Goal: Information Seeking & Learning: Learn about a topic

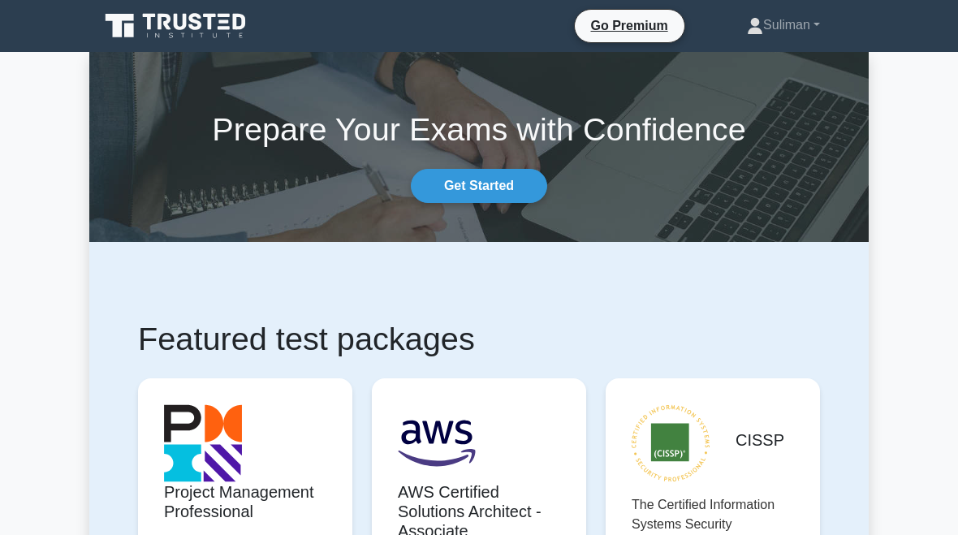
click at [784, 24] on link "Suliman" at bounding box center [783, 25] width 151 height 32
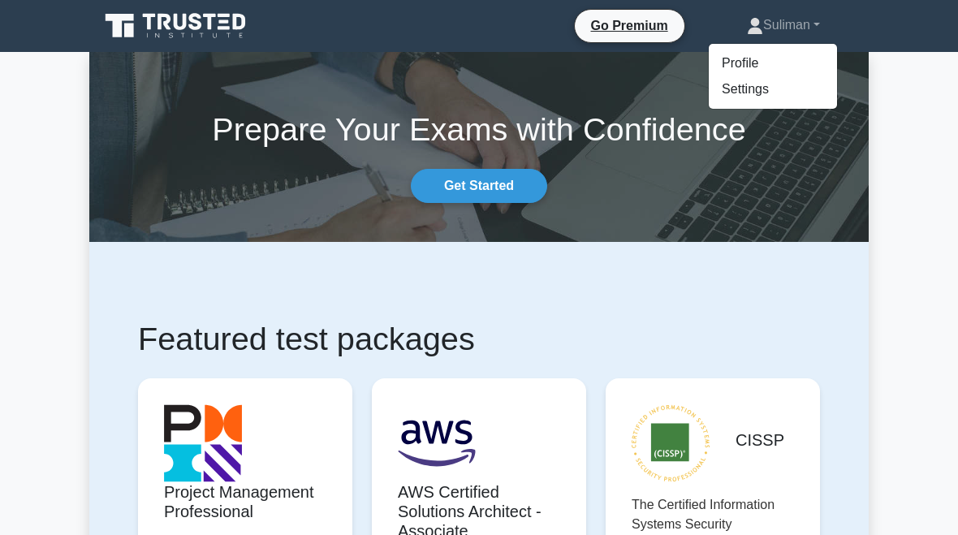
click at [736, 68] on link "Profile" at bounding box center [773, 63] width 128 height 26
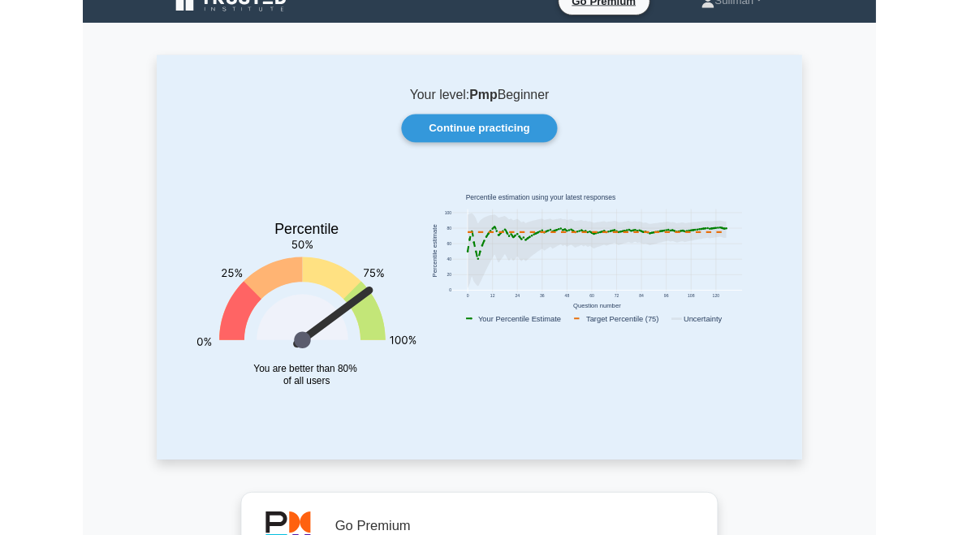
scroll to position [31, 0]
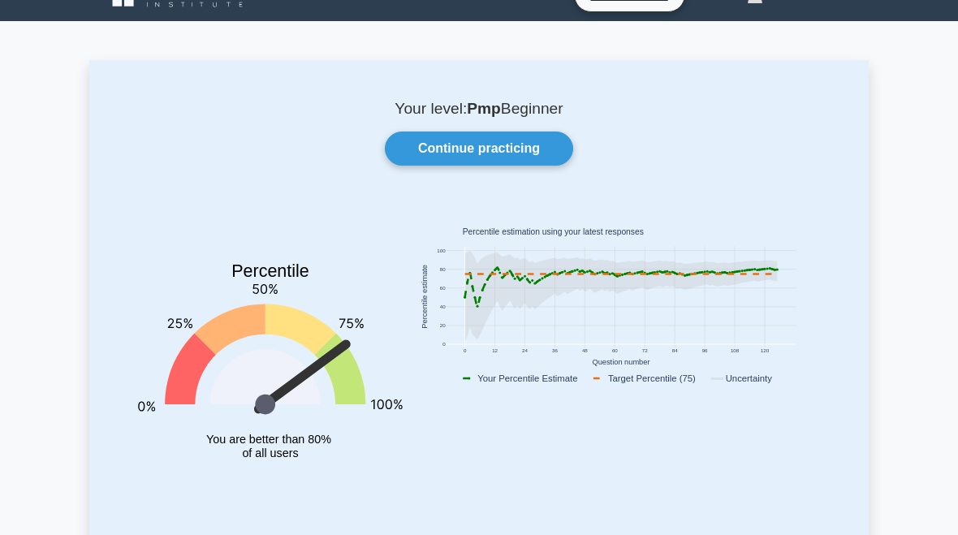
click at [499, 150] on link "Continue practicing" at bounding box center [479, 149] width 188 height 34
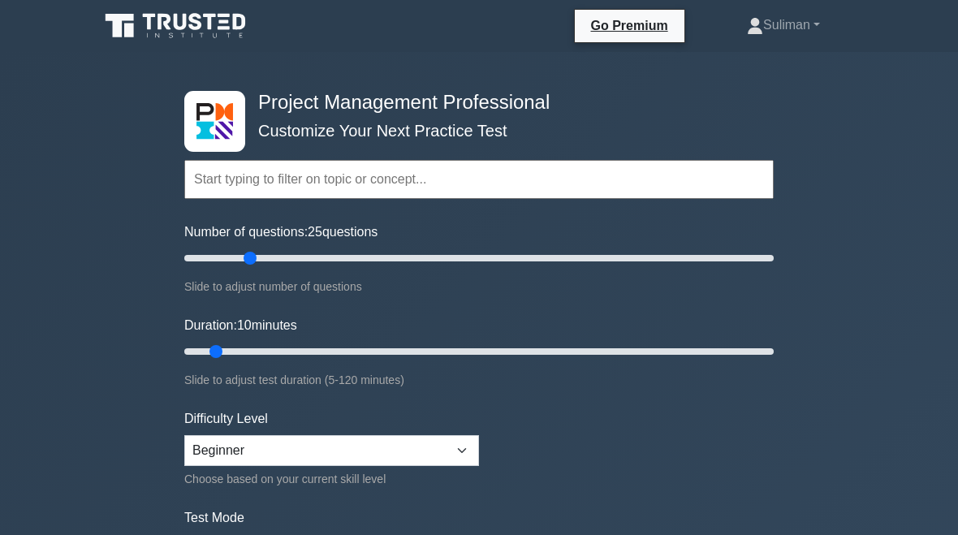
type input "25"
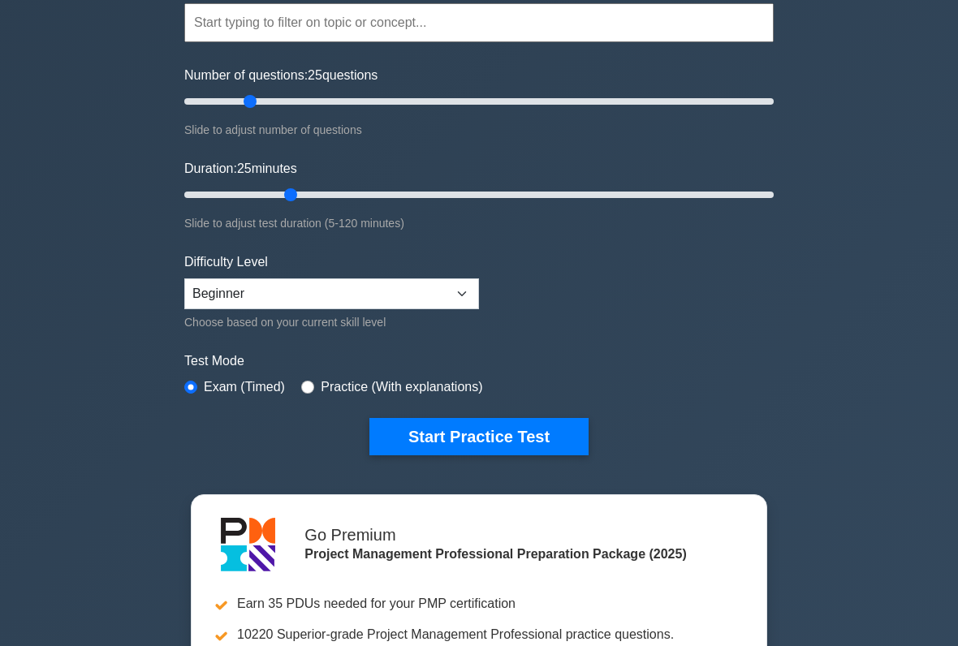
scroll to position [157, 0]
click at [534, 442] on button "Start Practice Test" at bounding box center [479, 436] width 219 height 37
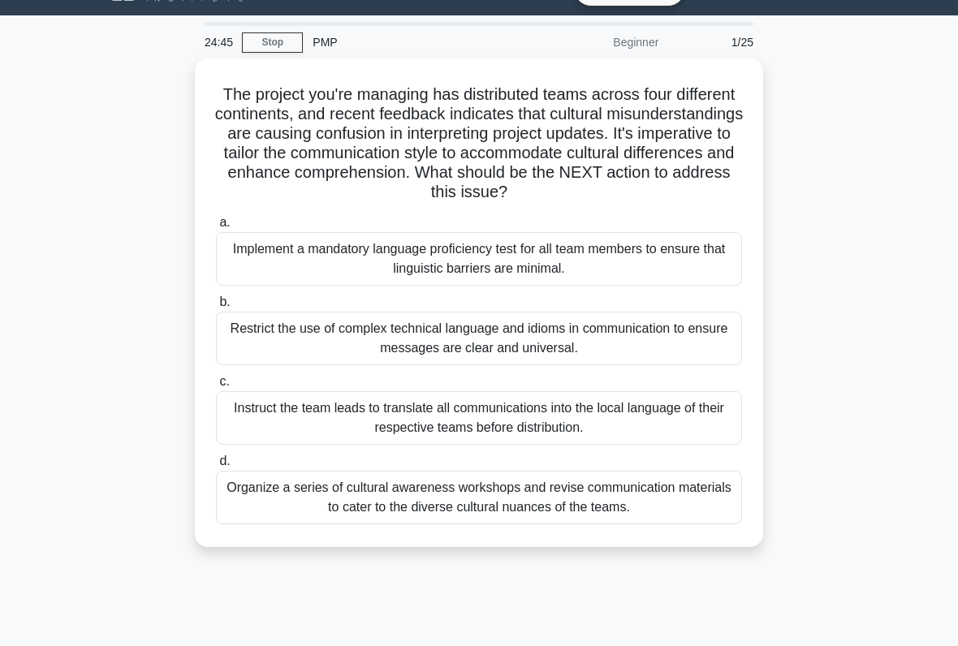
scroll to position [37, 0]
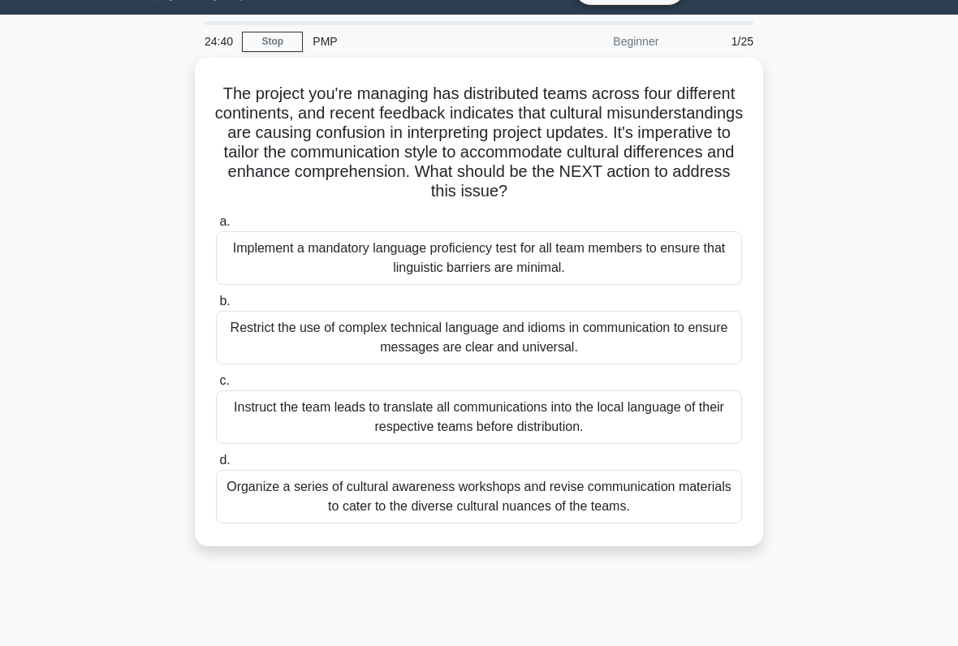
click at [584, 496] on div "Organize a series of cultural awareness workshops and revise communication mate…" at bounding box center [479, 497] width 526 height 54
click at [216, 466] on input "d. Organize a series of cultural awareness workshops and revise communication m…" at bounding box center [216, 461] width 0 height 11
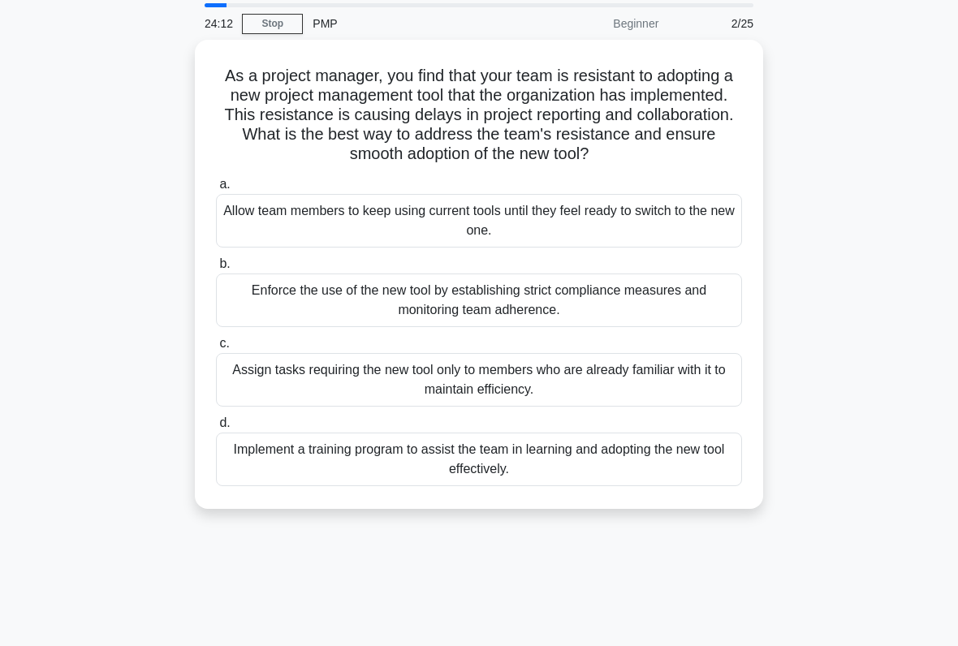
scroll to position [38, 0]
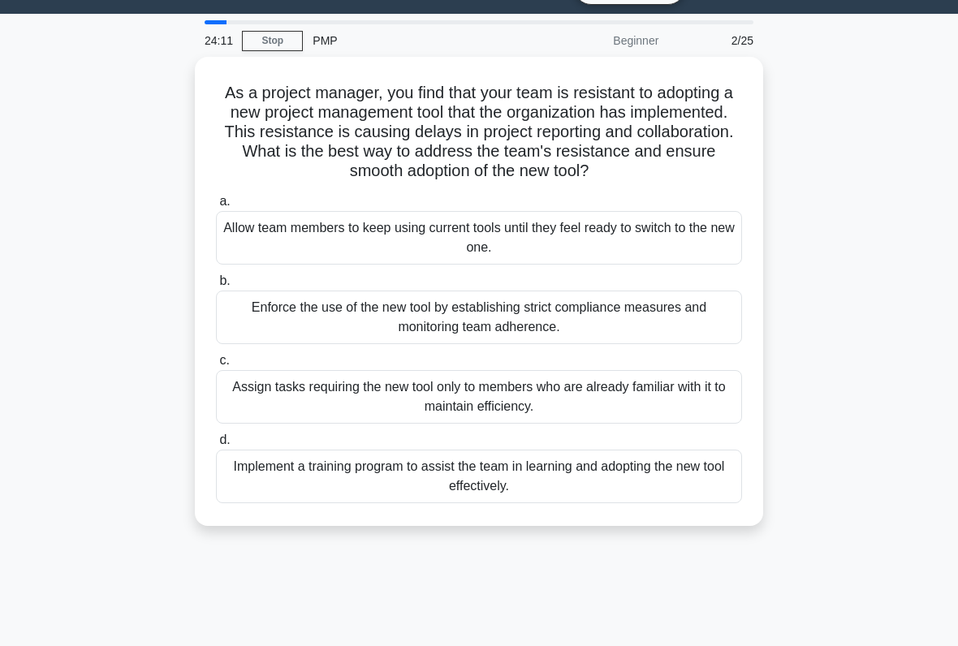
click at [620, 492] on div "Implement a training program to assist the team in learning and adopting the ne…" at bounding box center [479, 477] width 526 height 54
click at [216, 446] on input "d. Implement a training program to assist the team in learning and adopting the…" at bounding box center [216, 440] width 0 height 11
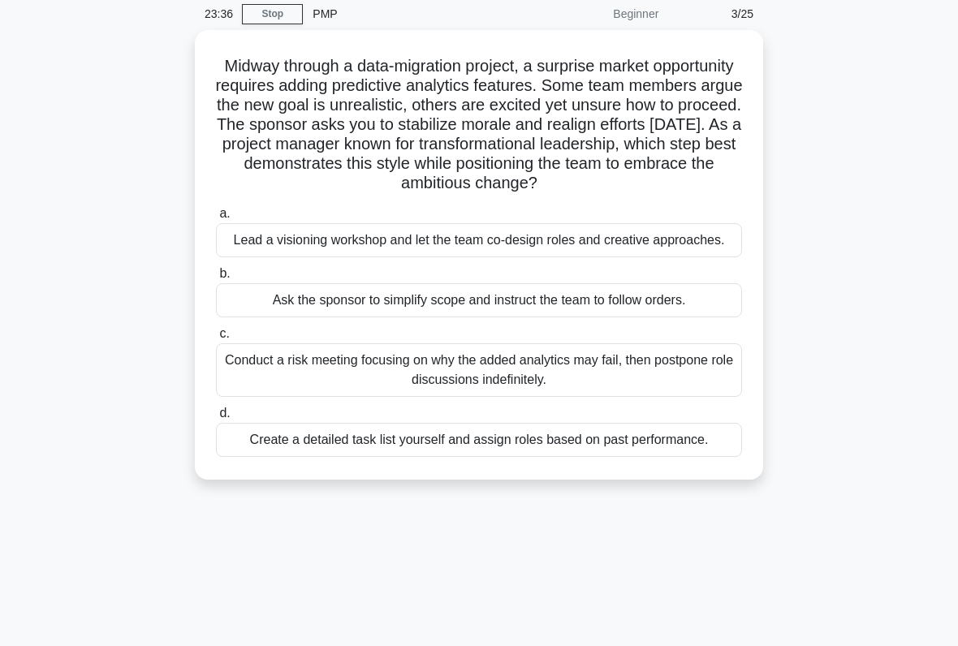
scroll to position [64, 0]
click at [668, 258] on div "Lead a visioning workshop and let the team co-design roles and creative approac…" at bounding box center [479, 241] width 526 height 34
click at [216, 220] on input "a. Lead a visioning workshop and let the team co-design roles and creative appr…" at bounding box center [216, 215] width 0 height 11
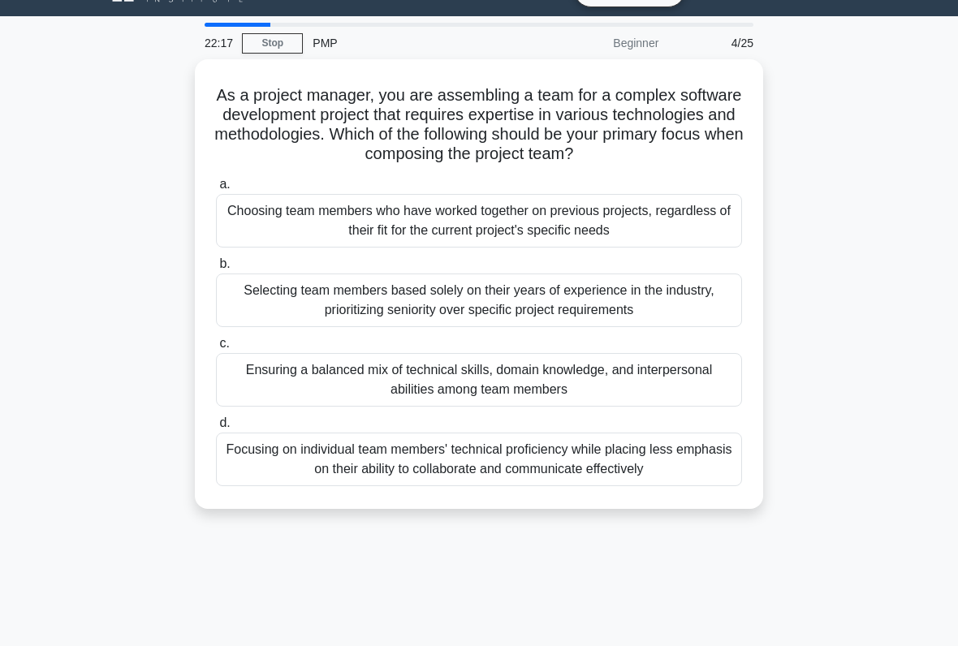
scroll to position [36, 0]
click at [589, 386] on div "Ensuring a balanced mix of technical skills, domain knowledge, and interpersona…" at bounding box center [479, 380] width 526 height 54
click at [216, 349] on input "c. Ensuring a balanced mix of technical skills, domain knowledge, and interpers…" at bounding box center [216, 344] width 0 height 11
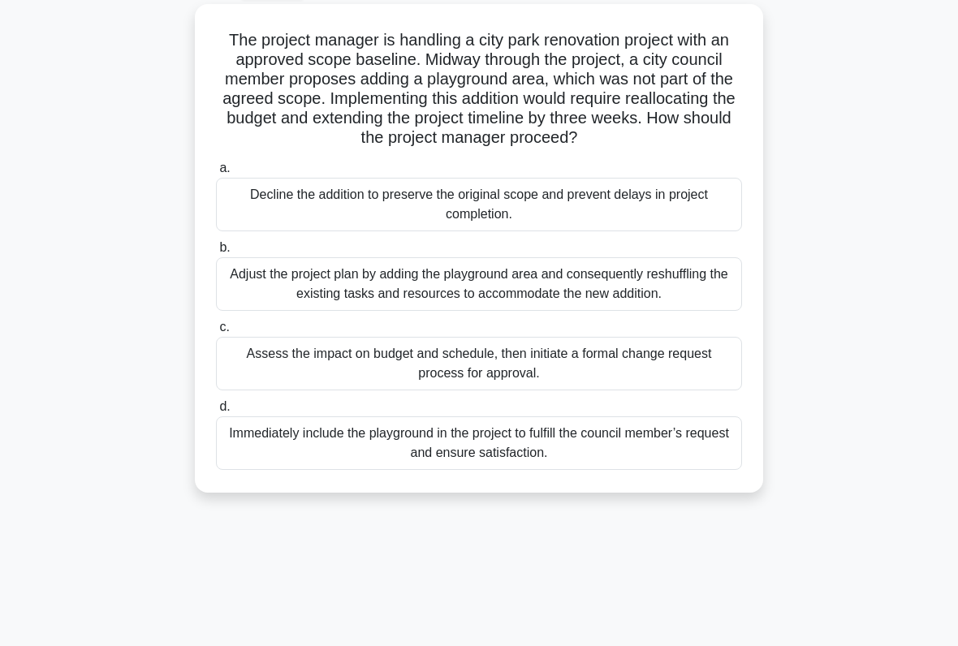
scroll to position [89, 0]
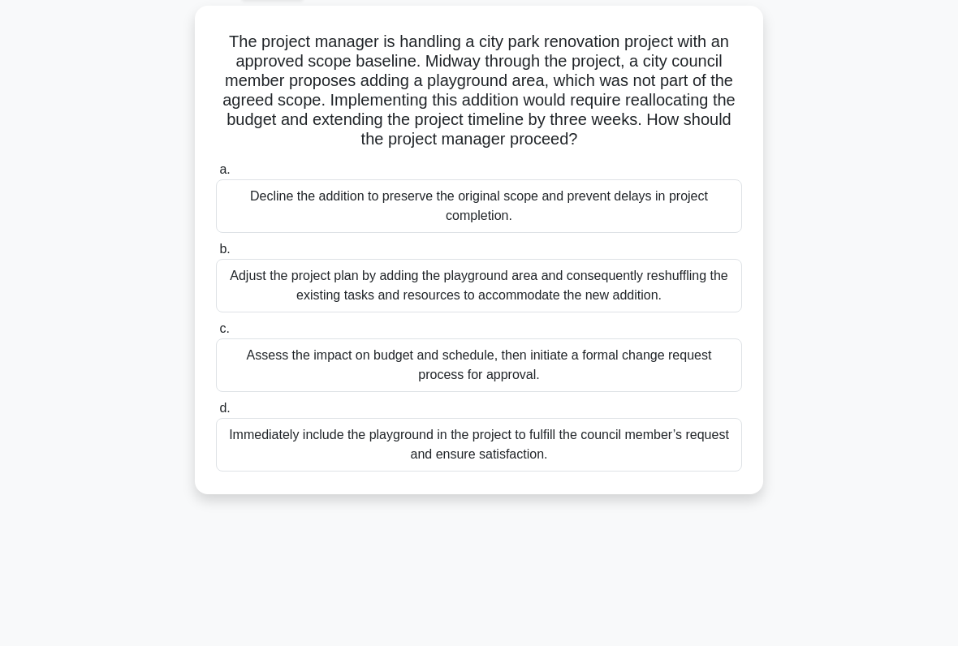
click at [621, 472] on div "Immediately include the playground in the project to fulfill the council member…" at bounding box center [479, 445] width 526 height 54
click at [216, 414] on input "d. Immediately include the playground in the project to fulfill the council mem…" at bounding box center [216, 409] width 0 height 11
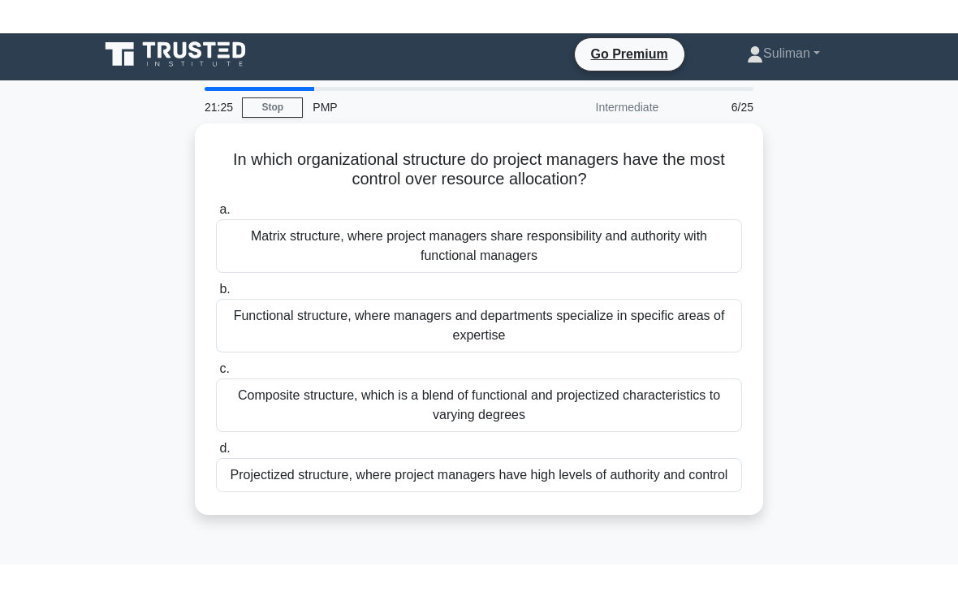
scroll to position [0, 0]
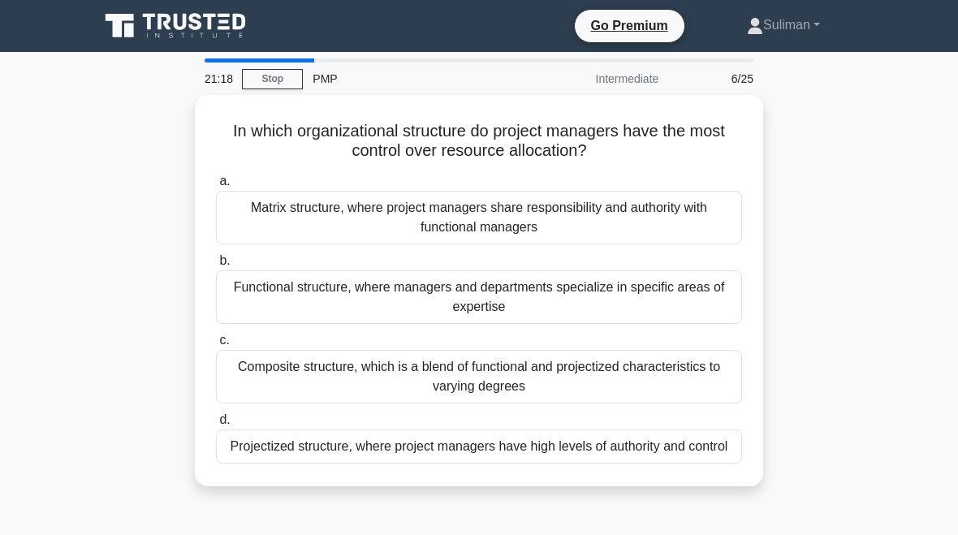
click at [630, 227] on div "Matrix structure, where project managers share responsibility and authority wit…" at bounding box center [479, 218] width 526 height 54
click at [216, 187] on input "a. Matrix structure, where project managers share responsibility and authority …" at bounding box center [216, 181] width 0 height 11
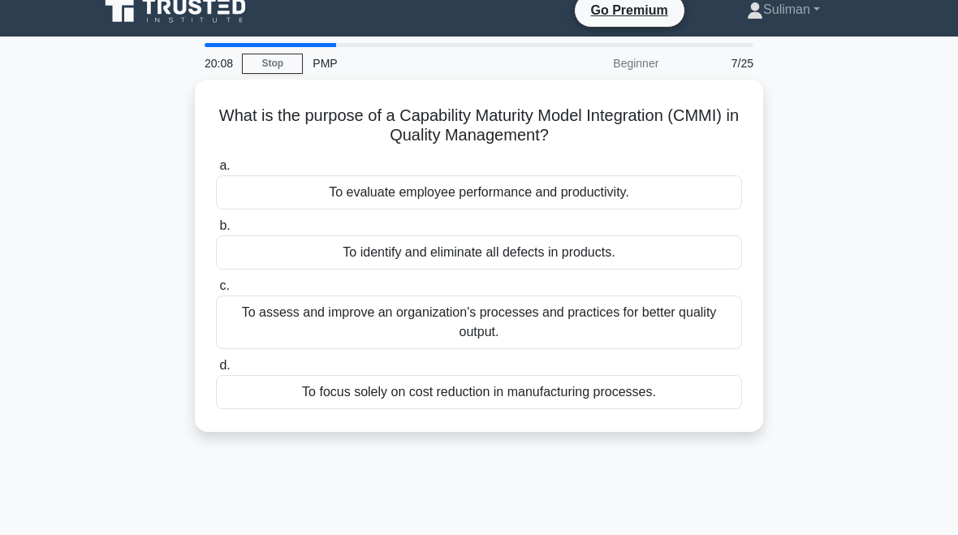
scroll to position [15, 0]
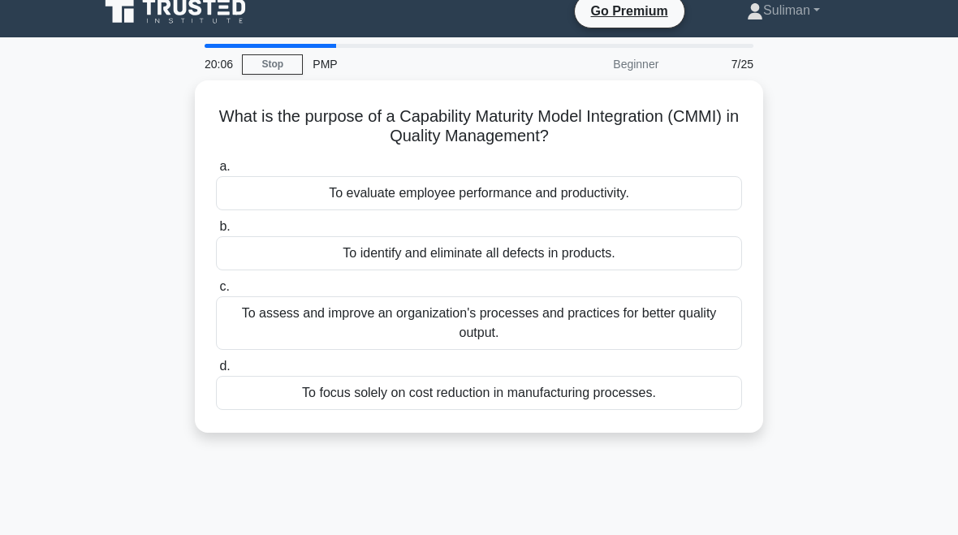
click at [668, 318] on div "To assess and improve an organization's processes and practices for better qual…" at bounding box center [479, 323] width 526 height 54
click at [216, 292] on input "c. To assess and improve an organization's processes and practices for better q…" at bounding box center [216, 287] width 0 height 11
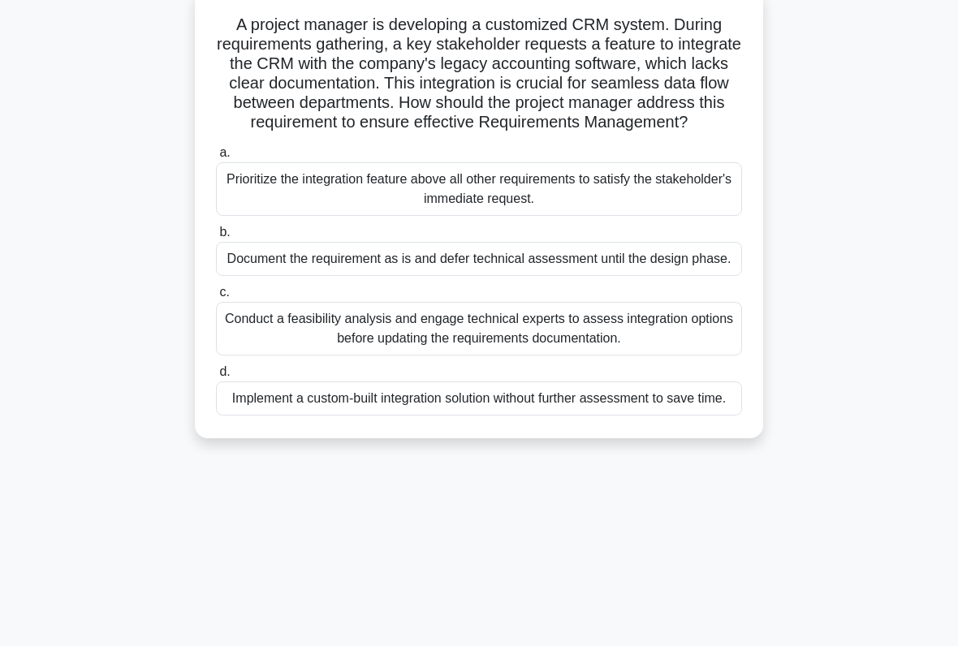
scroll to position [107, 0]
click at [650, 355] on div "Conduct a feasibility analysis and engage technical experts to assess integrati…" at bounding box center [479, 328] width 526 height 54
click at [216, 297] on input "c. Conduct a feasibility analysis and engage technical experts to assess integr…" at bounding box center [216, 292] width 0 height 11
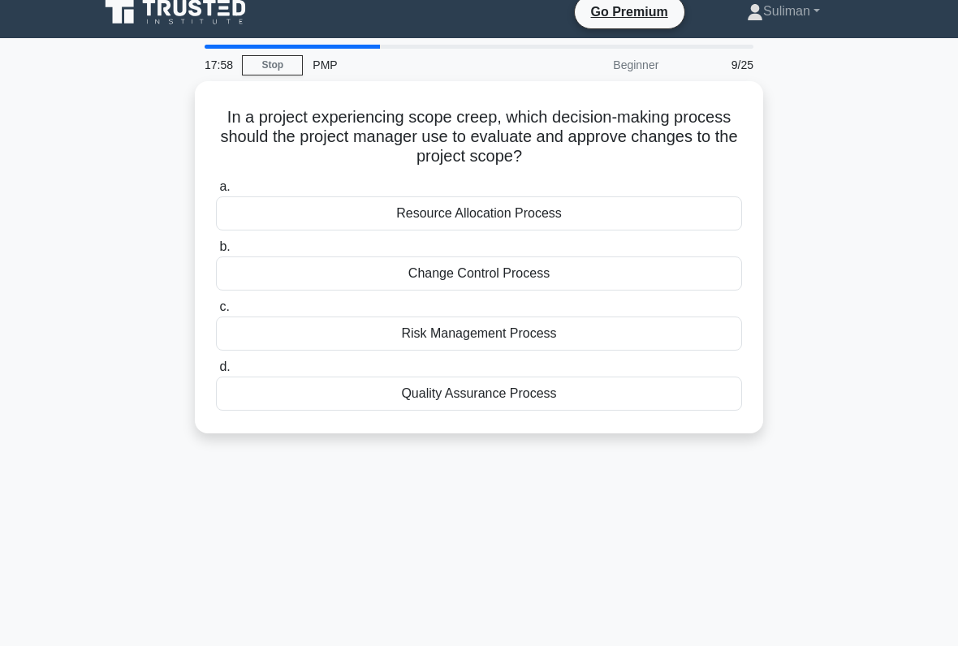
scroll to position [14, 0]
click at [633, 277] on div "Change Control Process" at bounding box center [479, 274] width 526 height 34
click at [216, 253] on input "b. Change Control Process" at bounding box center [216, 247] width 0 height 11
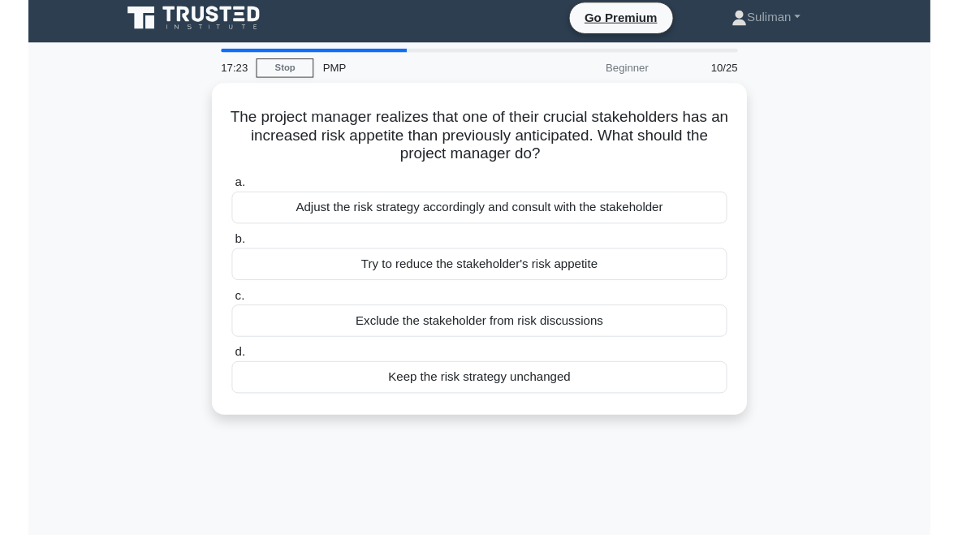
scroll to position [19, 0]
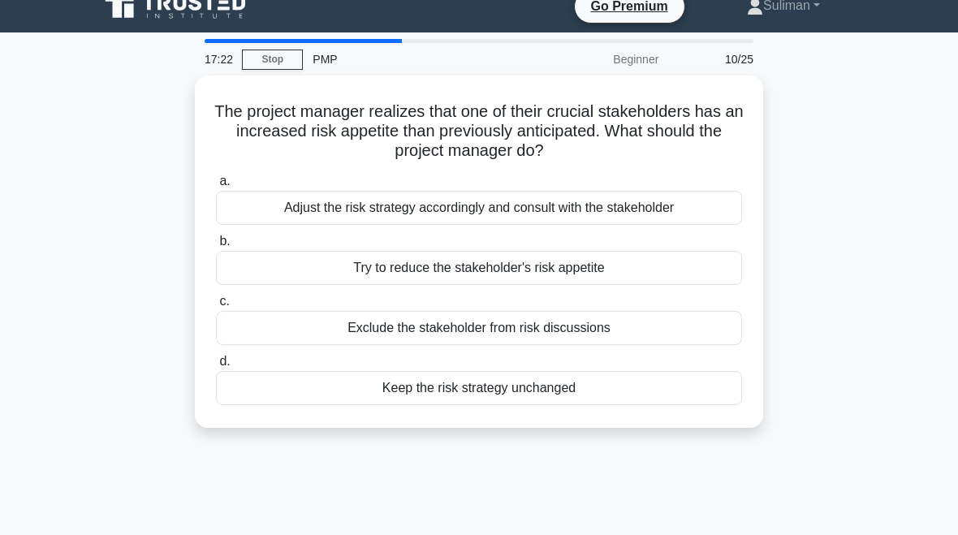
click at [252, 200] on div "Adjust the risk strategy accordingly and consult with the stakeholder" at bounding box center [479, 208] width 526 height 34
click at [216, 187] on input "a. Adjust the risk strategy accordingly and consult with the stakeholder" at bounding box center [216, 181] width 0 height 11
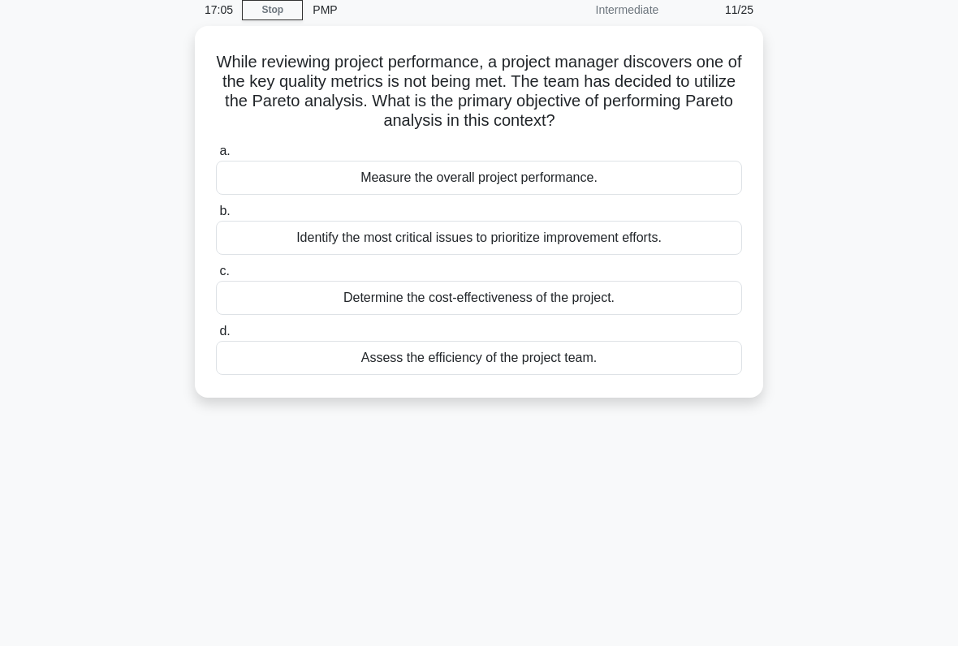
scroll to position [71, 0]
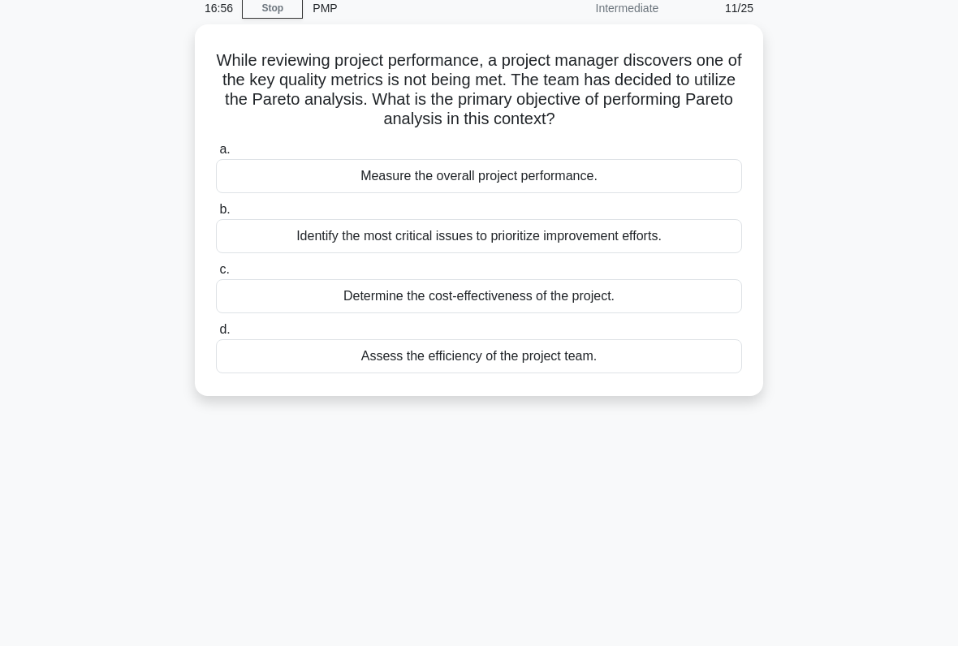
click at [633, 313] on div "Determine the cost-effectiveness of the project." at bounding box center [479, 296] width 526 height 34
click at [216, 275] on input "c. Determine the cost-effectiveness of the project." at bounding box center [216, 270] width 0 height 11
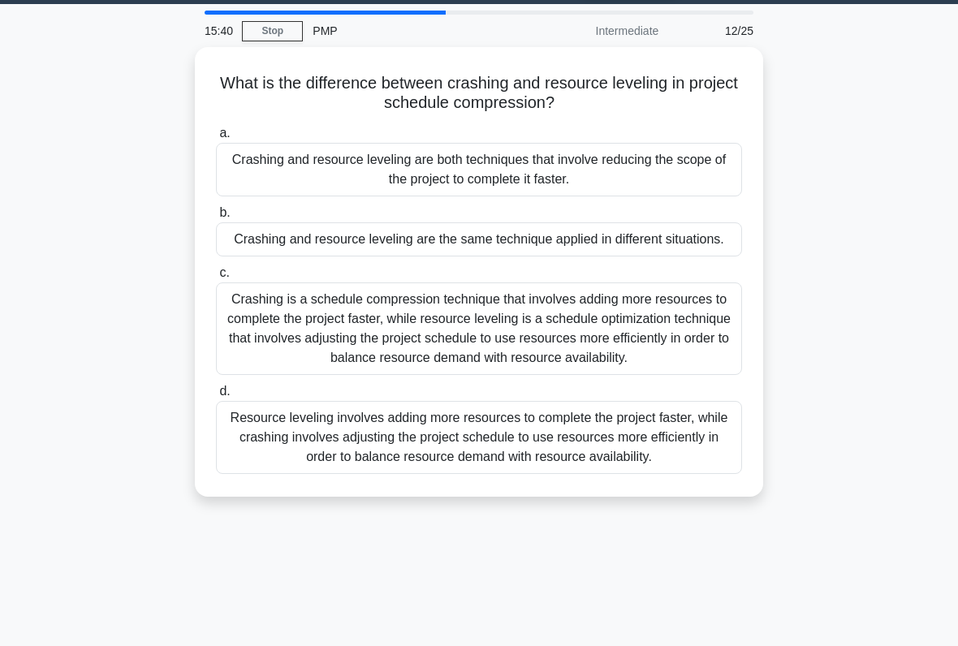
scroll to position [67, 0]
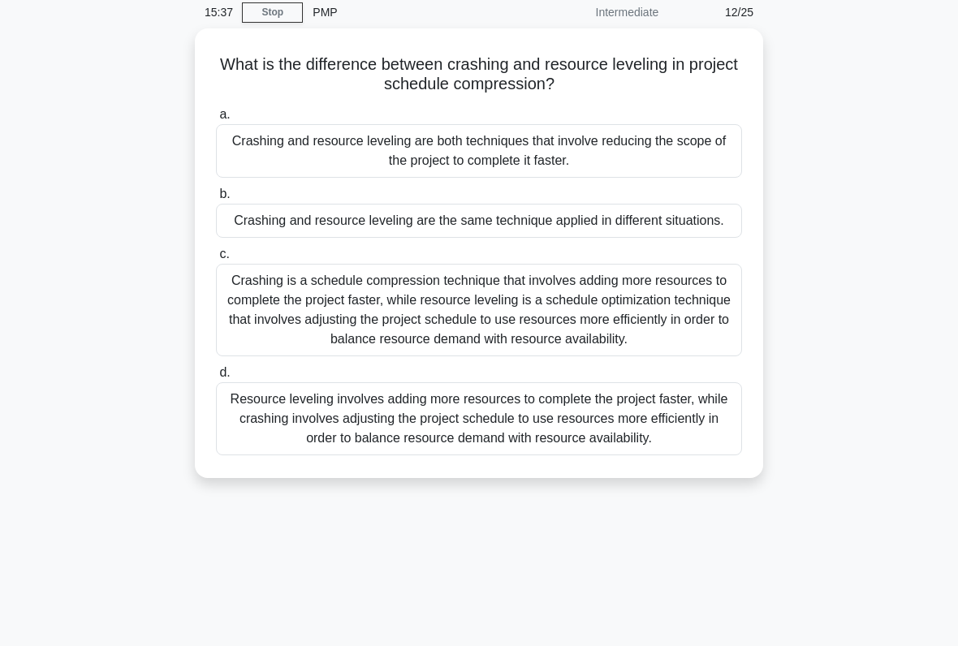
click at [695, 154] on div "Crashing and resource leveling are both techniques that involve reducing the sc…" at bounding box center [479, 151] width 526 height 54
click at [216, 120] on input "a. Crashing and resource leveling are both techniques that involve reducing the…" at bounding box center [216, 115] width 0 height 11
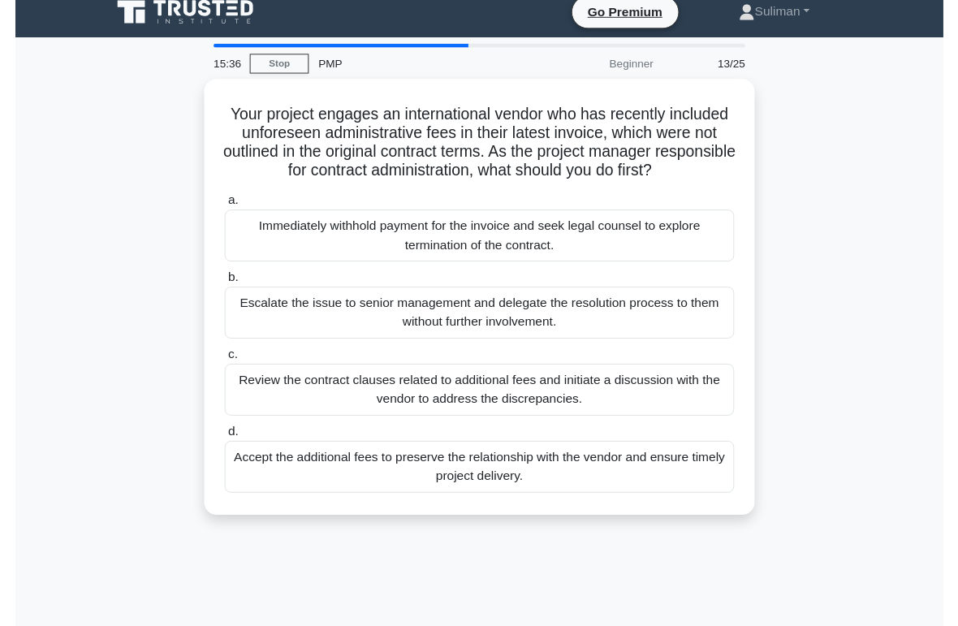
scroll to position [0, 0]
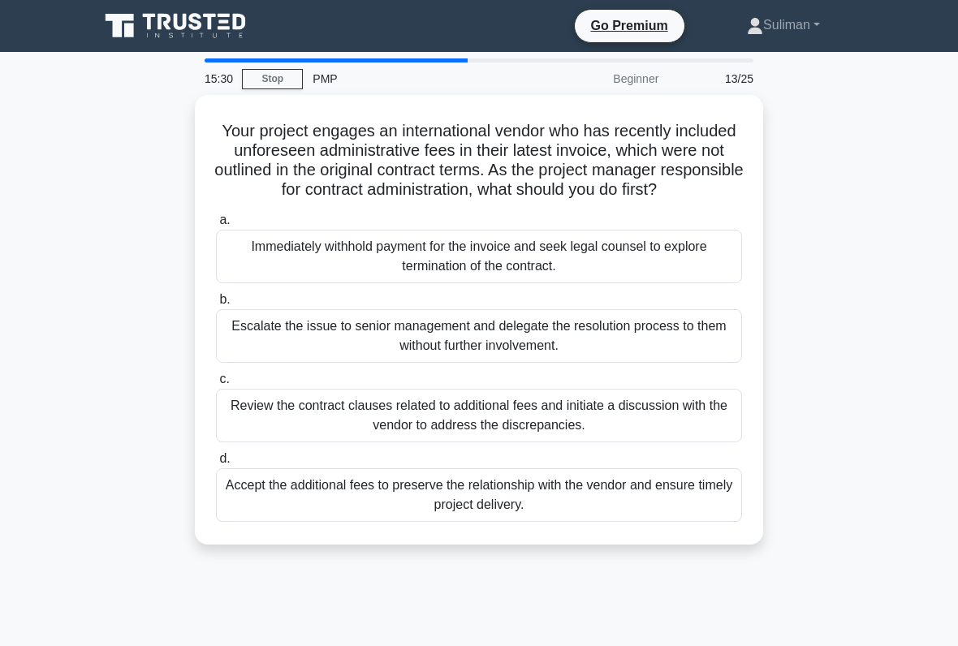
click at [619, 424] on div "Review the contract clauses related to additional fees and initiate a discussio…" at bounding box center [479, 416] width 526 height 54
click at [216, 385] on input "c. Review the contract clauses related to additional fees and initiate a discus…" at bounding box center [216, 379] width 0 height 11
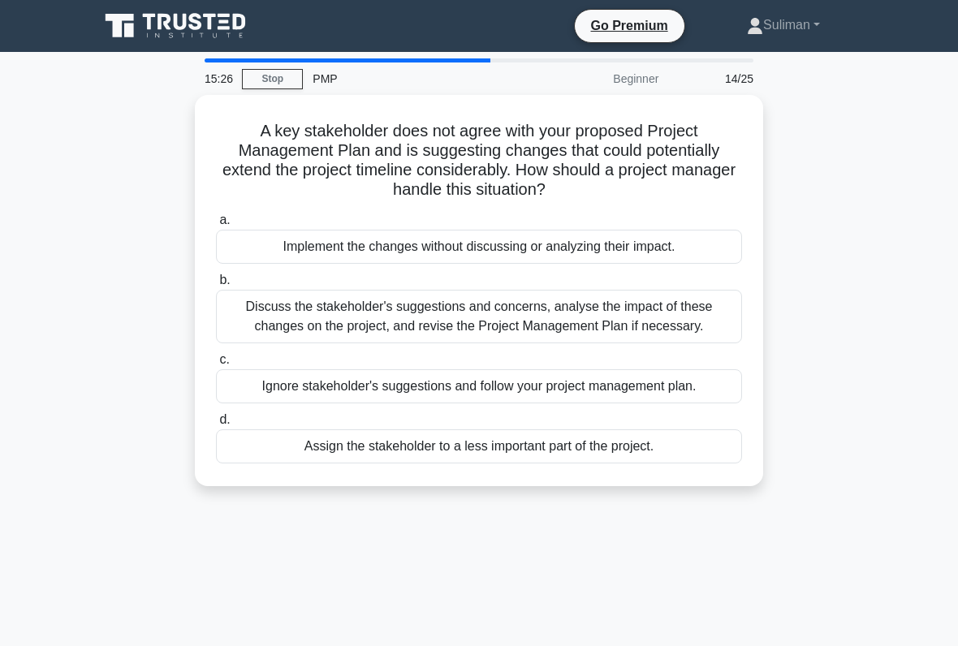
click at [619, 323] on div "Discuss the stakeholder's suggestions and concerns, analyse the impact of these…" at bounding box center [479, 317] width 526 height 54
click at [216, 286] on input "b. Discuss the stakeholder's suggestions and concerns, analyse the impact of th…" at bounding box center [216, 280] width 0 height 11
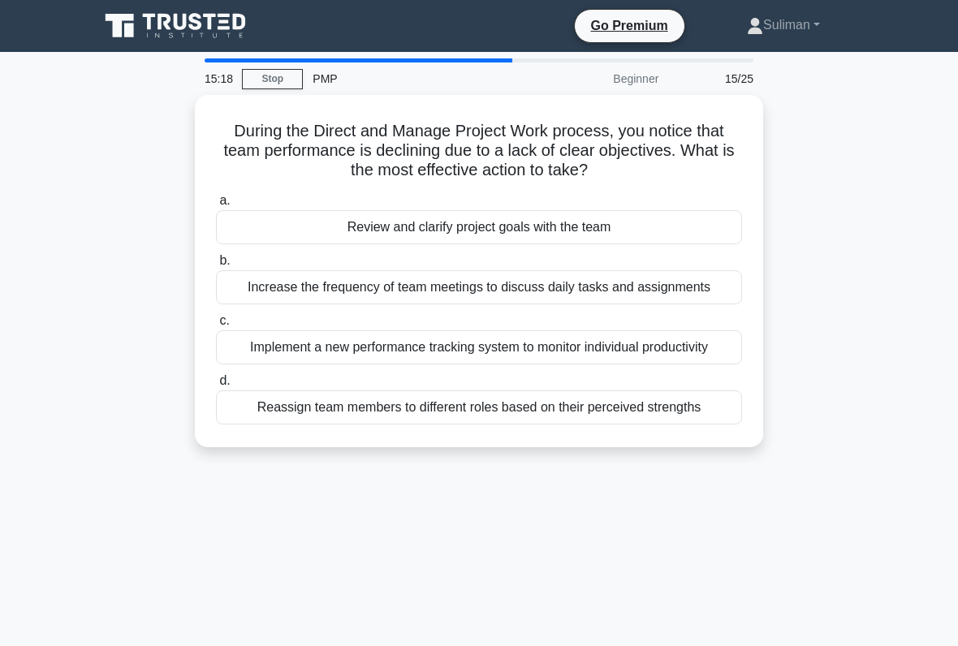
click at [612, 220] on div "Review and clarify project goals with the team" at bounding box center [479, 227] width 526 height 34
click at [216, 206] on input "a. Review and clarify project goals with the team" at bounding box center [216, 201] width 0 height 11
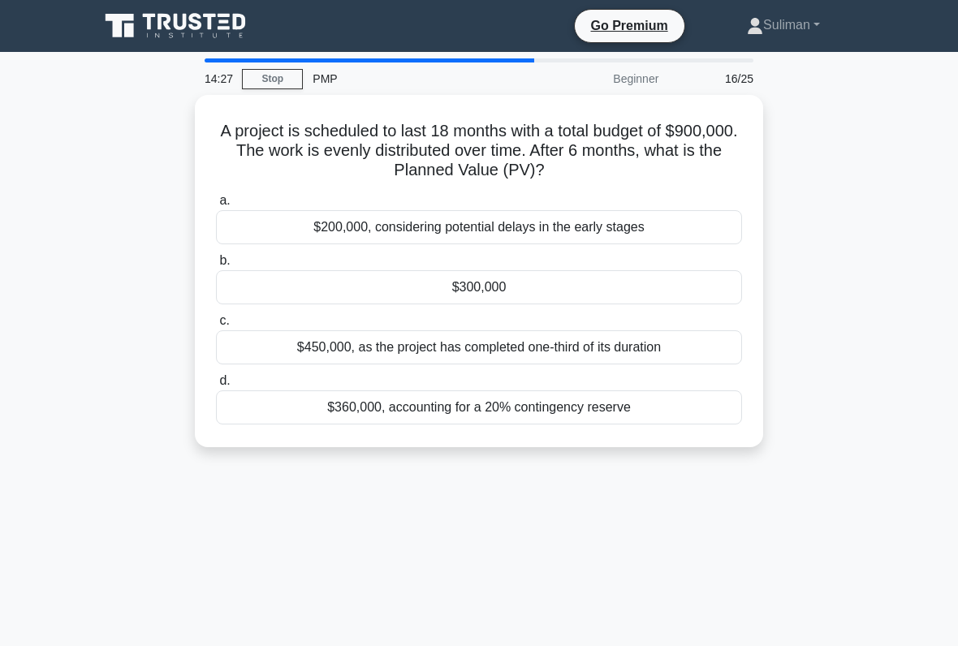
click at [568, 287] on div "$300,000" at bounding box center [479, 287] width 526 height 34
click at [216, 266] on input "b. $300,000" at bounding box center [216, 261] width 0 height 11
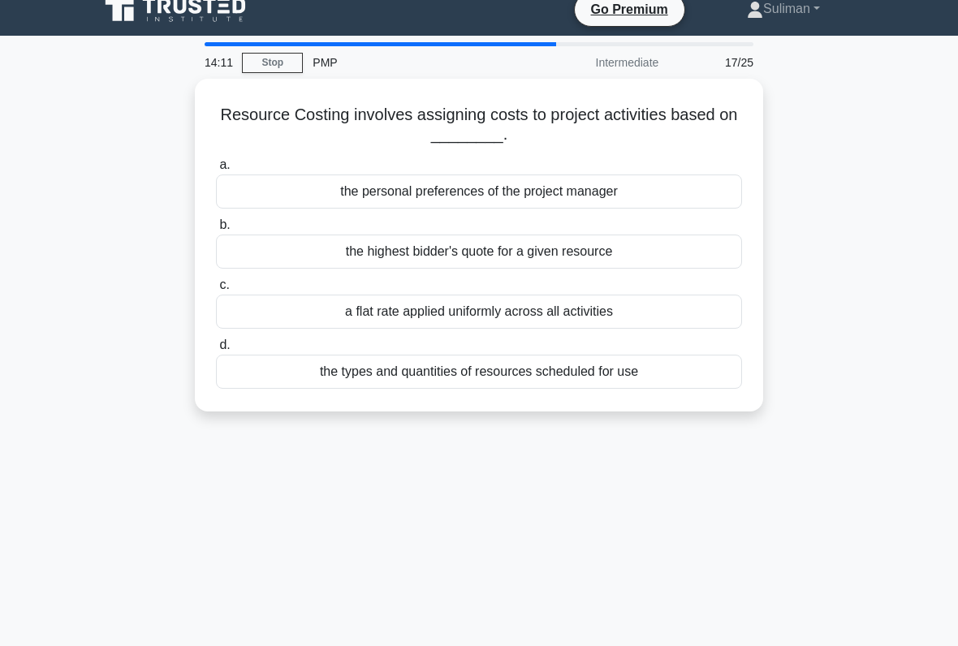
scroll to position [17, 0]
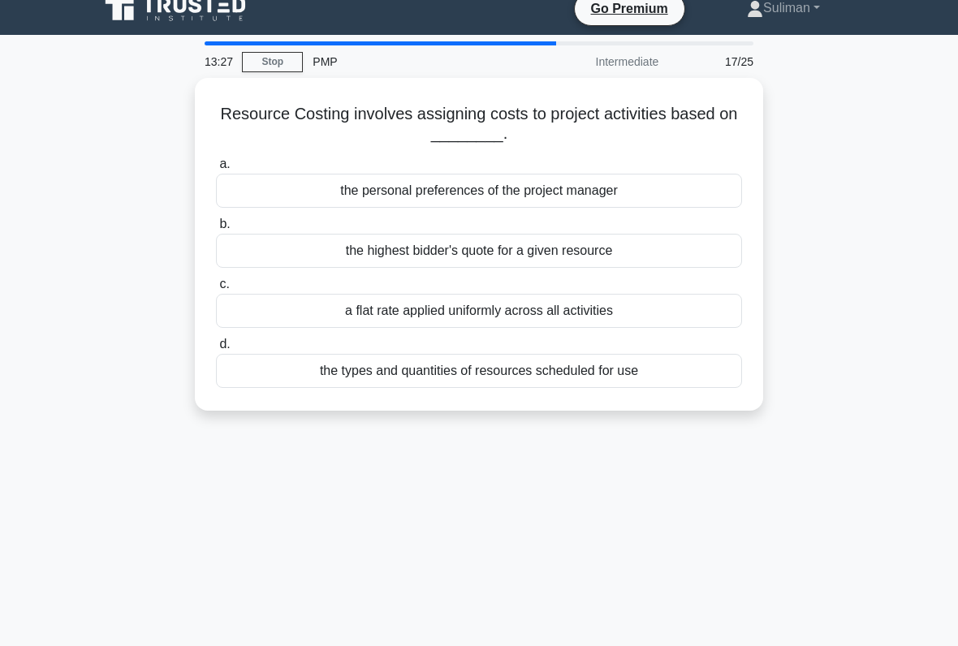
click at [301, 358] on div "the types and quantities of resources scheduled for use" at bounding box center [479, 371] width 526 height 34
click at [216, 350] on input "d. the types and quantities of resources scheduled for use" at bounding box center [216, 344] width 0 height 11
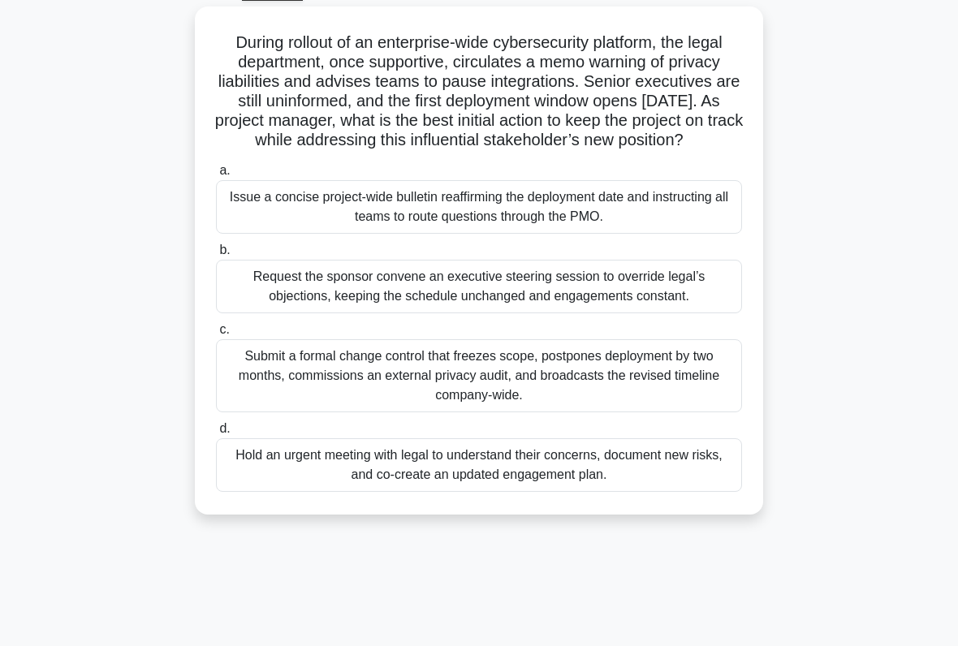
scroll to position [88, 0]
click at [665, 398] on div "Submit a formal change control that freezes scope, postpones deployment by two …" at bounding box center [479, 376] width 526 height 73
click at [216, 336] on input "c. Submit a formal change control that freezes scope, postpones deployment by t…" at bounding box center [216, 331] width 0 height 11
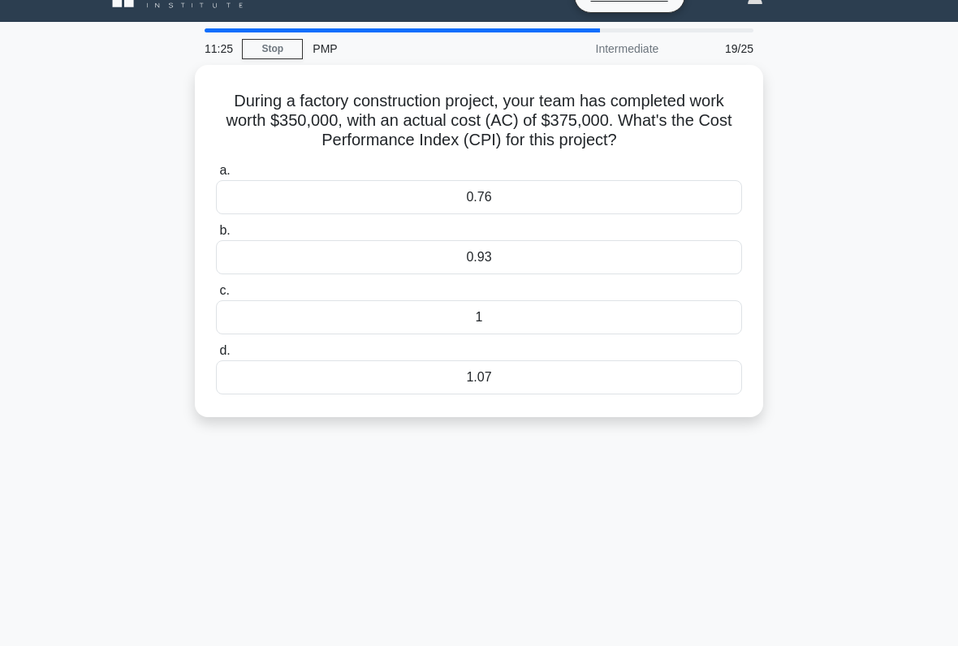
scroll to position [28, 0]
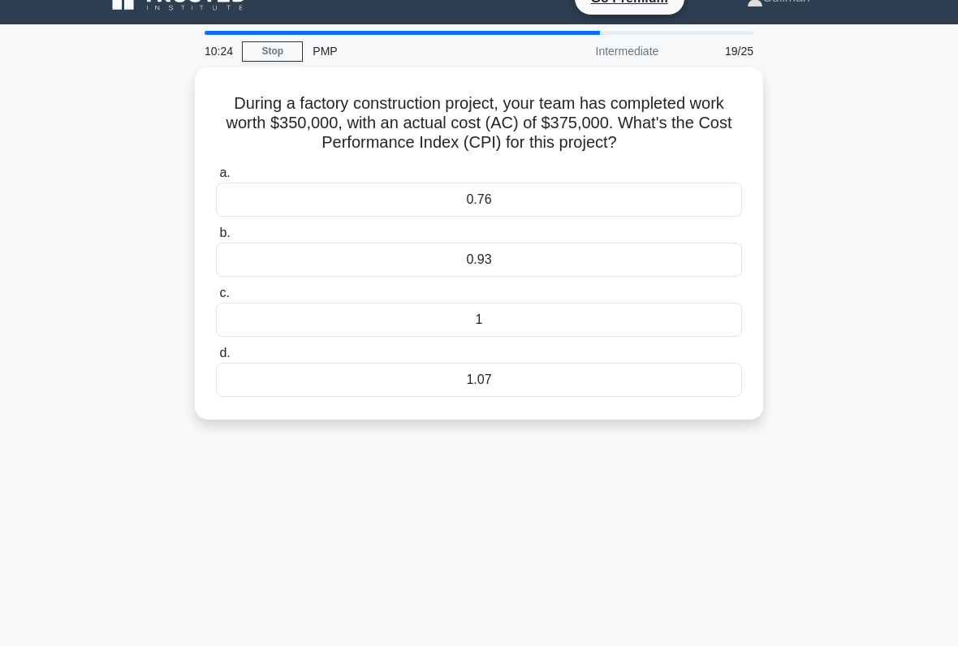
click at [692, 259] on div "0.93" at bounding box center [479, 260] width 526 height 34
click at [216, 239] on input "b. 0.93" at bounding box center [216, 233] width 0 height 11
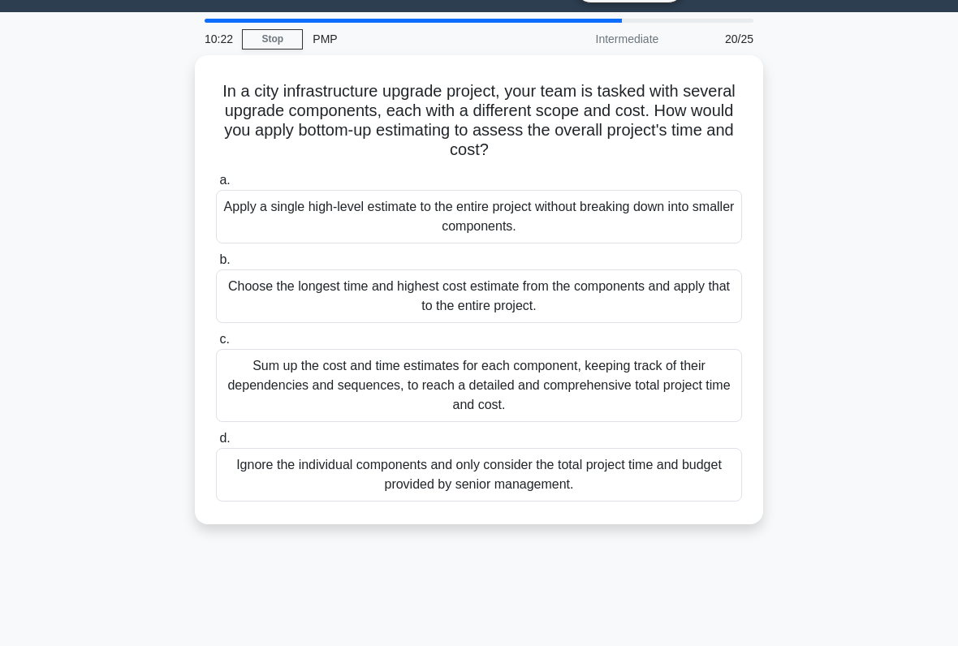
scroll to position [45, 0]
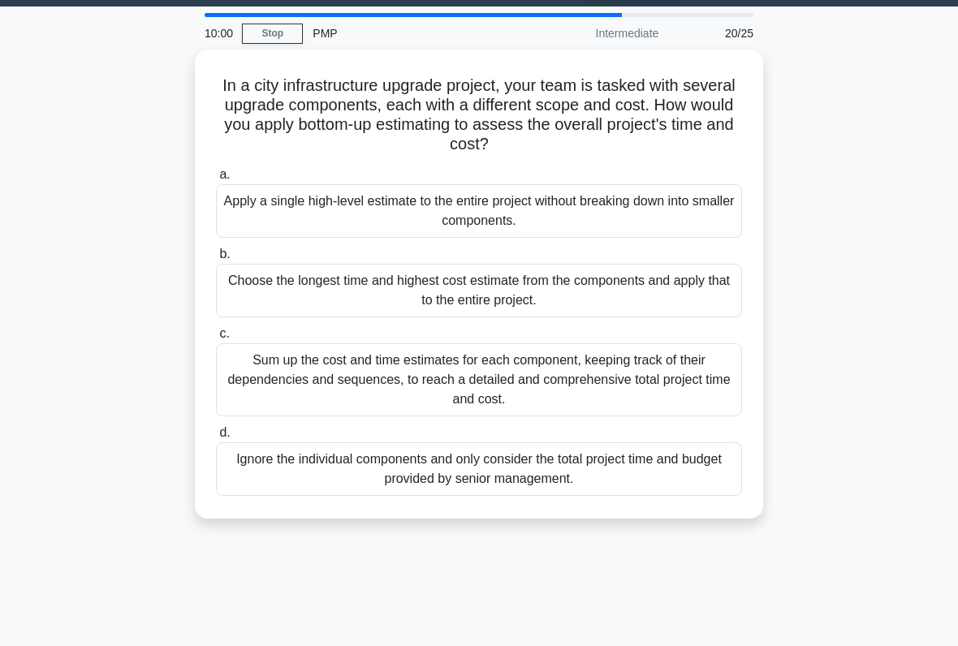
click at [283, 384] on div "Sum up the cost and time estimates for each component, keeping track of their d…" at bounding box center [479, 380] width 526 height 73
click at [216, 339] on input "c. Sum up the cost and time estimates for each component, keeping track of thei…" at bounding box center [216, 334] width 0 height 11
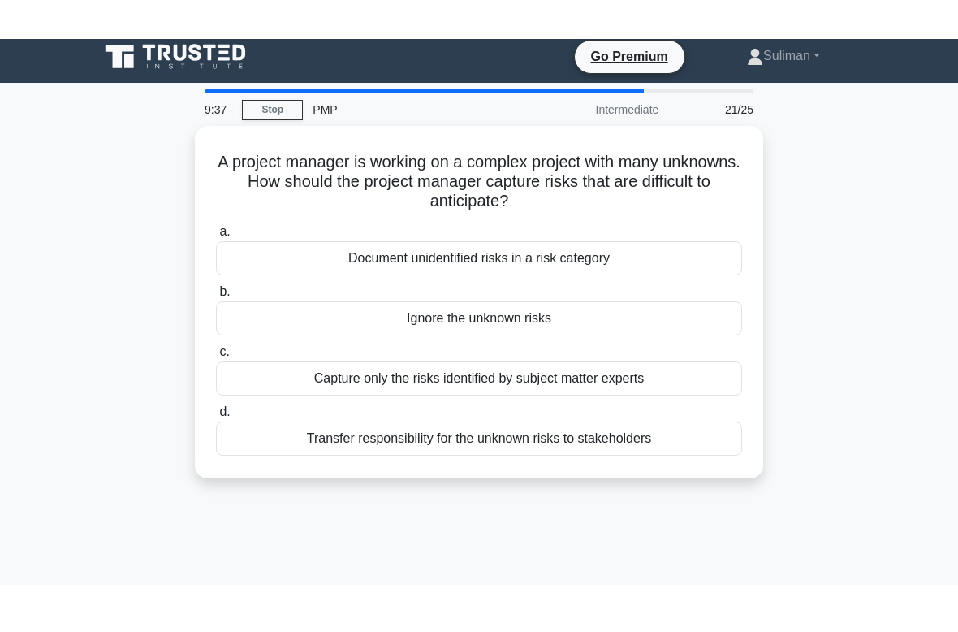
scroll to position [0, 0]
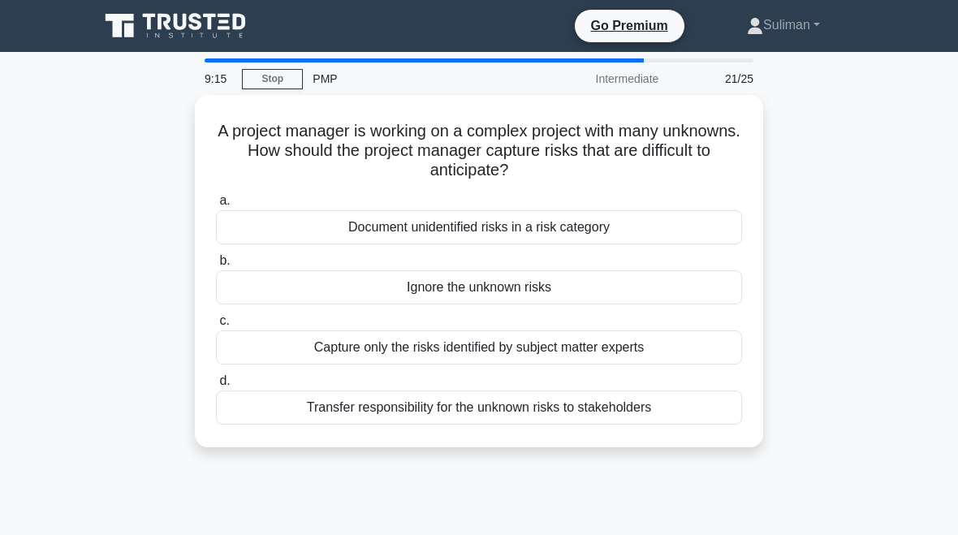
click at [280, 217] on div "Document unidentified risks in a risk category" at bounding box center [479, 227] width 526 height 34
click at [216, 206] on input "a. Document unidentified risks in a risk category" at bounding box center [216, 201] width 0 height 11
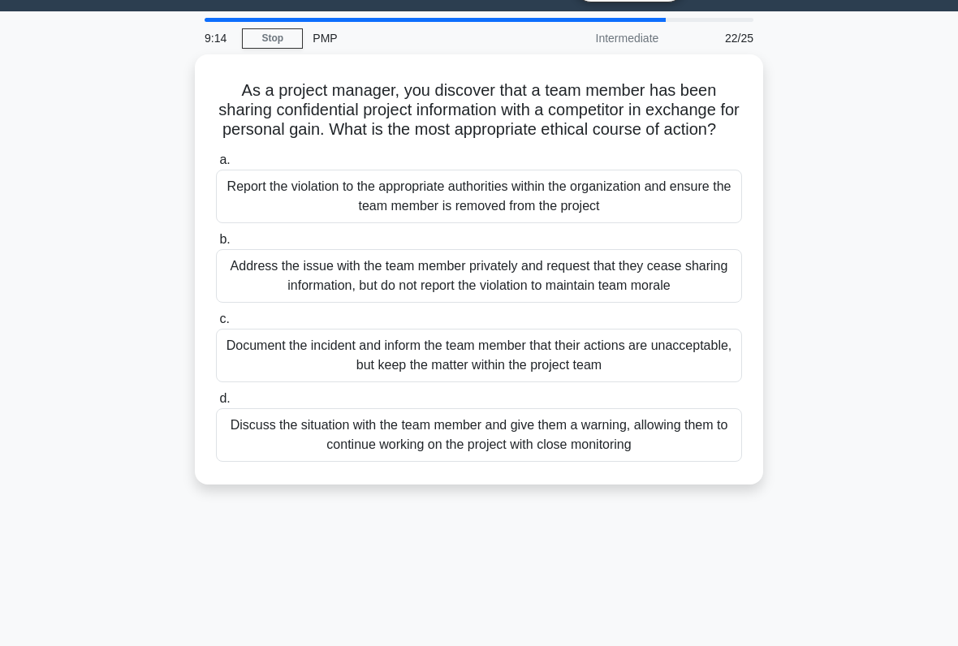
scroll to position [41, 0]
click at [283, 462] on div "Discuss the situation with the team member and give them a warning, allowing th…" at bounding box center [479, 435] width 526 height 54
click at [216, 404] on input "d. Discuss the situation with the team member and give them a warning, allowing…" at bounding box center [216, 399] width 0 height 11
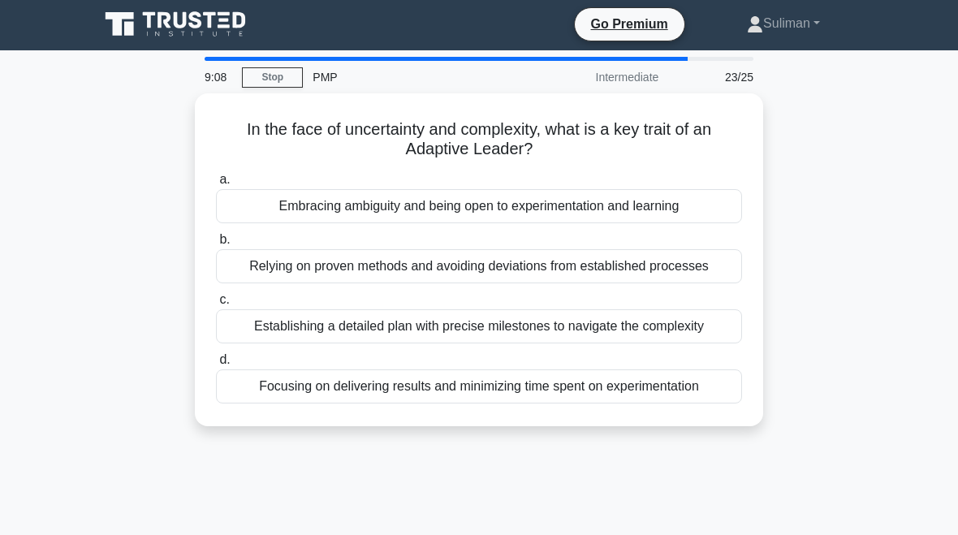
scroll to position [0, 0]
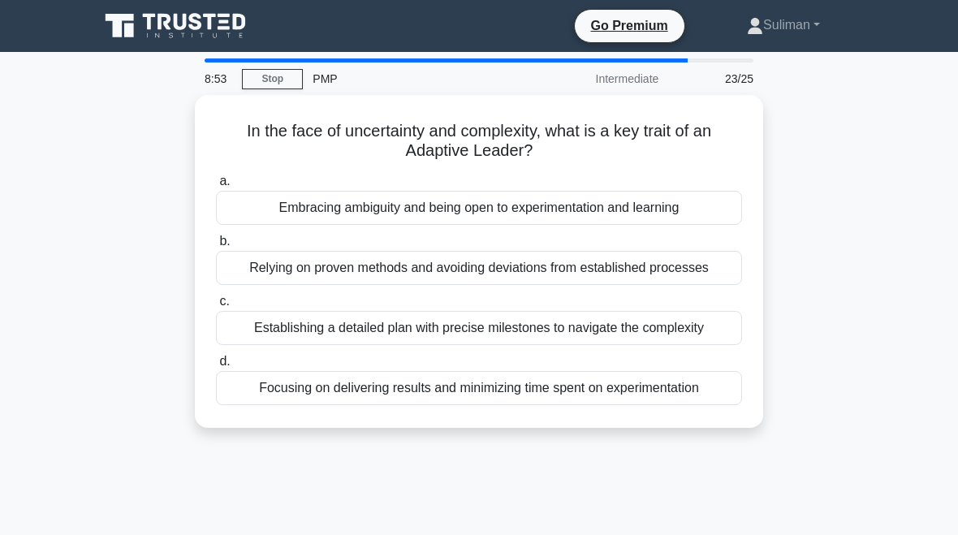
click at [269, 344] on div "Establishing a detailed plan with precise milestones to navigate the complexity" at bounding box center [479, 328] width 526 height 34
click at [216, 307] on input "c. Establishing a detailed plan with precise milestones to navigate the complex…" at bounding box center [216, 301] width 0 height 11
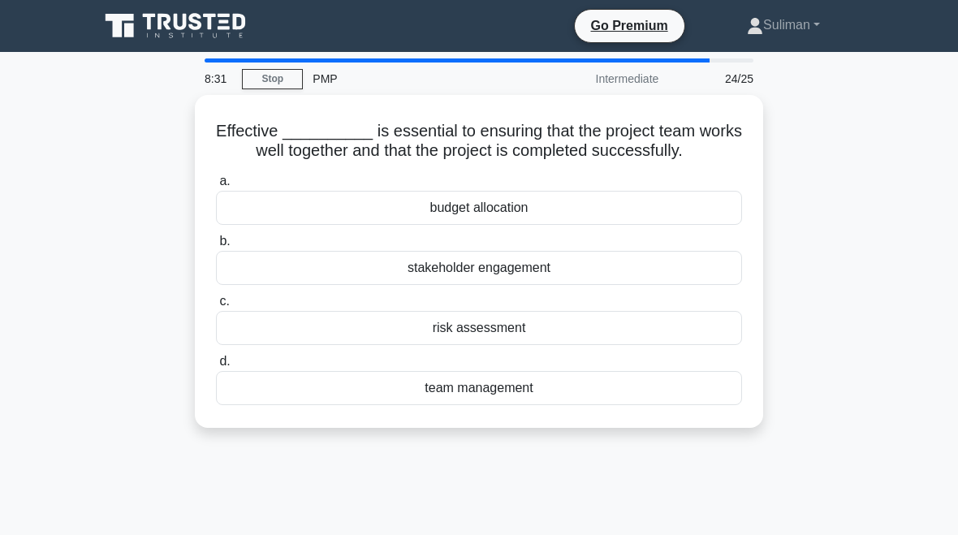
scroll to position [14, 0]
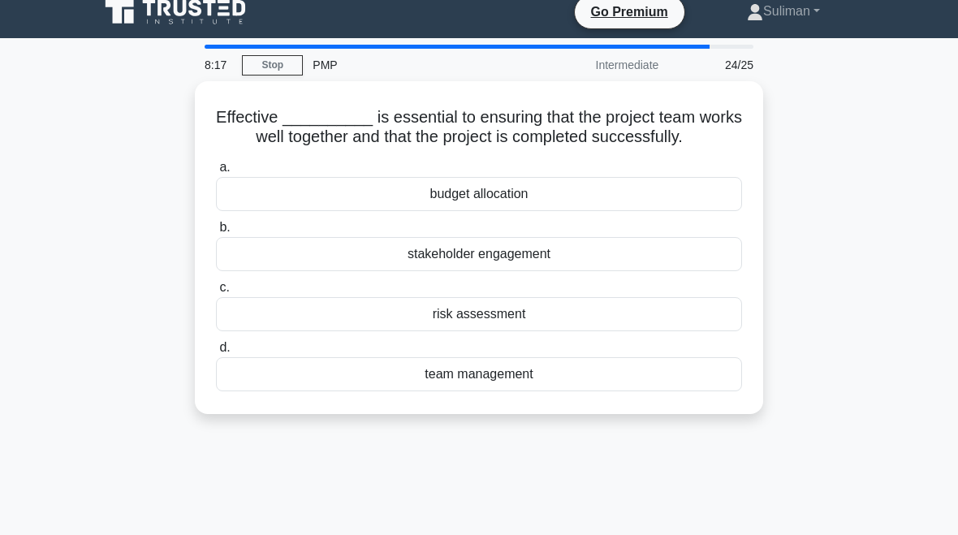
click at [616, 391] on div "team management" at bounding box center [479, 374] width 526 height 34
click at [216, 353] on input "d. team management" at bounding box center [216, 348] width 0 height 11
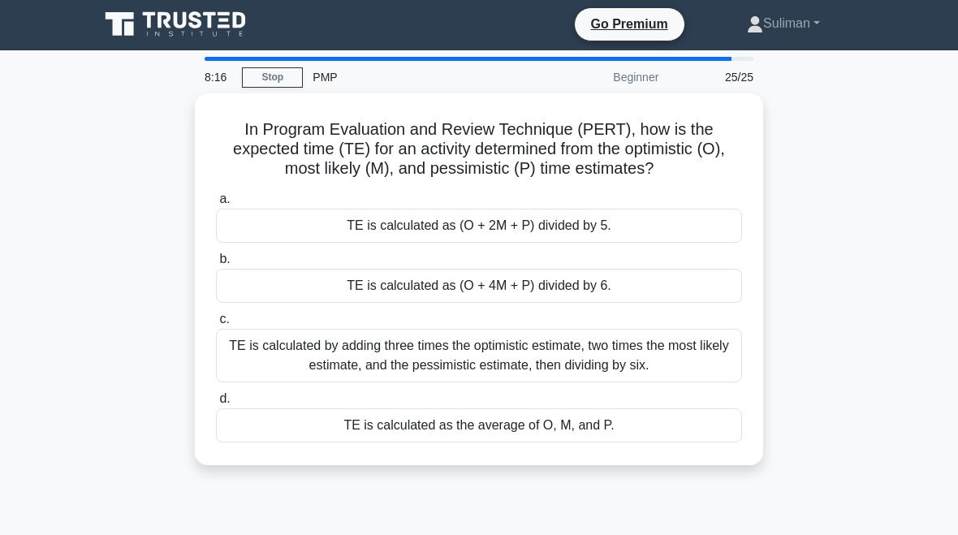
scroll to position [0, 0]
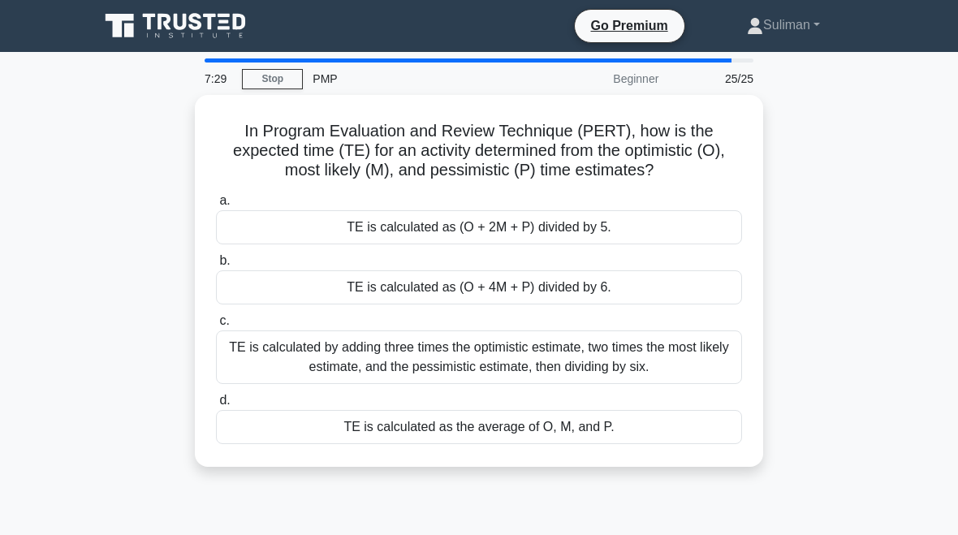
click at [269, 304] on div "TE is calculated as (O + 4M + P) divided by 6." at bounding box center [479, 287] width 526 height 34
click at [216, 266] on input "b. TE is calculated as (O + 4M + P) divided by 6." at bounding box center [216, 261] width 0 height 11
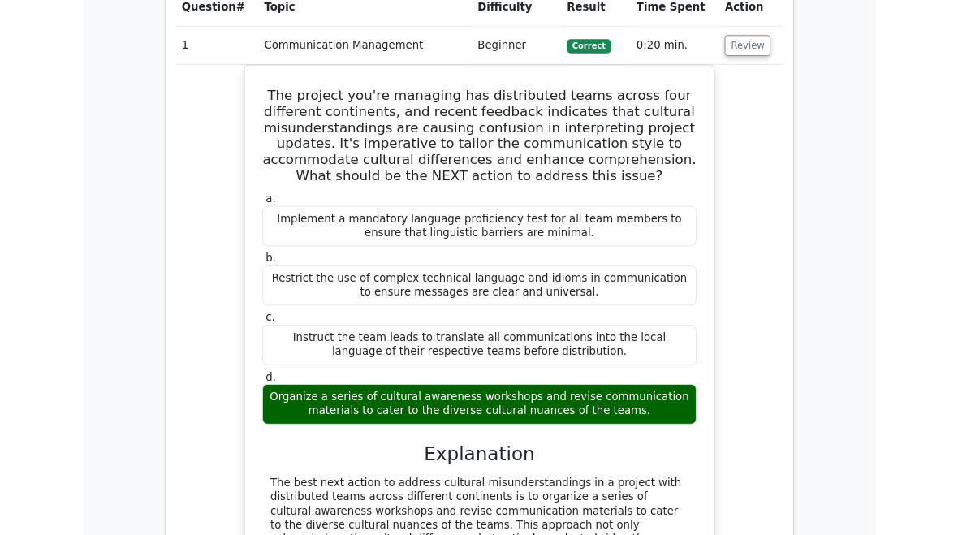
scroll to position [1741, 0]
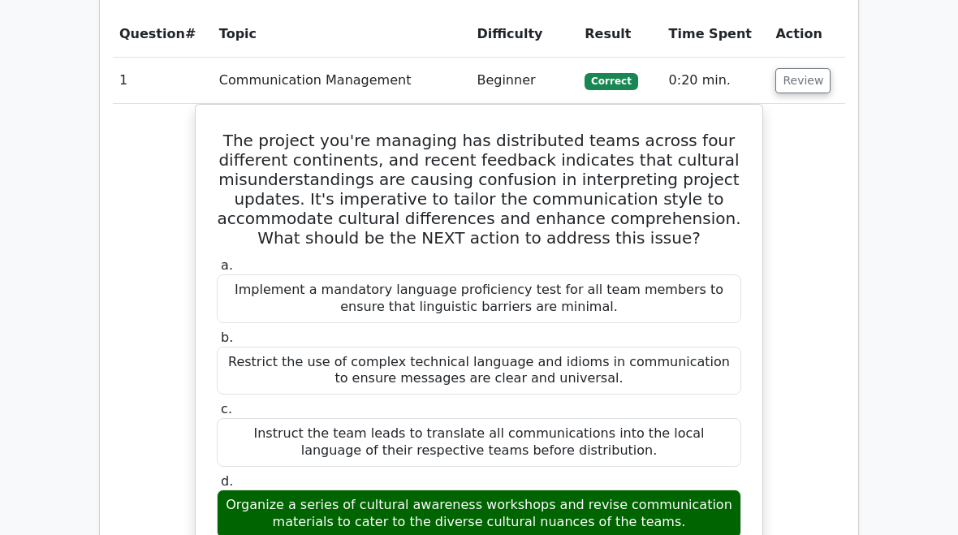
click at [804, 69] on button "Review" at bounding box center [803, 81] width 55 height 25
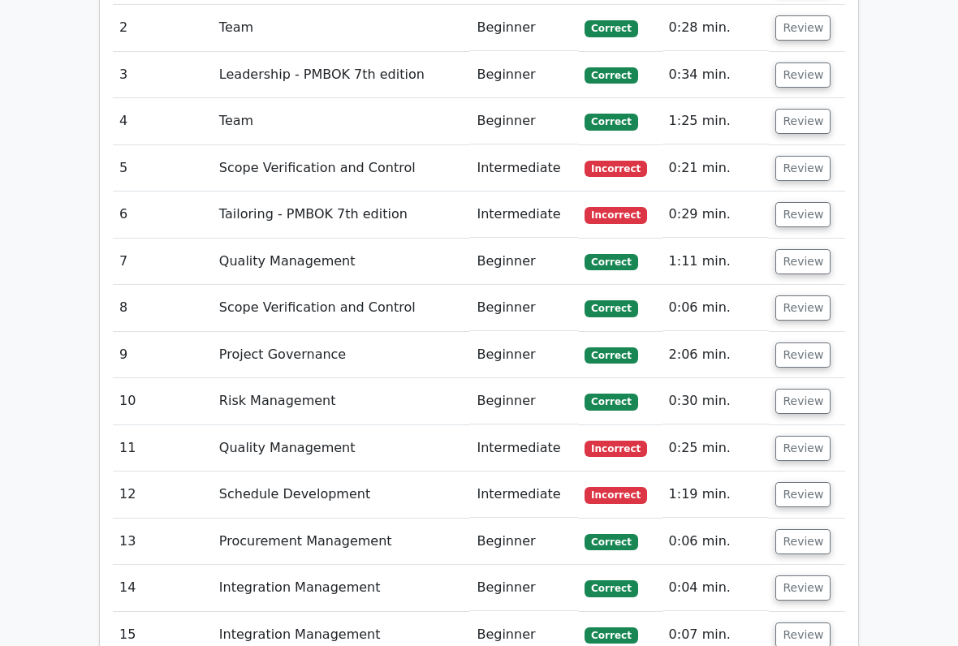
scroll to position [1854, 0]
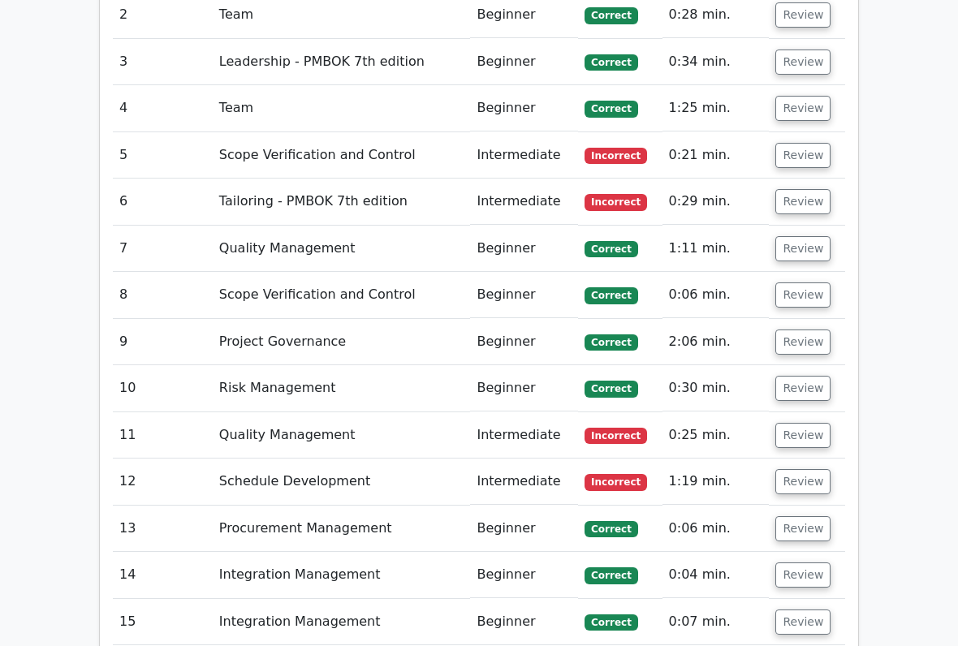
click at [803, 469] on button "Review" at bounding box center [803, 481] width 55 height 25
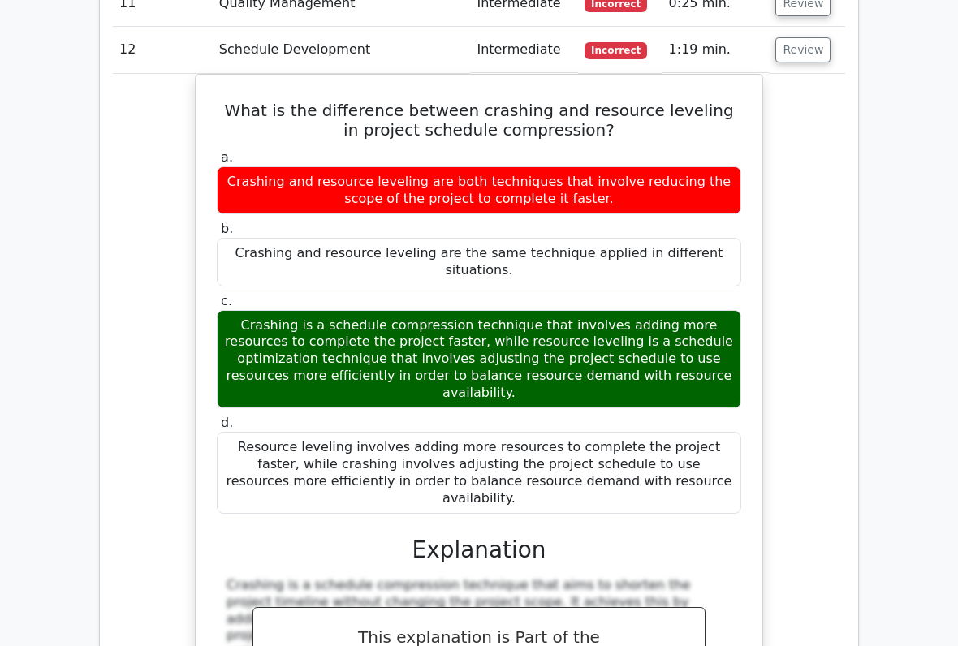
scroll to position [2286, 0]
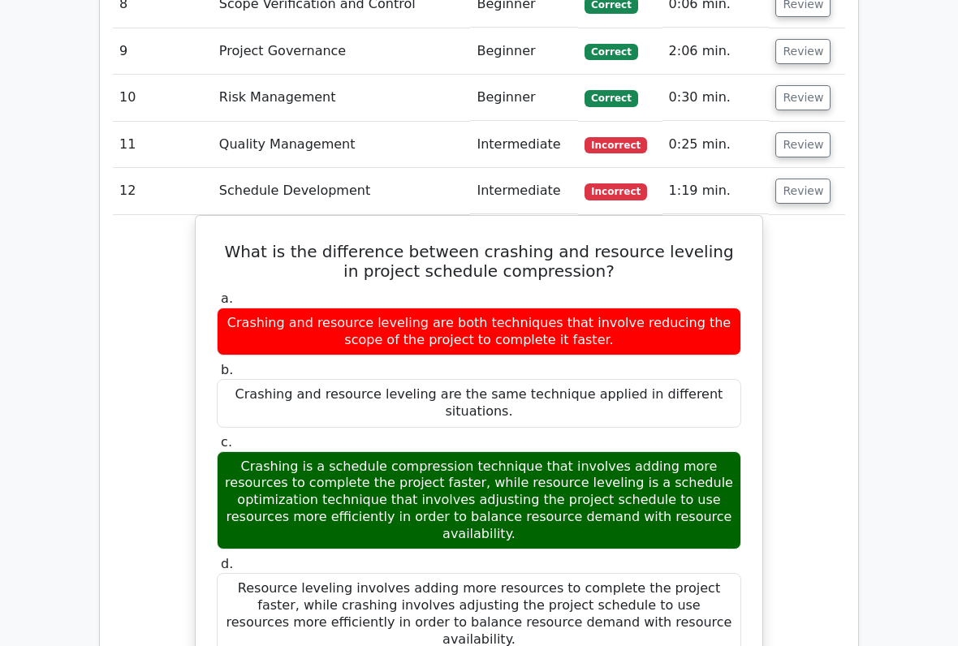
click at [810, 179] on button "Review" at bounding box center [803, 191] width 55 height 25
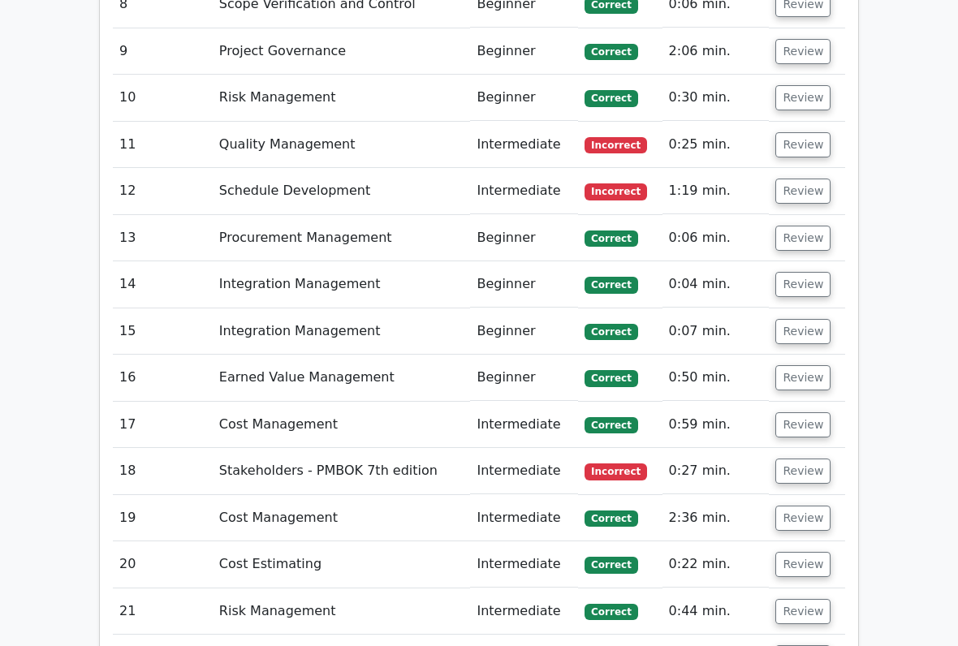
click at [806, 132] on button "Review" at bounding box center [803, 144] width 55 height 25
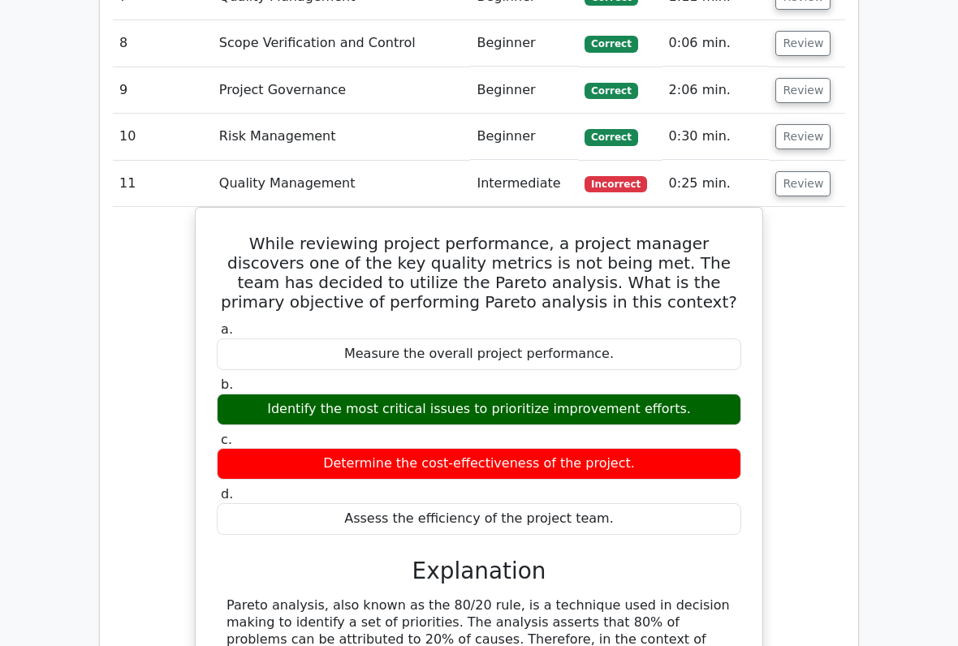
scroll to position [2107, 0]
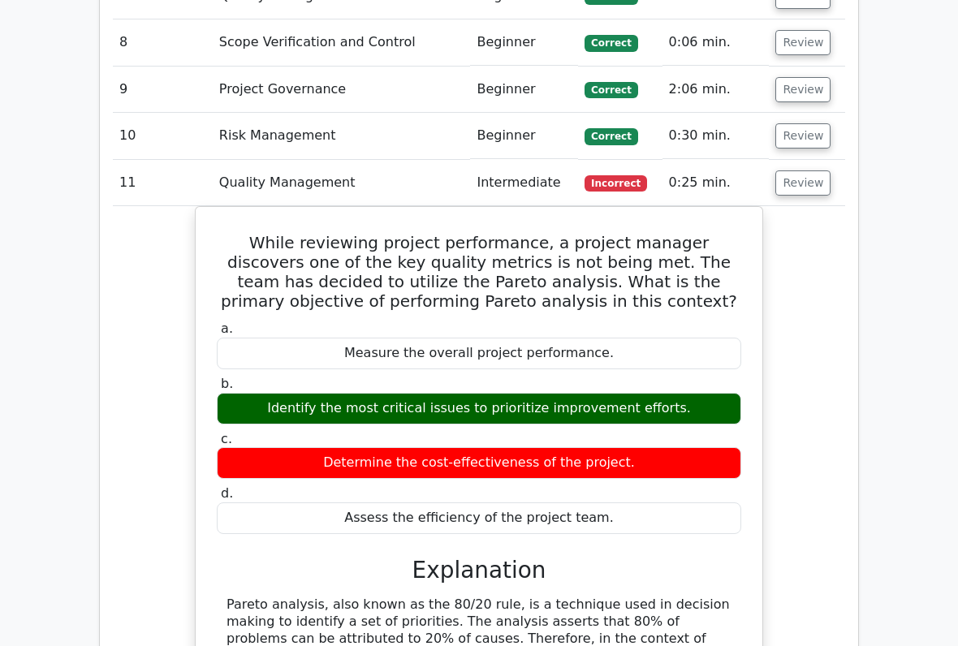
click at [804, 171] on button "Review" at bounding box center [803, 183] width 55 height 25
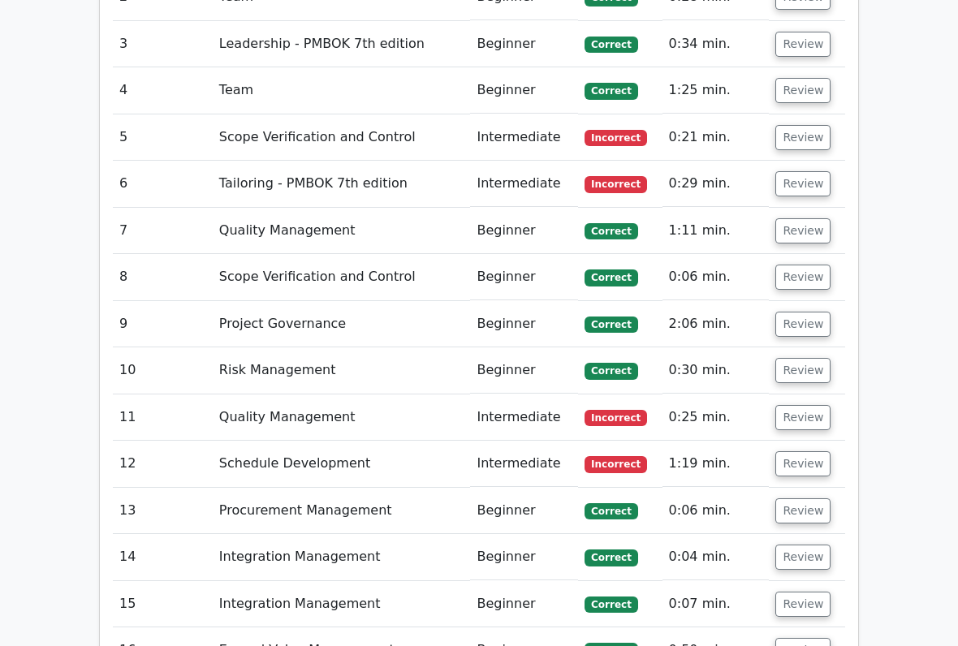
scroll to position [1870, 0]
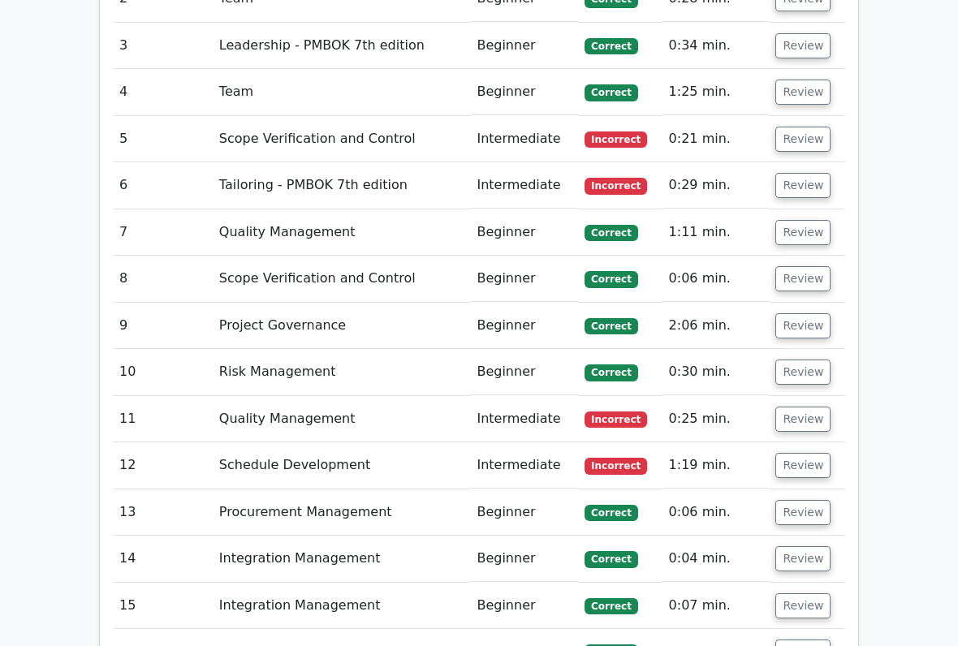
click at [815, 127] on button "Review" at bounding box center [803, 139] width 55 height 25
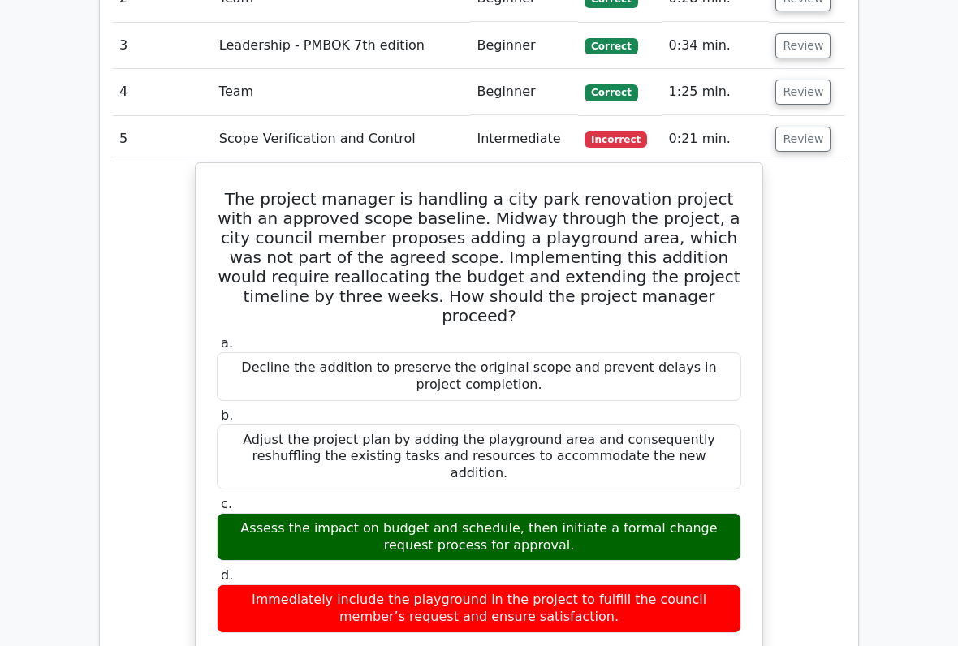
click at [819, 127] on button "Review" at bounding box center [803, 139] width 55 height 25
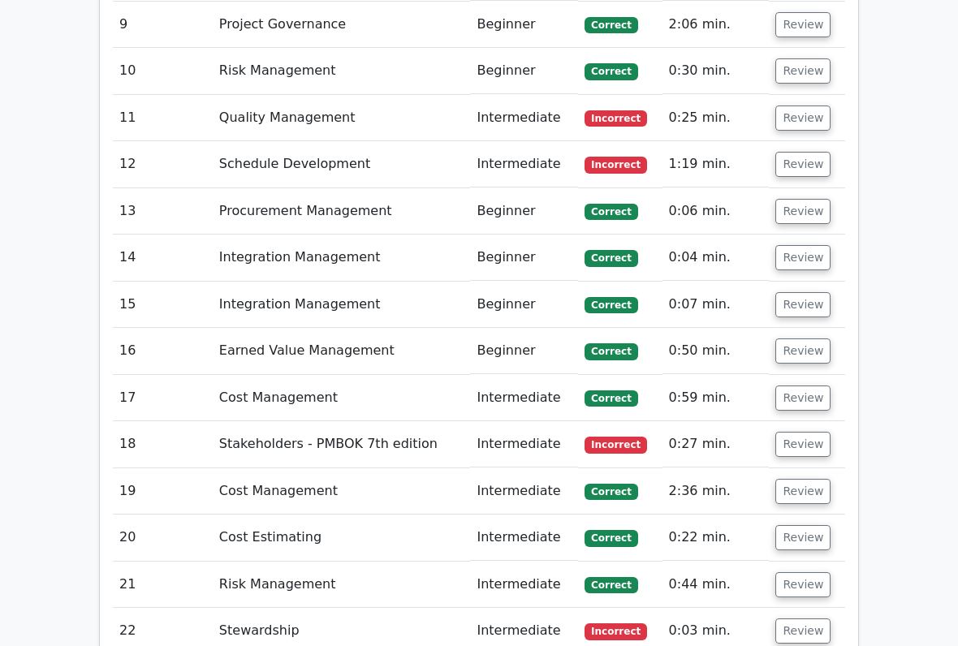
scroll to position [2204, 0]
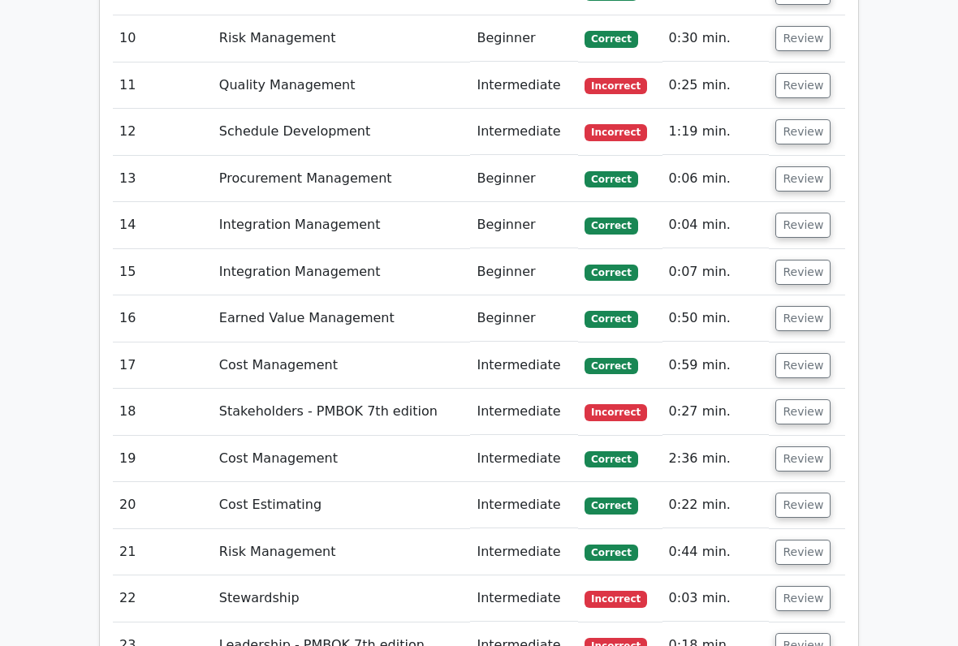
click at [800, 400] on button "Review" at bounding box center [803, 412] width 55 height 25
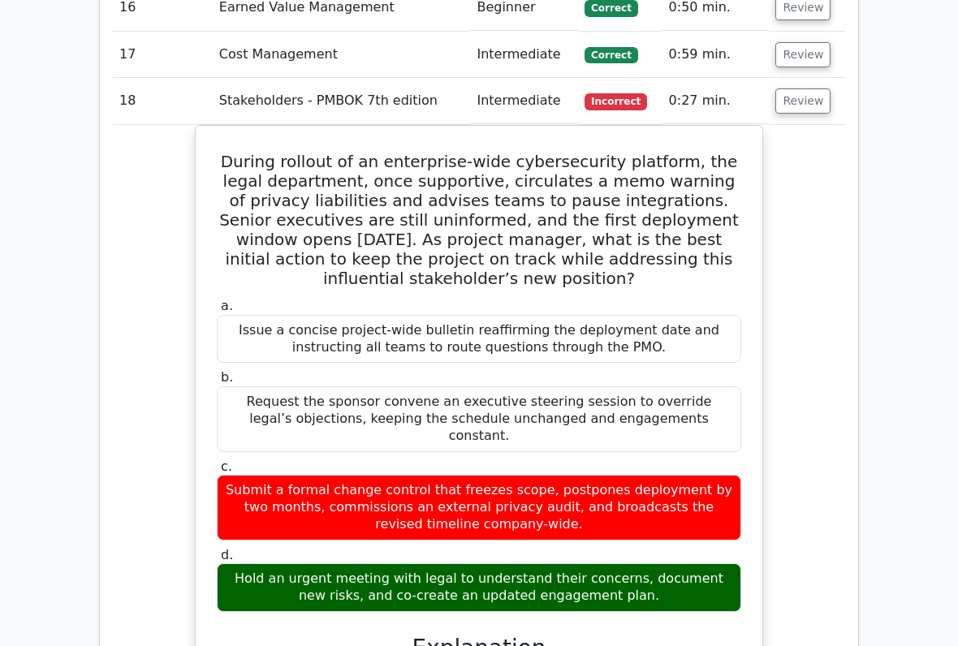
scroll to position [2488, 0]
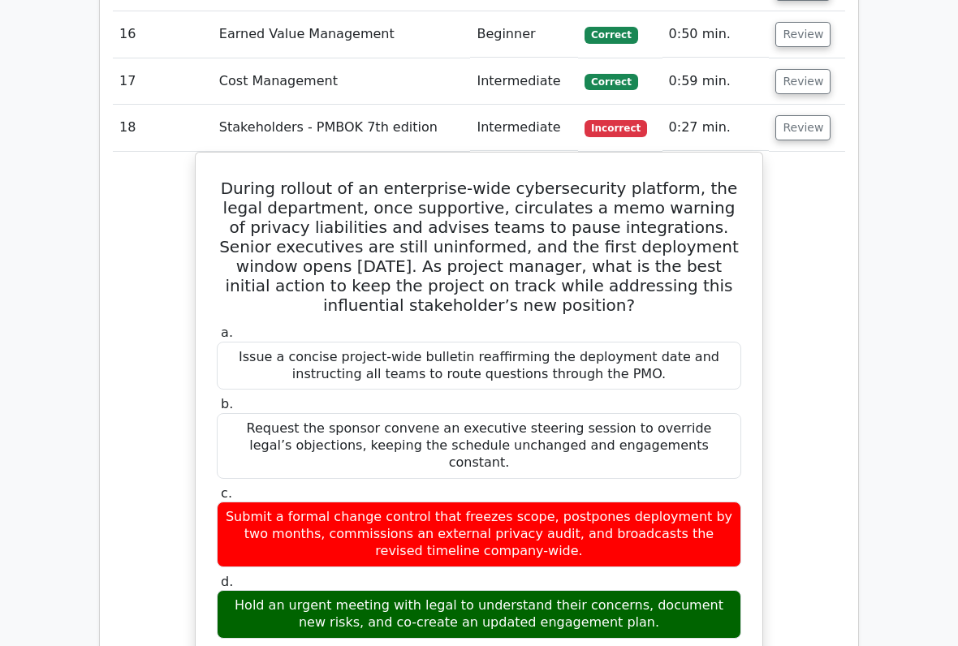
click at [816, 115] on button "Review" at bounding box center [803, 127] width 55 height 25
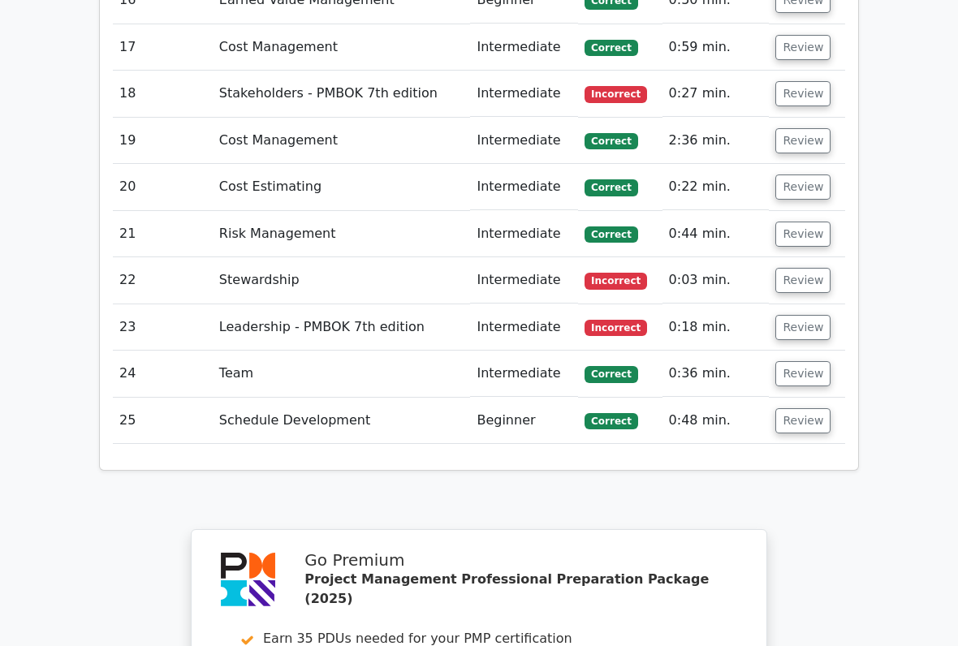
scroll to position [2522, 0]
click at [796, 268] on button "Review" at bounding box center [803, 280] width 55 height 25
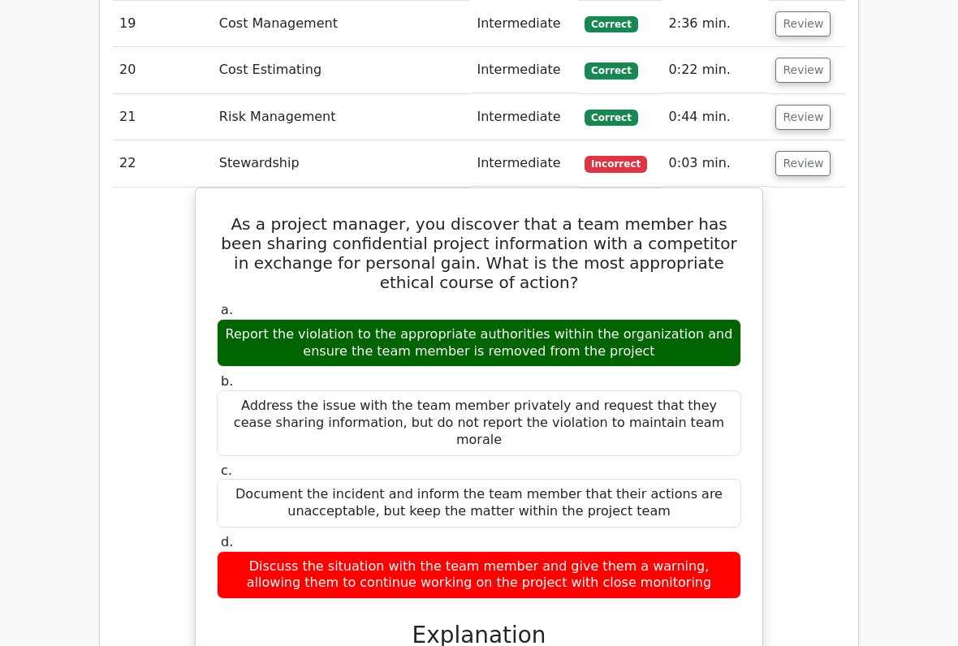
scroll to position [2639, 0]
click at [802, 151] on button "Review" at bounding box center [803, 163] width 55 height 25
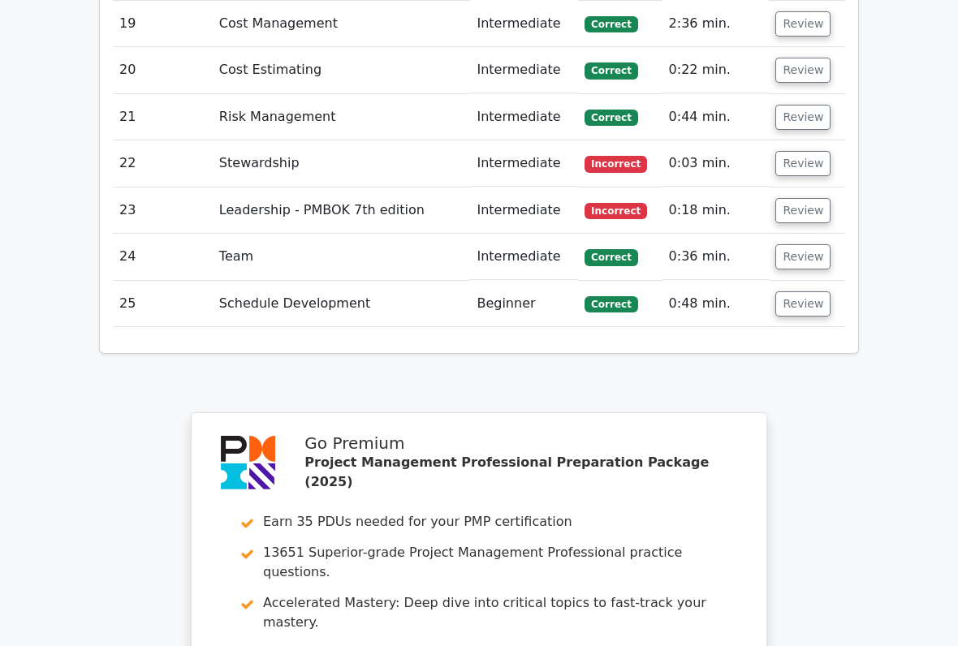
click at [804, 198] on button "Review" at bounding box center [803, 210] width 55 height 25
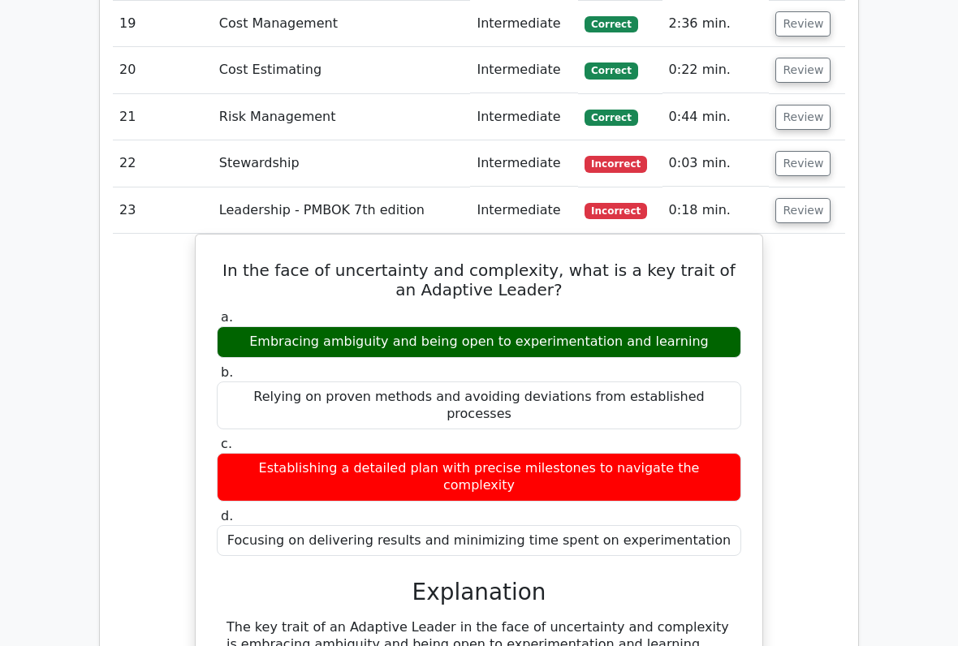
click at [815, 198] on button "Review" at bounding box center [803, 210] width 55 height 25
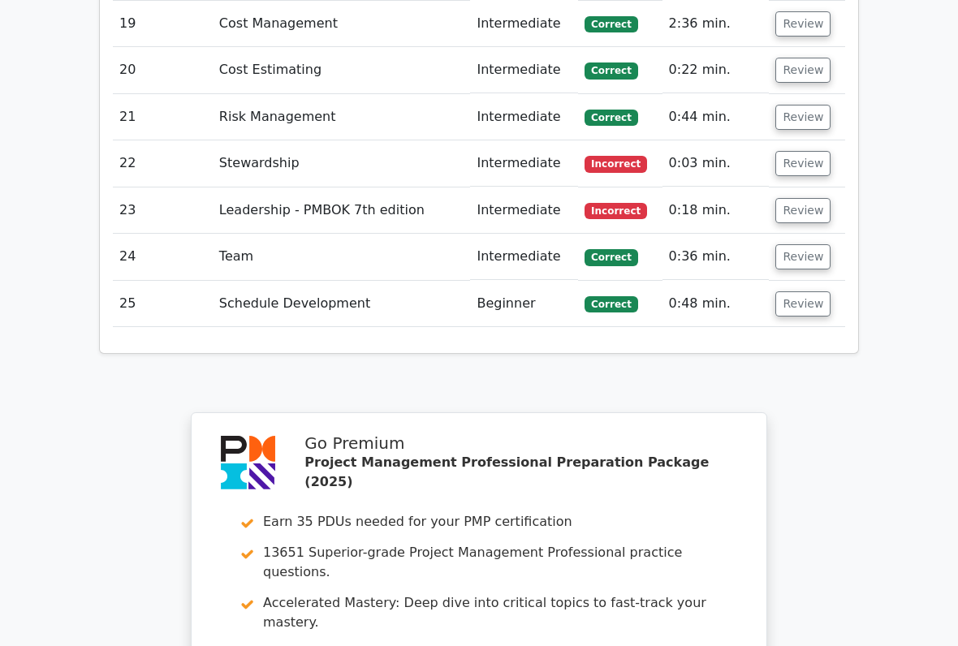
click at [810, 198] on button "Review" at bounding box center [803, 210] width 55 height 25
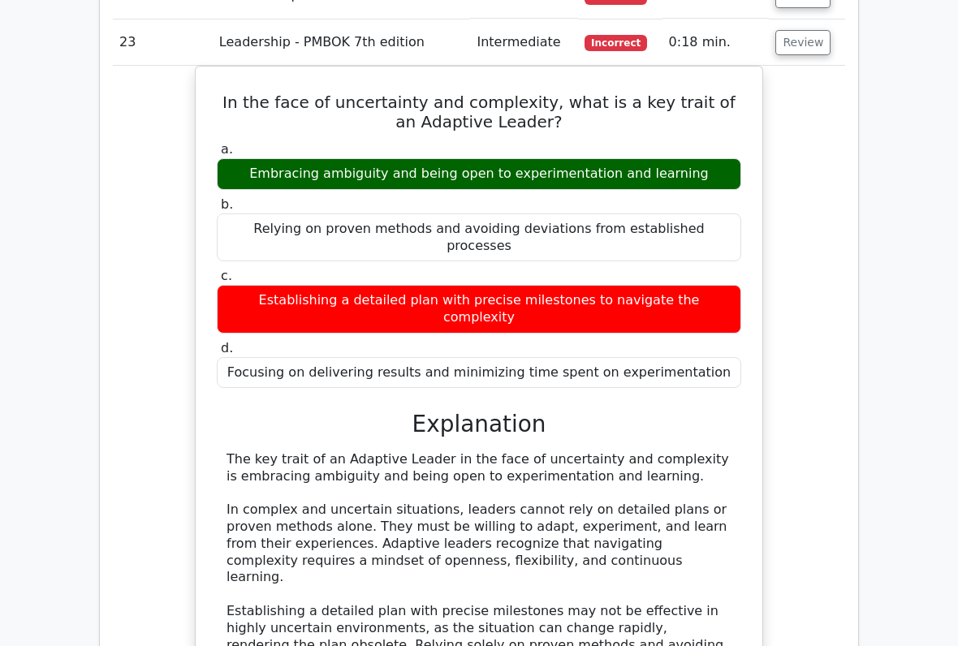
scroll to position [2807, 0]
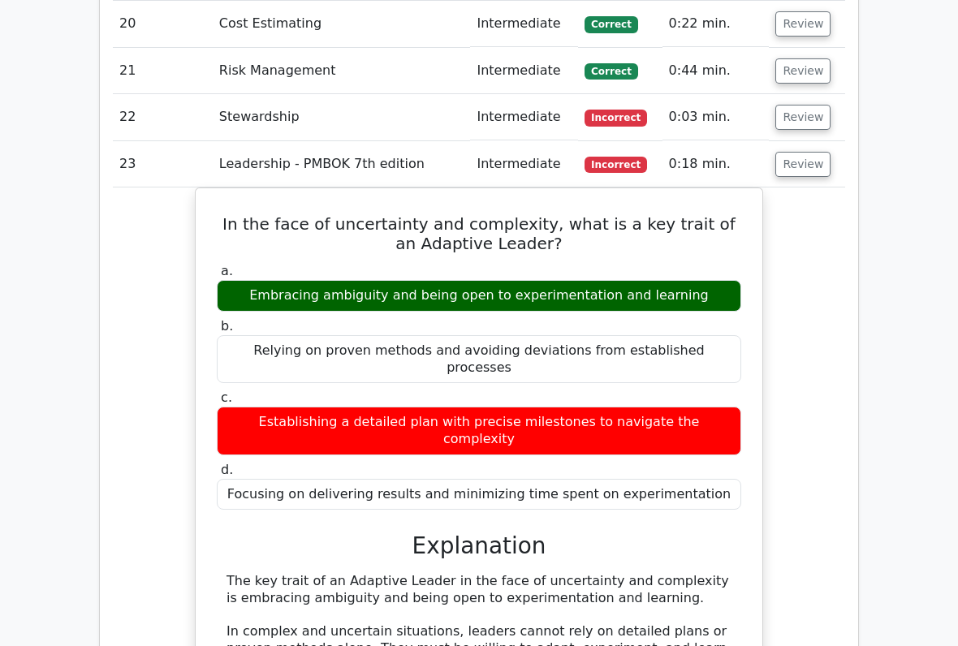
click at [802, 153] on button "Review" at bounding box center [803, 165] width 55 height 25
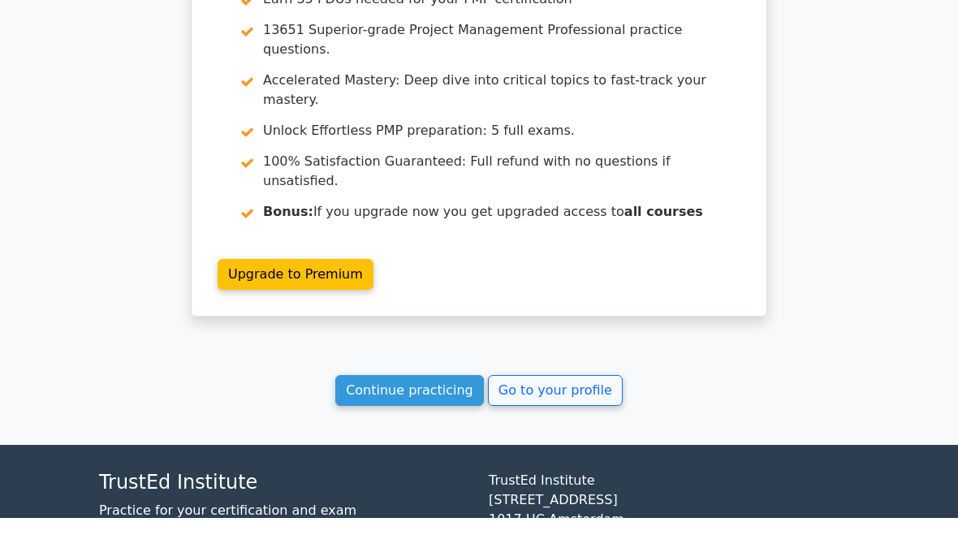
scroll to position [3126, 0]
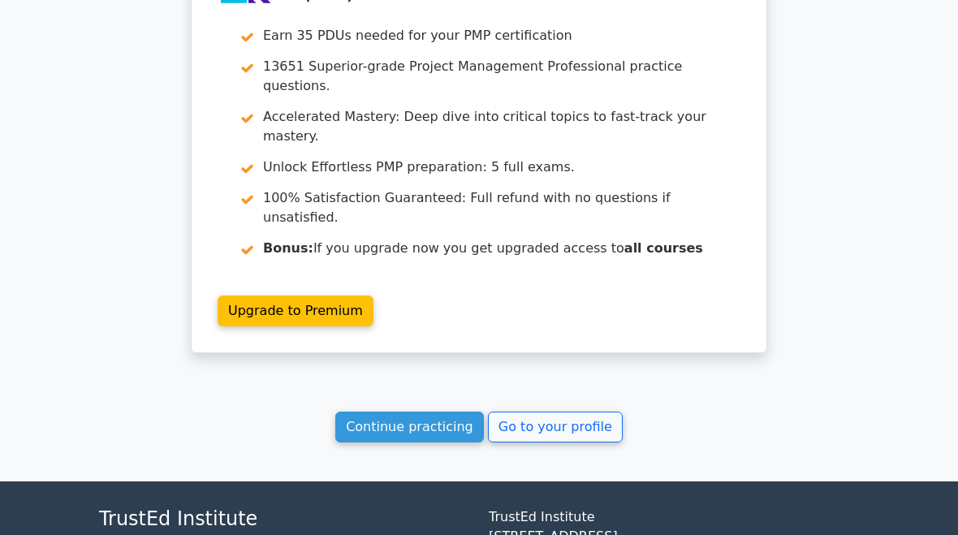
click at [574, 412] on link "Go to your profile" at bounding box center [555, 427] width 135 height 31
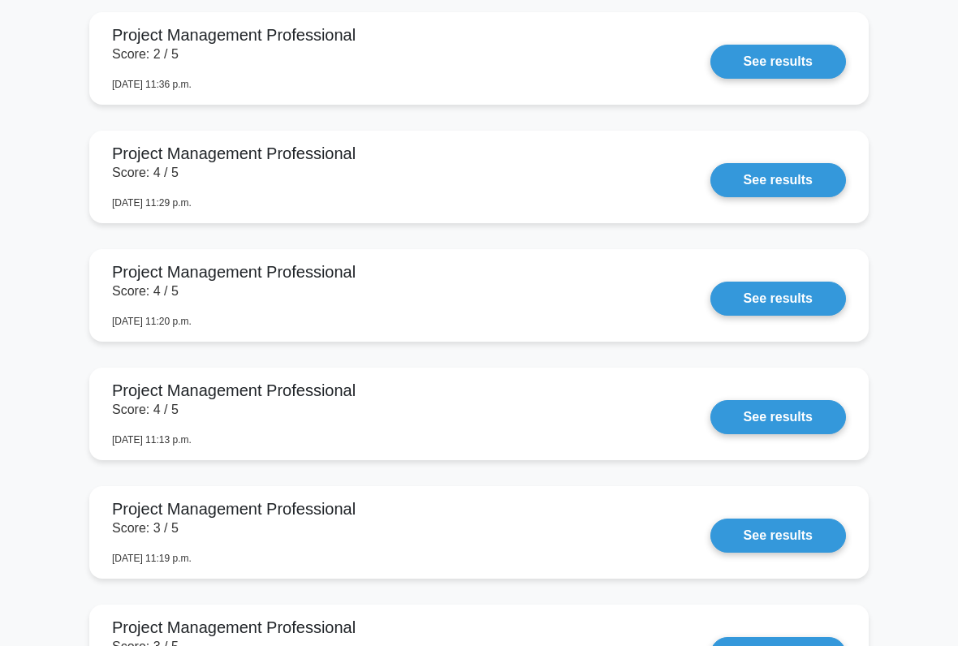
scroll to position [3906, 0]
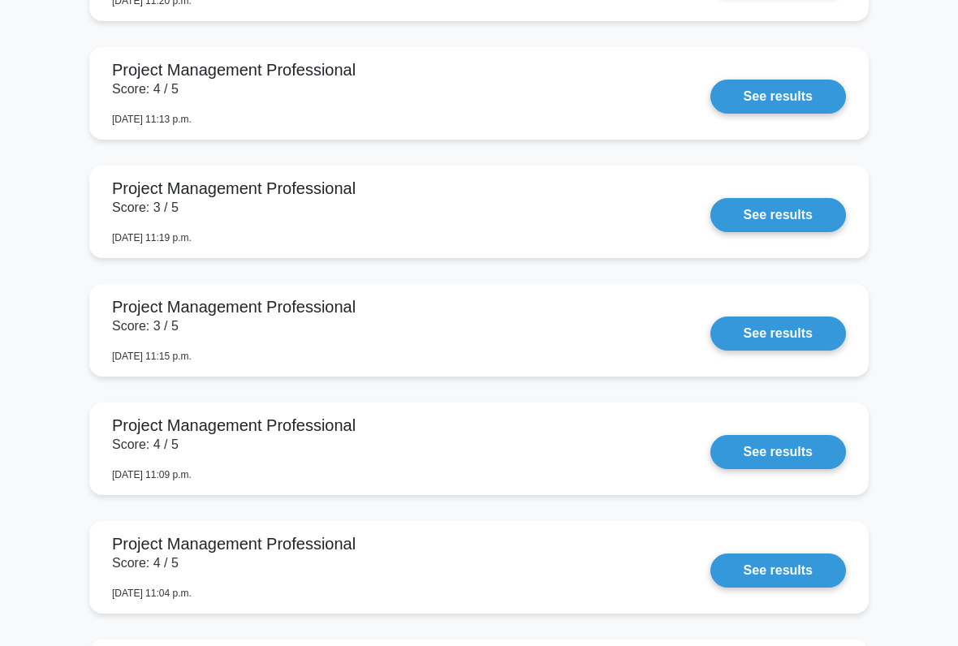
click at [772, 232] on link "See results" at bounding box center [779, 215] width 136 height 34
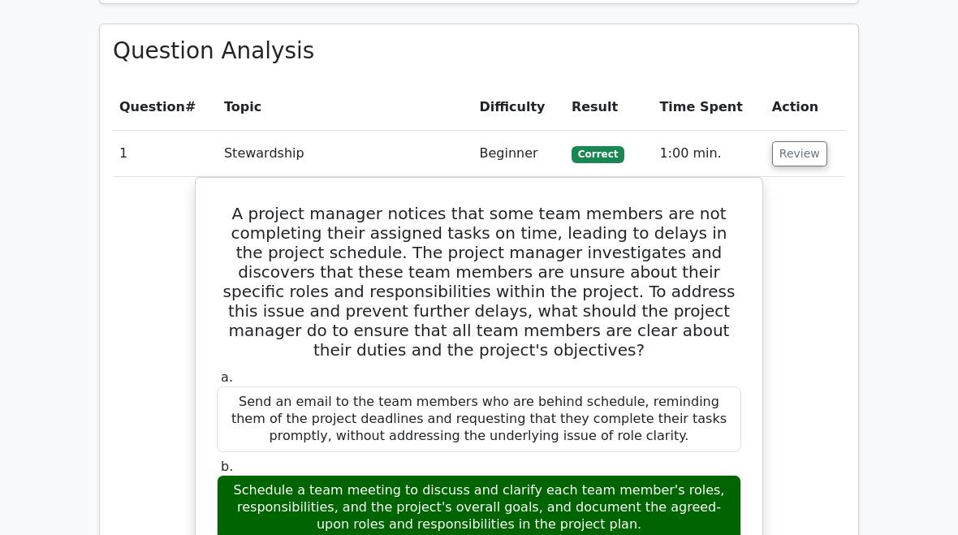
scroll to position [1186, 0]
click at [799, 141] on button "Review" at bounding box center [799, 153] width 55 height 25
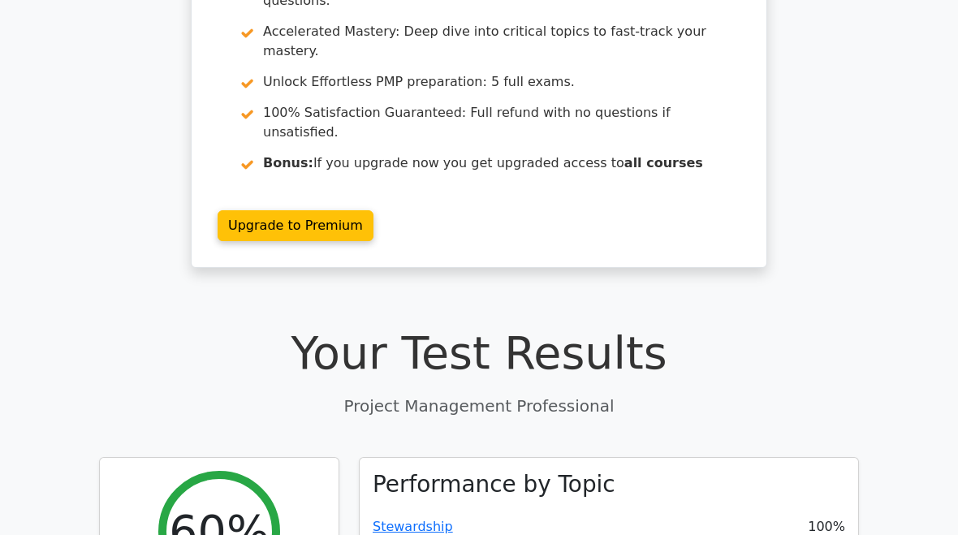
scroll to position [0, 0]
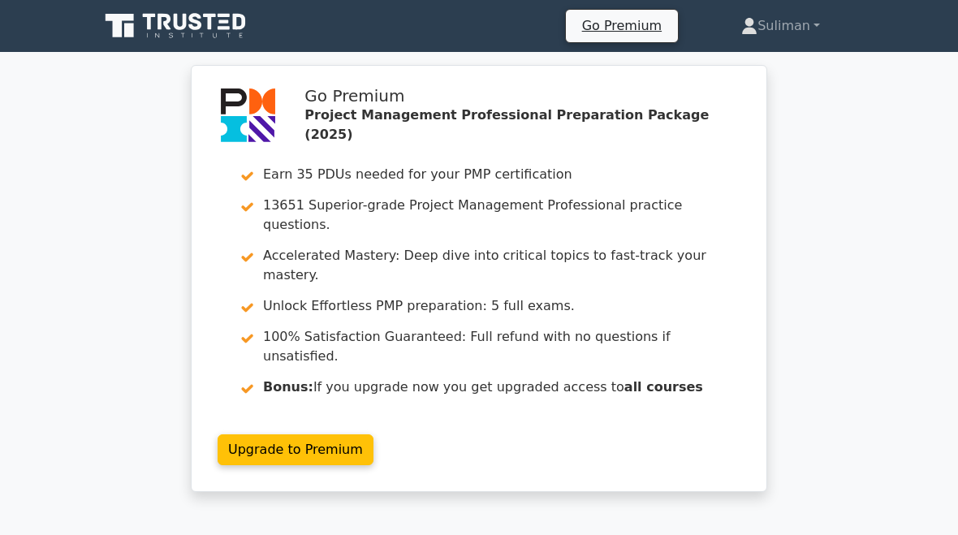
click at [794, 26] on link "Suliman" at bounding box center [780, 26] width 157 height 32
click at [756, 60] on link "Profile" at bounding box center [767, 64] width 128 height 26
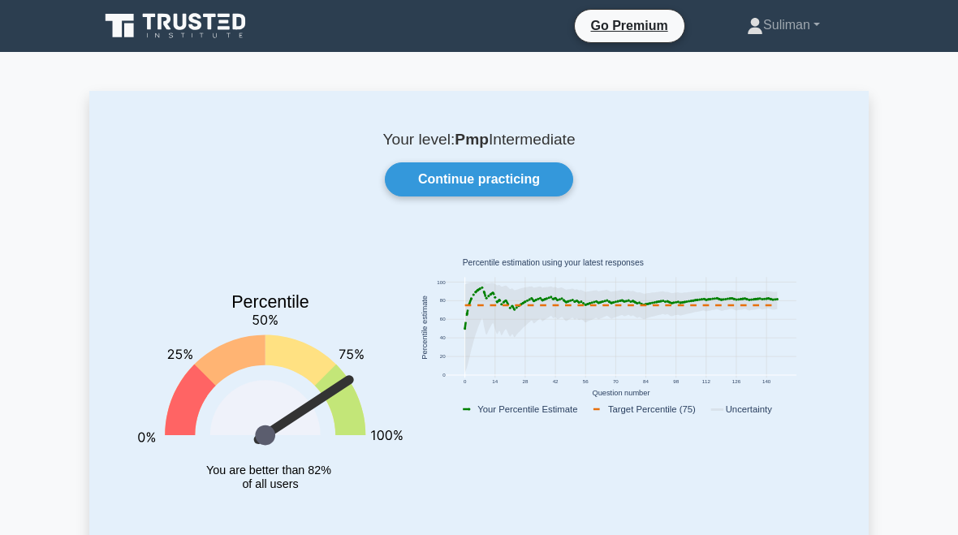
click at [532, 178] on link "Continue practicing" at bounding box center [479, 179] width 188 height 34
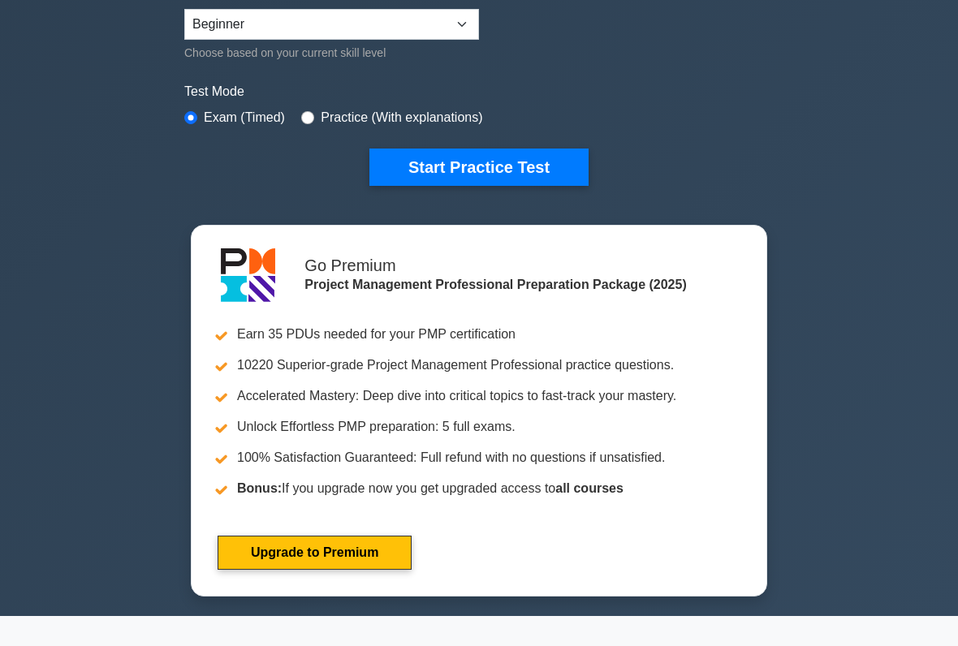
scroll to position [421, 0]
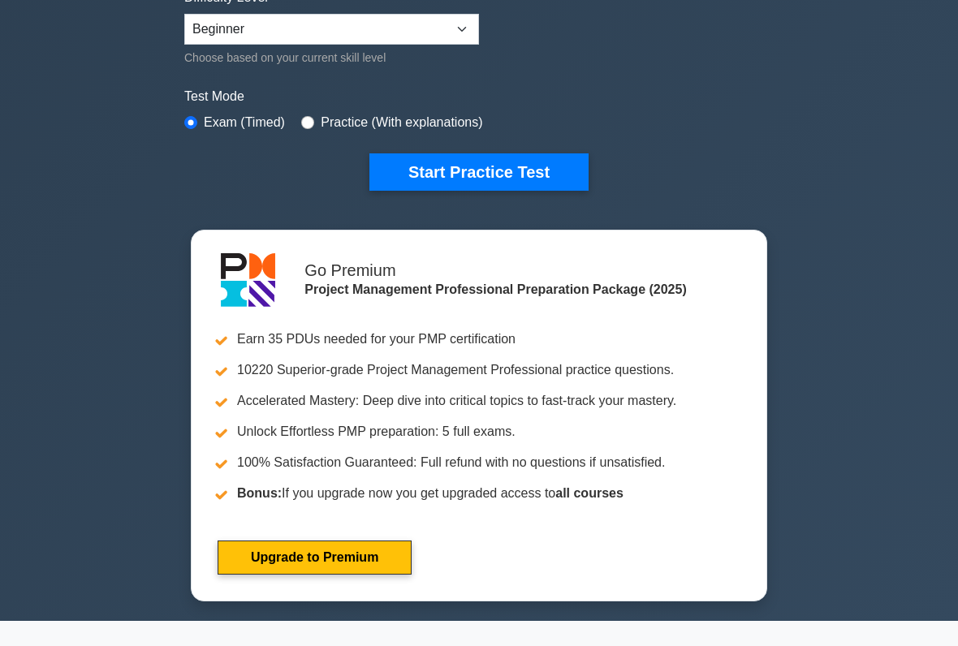
click at [537, 187] on button "Start Practice Test" at bounding box center [479, 171] width 219 height 37
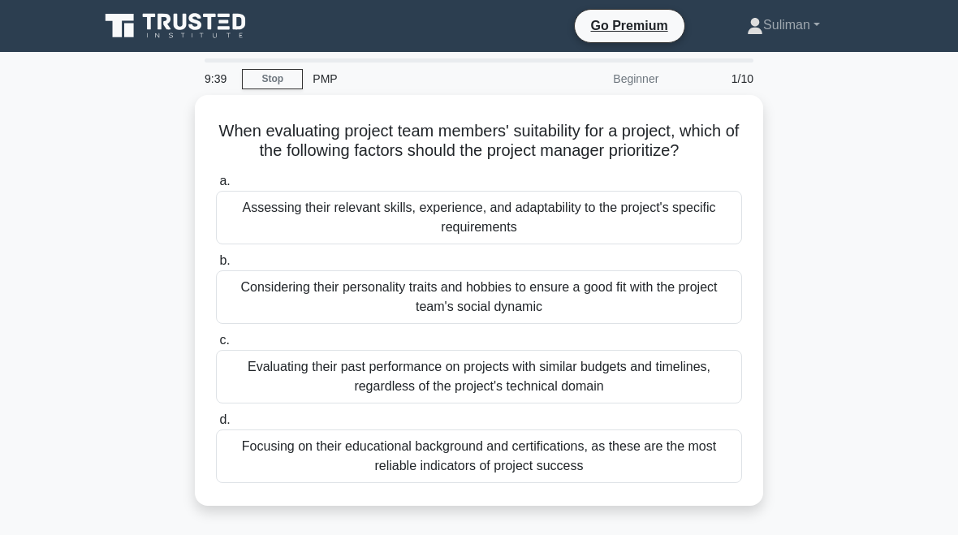
click at [290, 227] on div "Assessing their relevant skills, experience, and adaptability to the project's …" at bounding box center [479, 218] width 526 height 54
click at [216, 187] on input "a. Assessing their relevant skills, experience, and adaptability to the project…" at bounding box center [216, 181] width 0 height 11
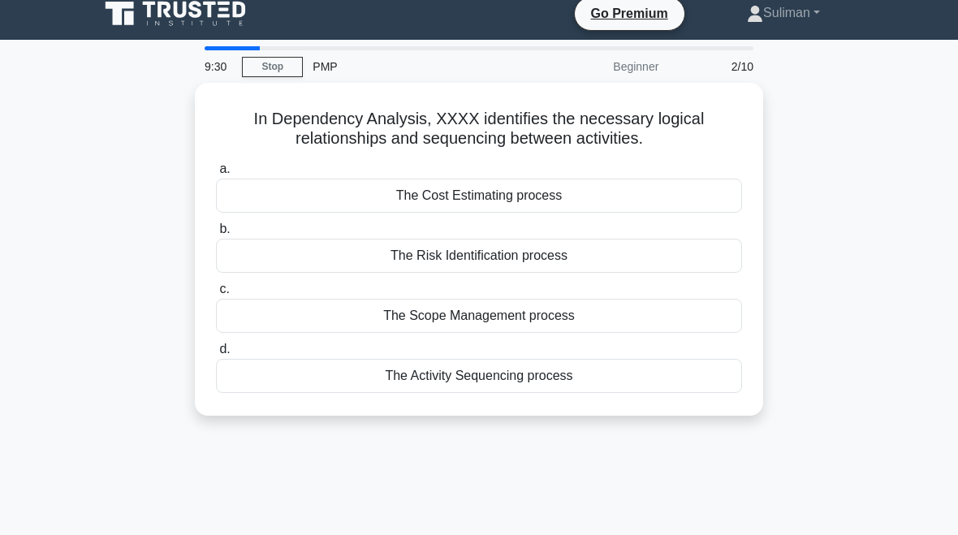
scroll to position [12, 0]
click at [602, 377] on div "The Activity Sequencing process" at bounding box center [479, 376] width 526 height 34
click at [216, 355] on input "d. The Activity Sequencing process" at bounding box center [216, 349] width 0 height 11
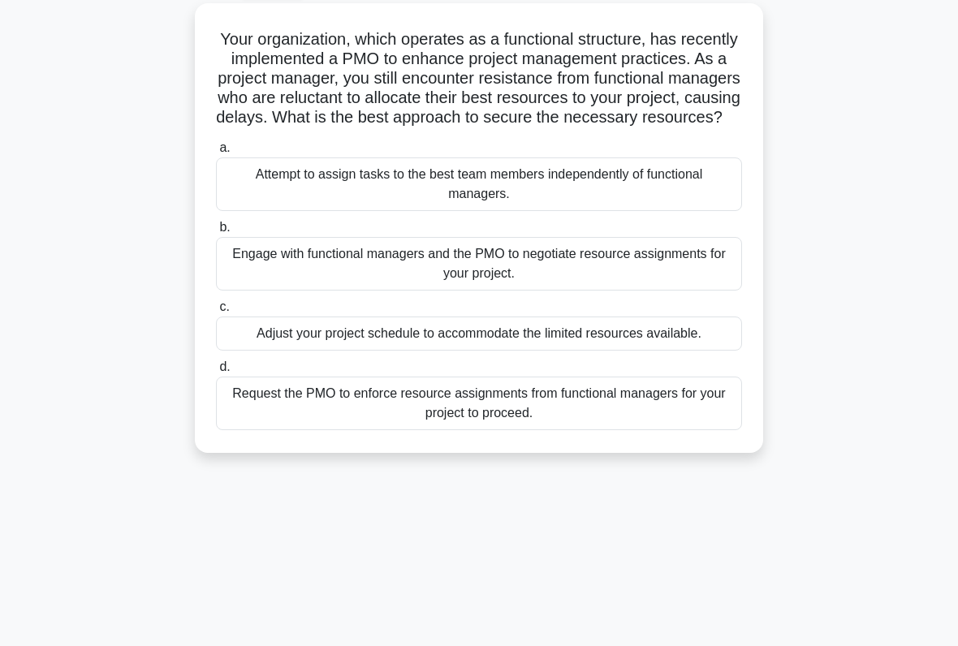
scroll to position [93, 0]
click at [648, 290] on div "Engage with functional managers and the PMO to negotiate resource assignments f…" at bounding box center [479, 263] width 526 height 54
click at [216, 232] on input "b. Engage with functional managers and the PMO to negotiate resource assignment…" at bounding box center [216, 227] width 0 height 11
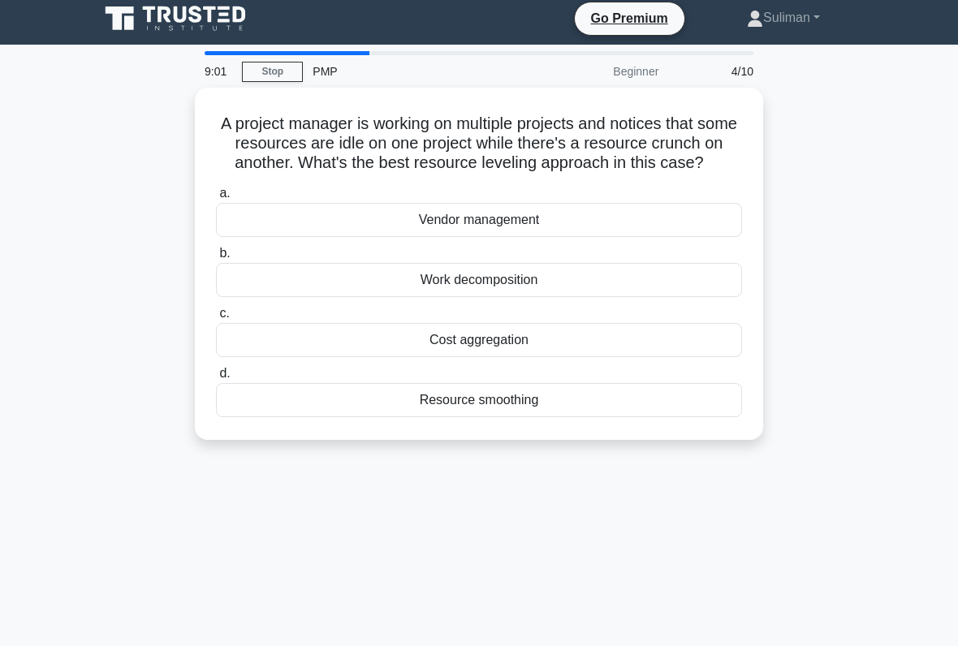
scroll to position [0, 0]
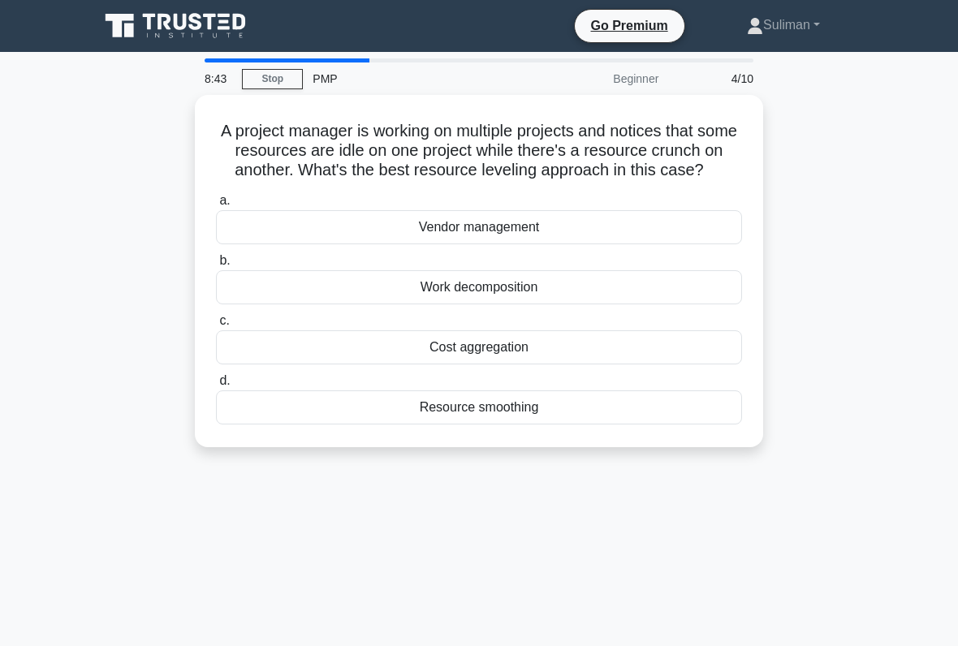
click at [290, 422] on div "Resource smoothing" at bounding box center [479, 408] width 526 height 34
click at [216, 387] on input "d. Resource smoothing" at bounding box center [216, 381] width 0 height 11
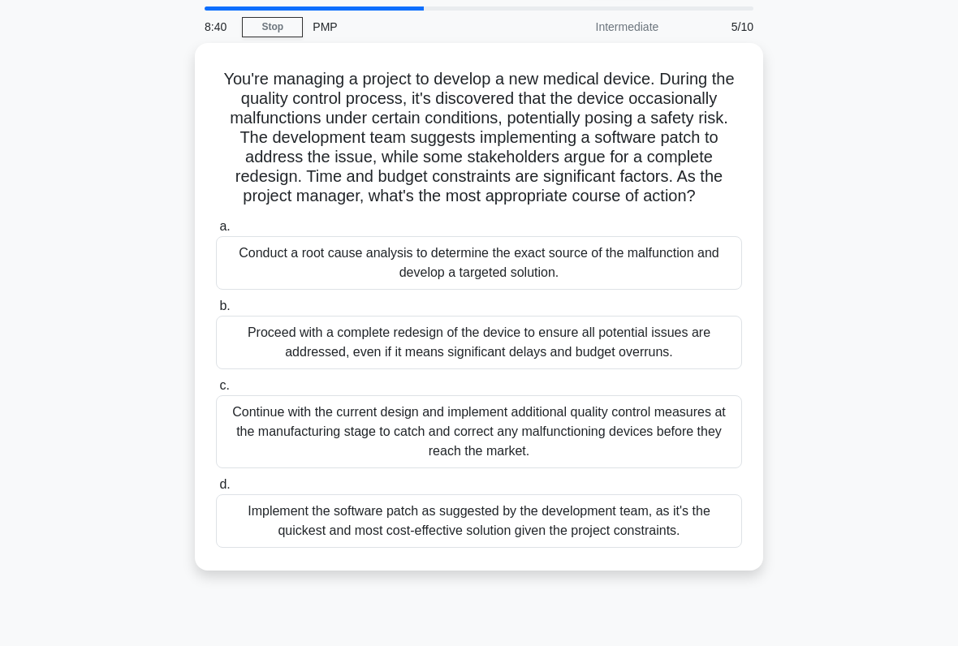
scroll to position [53, 0]
click at [274, 276] on div "Conduct a root cause analysis to determine the exact source of the malfunction …" at bounding box center [479, 263] width 526 height 54
click at [216, 231] on input "a. Conduct a root cause analysis to determine the exact source of the malfuncti…" at bounding box center [216, 226] width 0 height 11
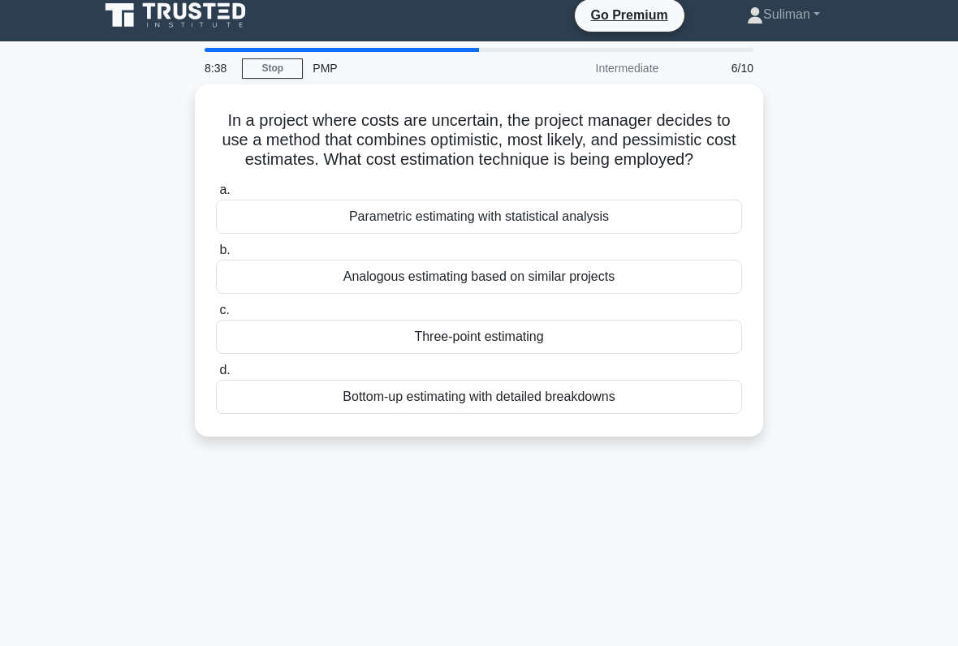
scroll to position [0, 0]
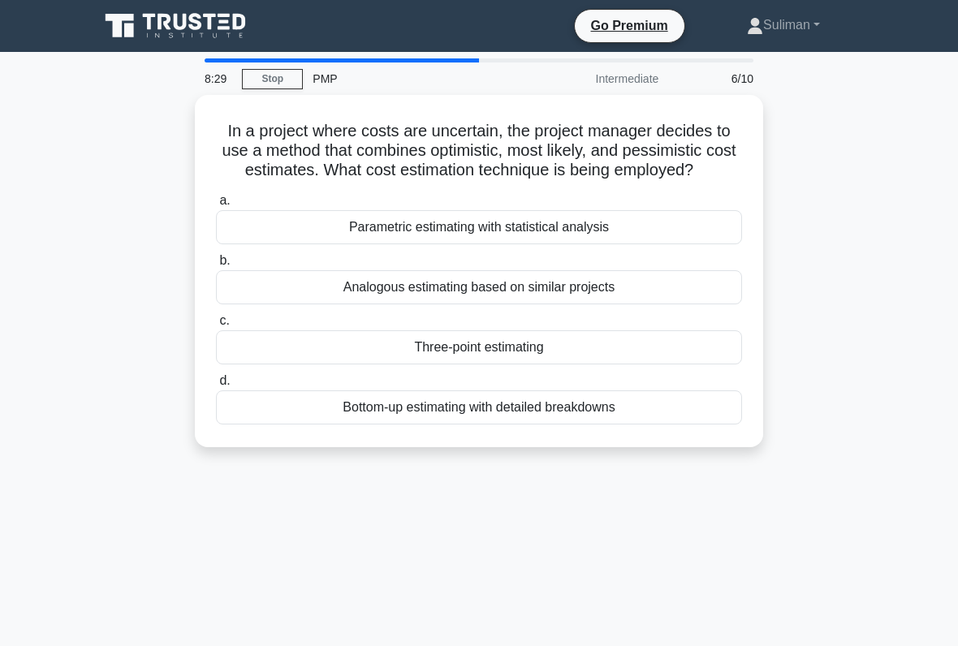
click at [287, 365] on div "Three-point estimating" at bounding box center [479, 348] width 526 height 34
click at [216, 326] on input "c. Three-point estimating" at bounding box center [216, 321] width 0 height 11
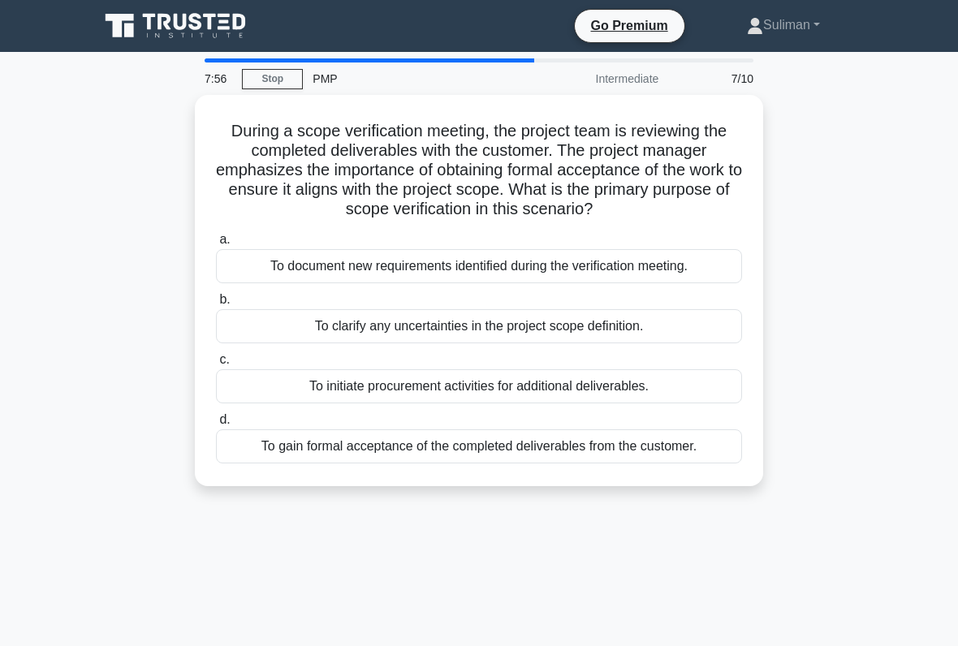
click at [283, 333] on div "To clarify any uncertainties in the project scope definition." at bounding box center [479, 326] width 526 height 34
click at [216, 305] on input "b. To clarify any uncertainties in the project scope definition." at bounding box center [216, 300] width 0 height 11
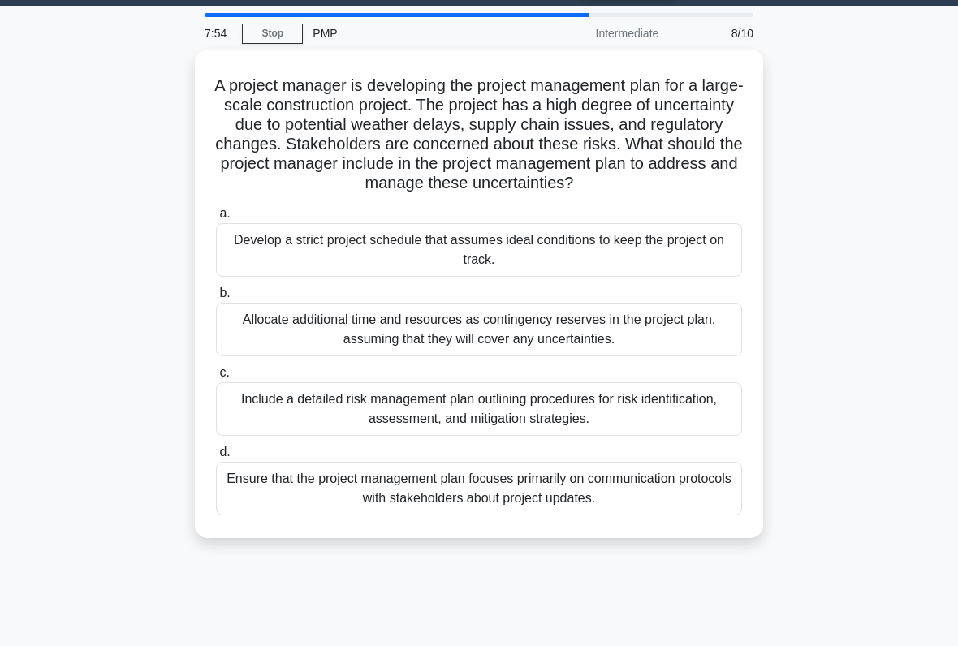
scroll to position [45, 0]
click at [612, 348] on div "Allocate additional time and resources as contingency reserves in the project p…" at bounding box center [479, 330] width 526 height 54
click at [216, 299] on input "b. Allocate additional time and resources as contingency reserves in the projec…" at bounding box center [216, 293] width 0 height 11
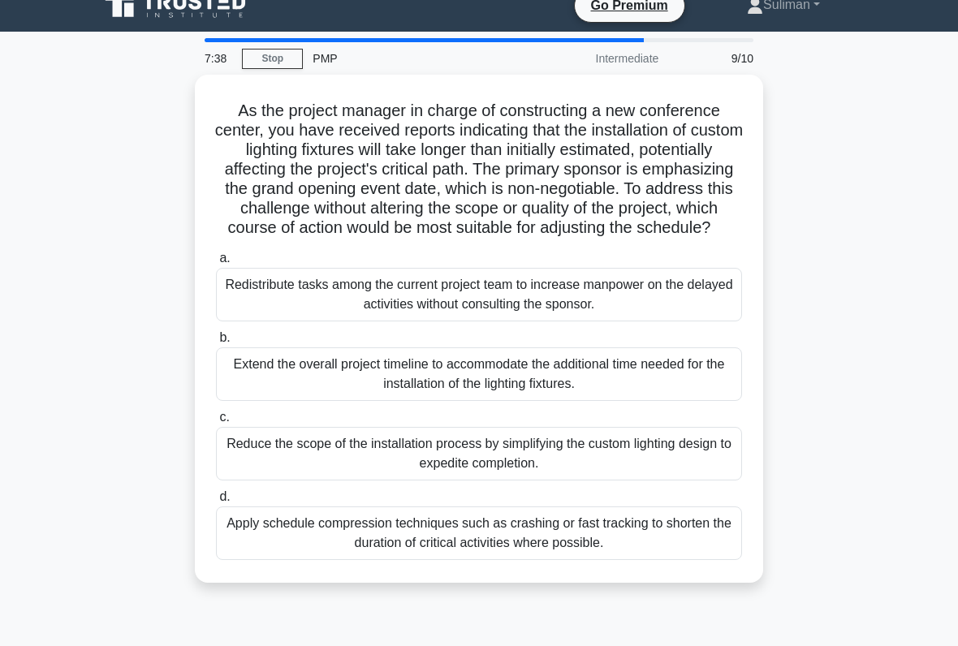
scroll to position [26, 0]
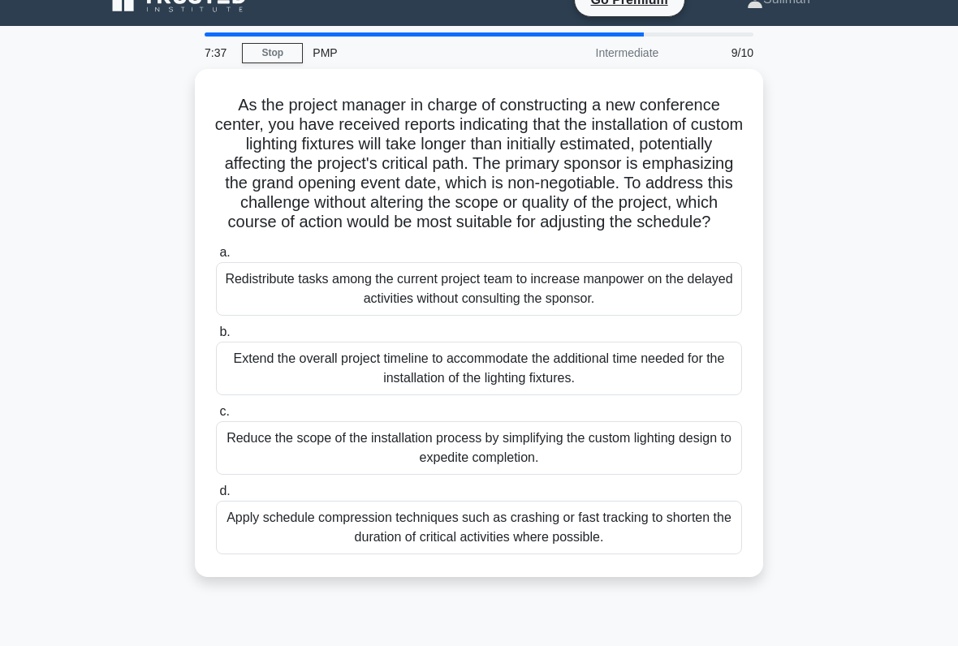
click at [551, 534] on div "Apply schedule compression techniques such as crashing or fast tracking to shor…" at bounding box center [479, 528] width 526 height 54
click at [216, 497] on input "d. Apply schedule compression techniques such as crashing or fast tracking to s…" at bounding box center [216, 491] width 0 height 11
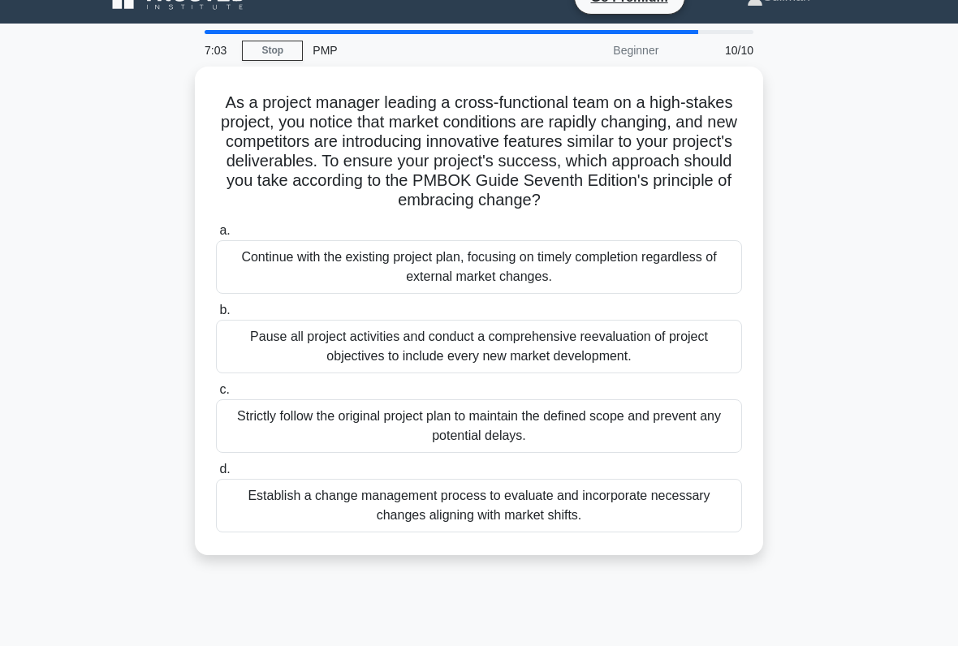
scroll to position [29, 0]
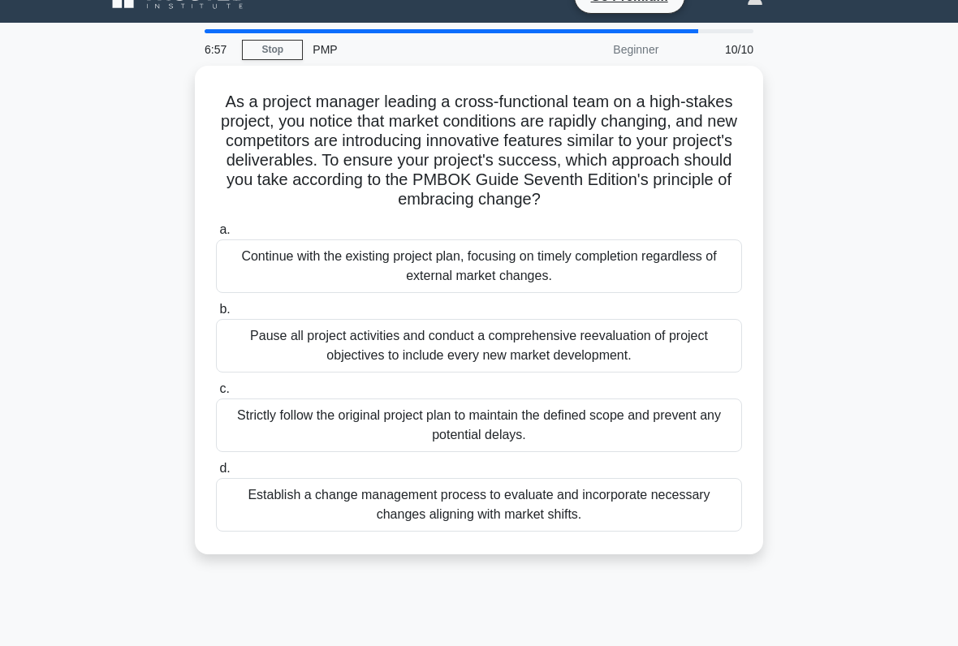
click at [603, 532] on div "Establish a change management process to evaluate and incorporate necessary cha…" at bounding box center [479, 505] width 526 height 54
click at [216, 474] on input "d. Establish a change management process to evaluate and incorporate necessary …" at bounding box center [216, 469] width 0 height 11
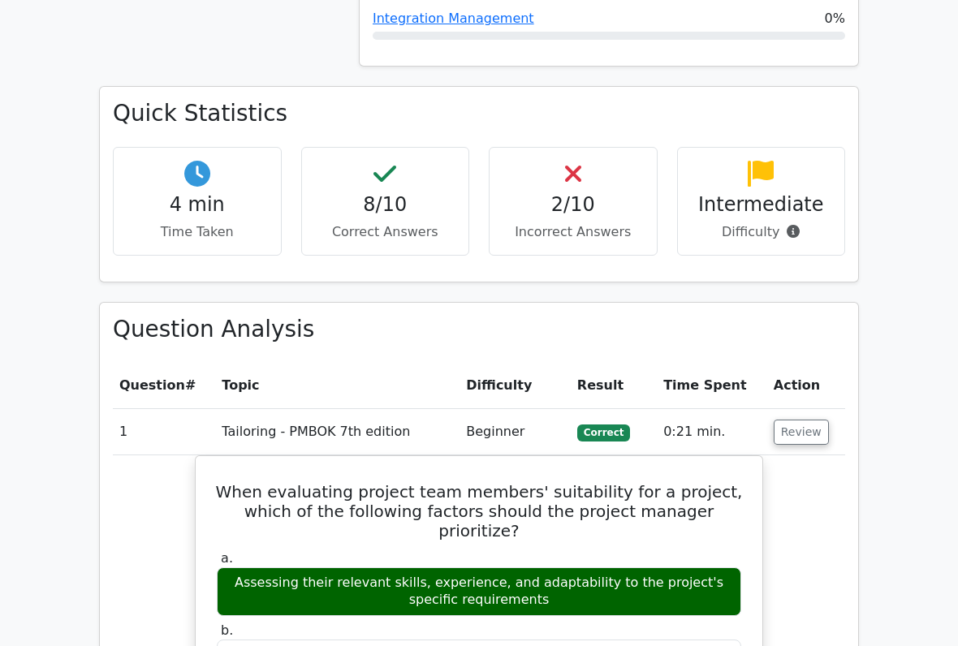
scroll to position [1119, 0]
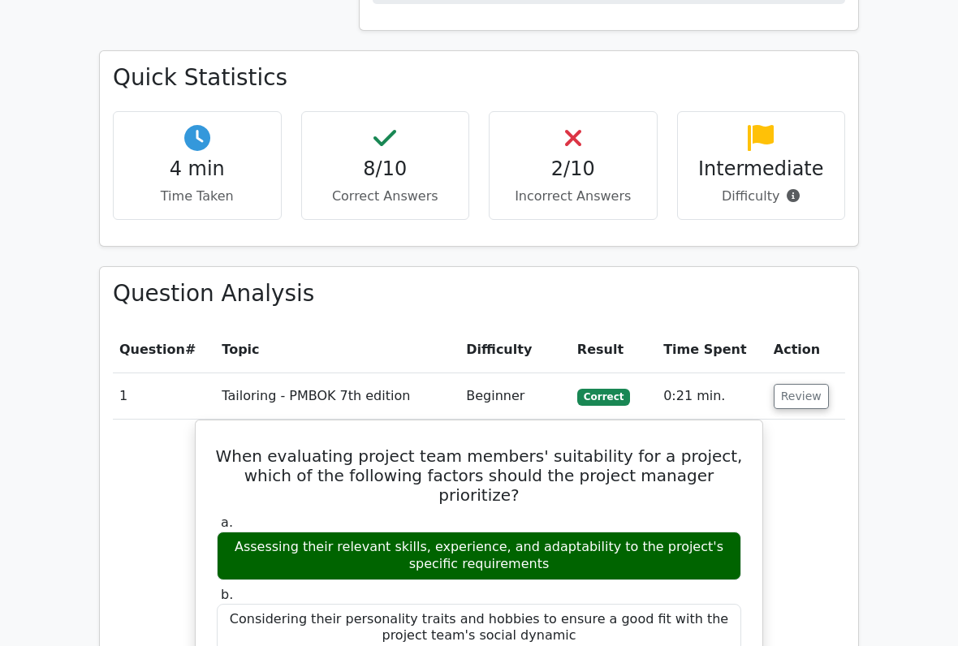
click at [793, 384] on button "Review" at bounding box center [801, 396] width 55 height 25
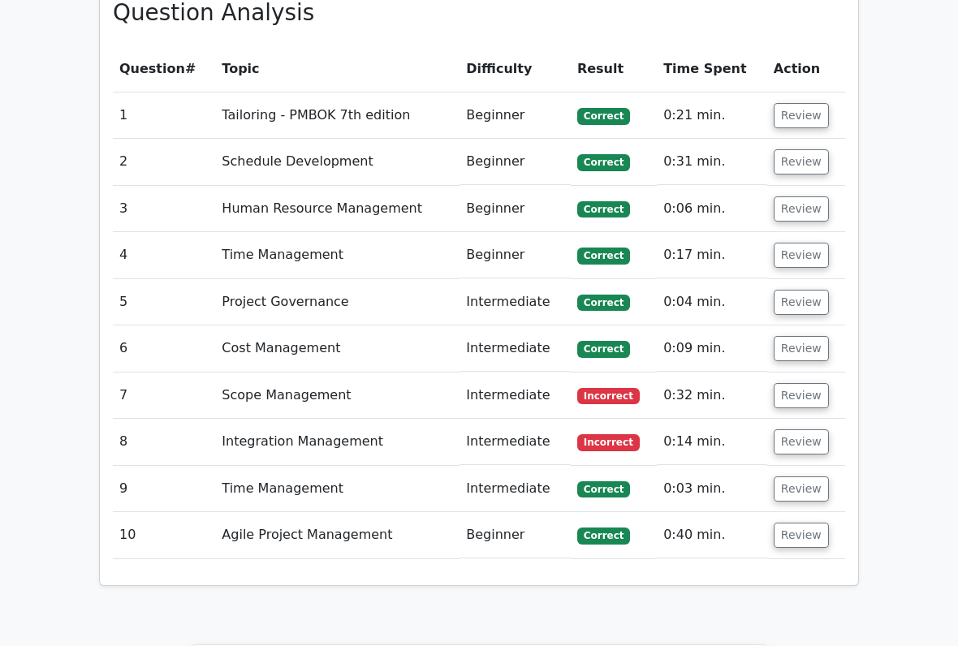
scroll to position [1486, 0]
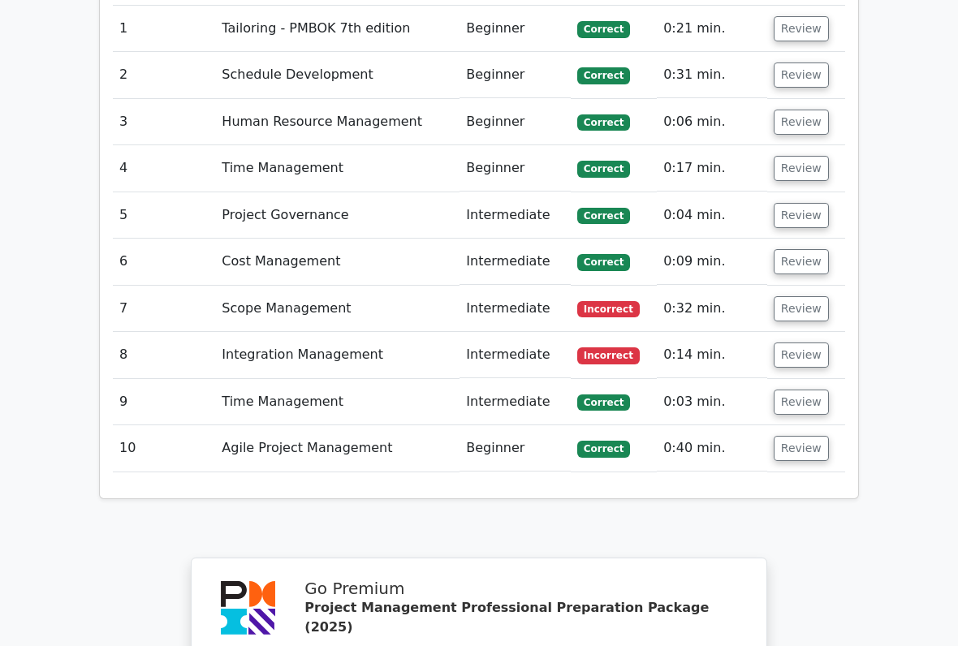
click at [800, 297] on button "Review" at bounding box center [801, 309] width 55 height 25
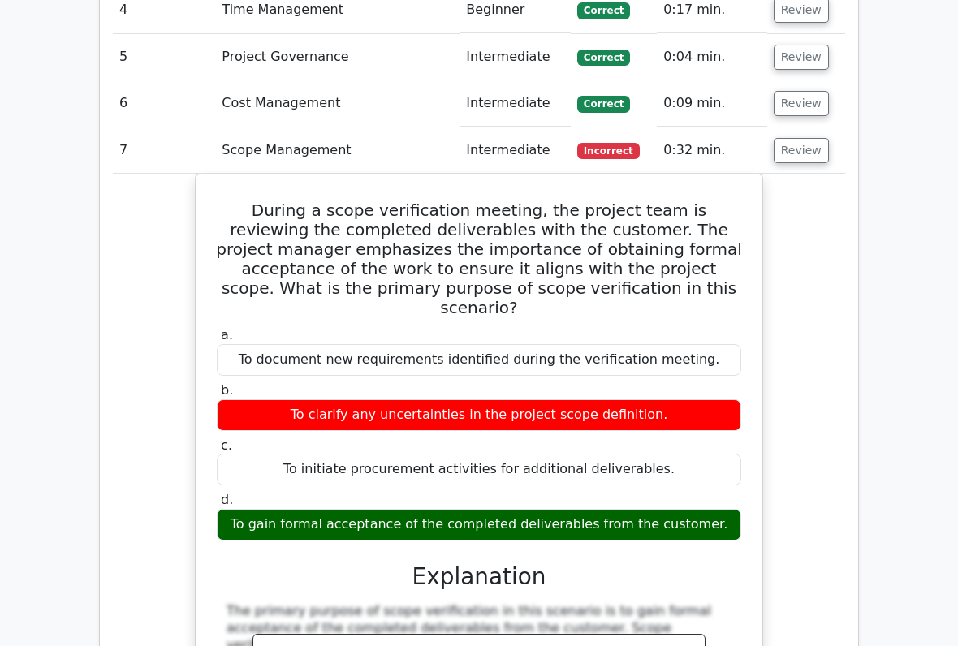
scroll to position [1646, 0]
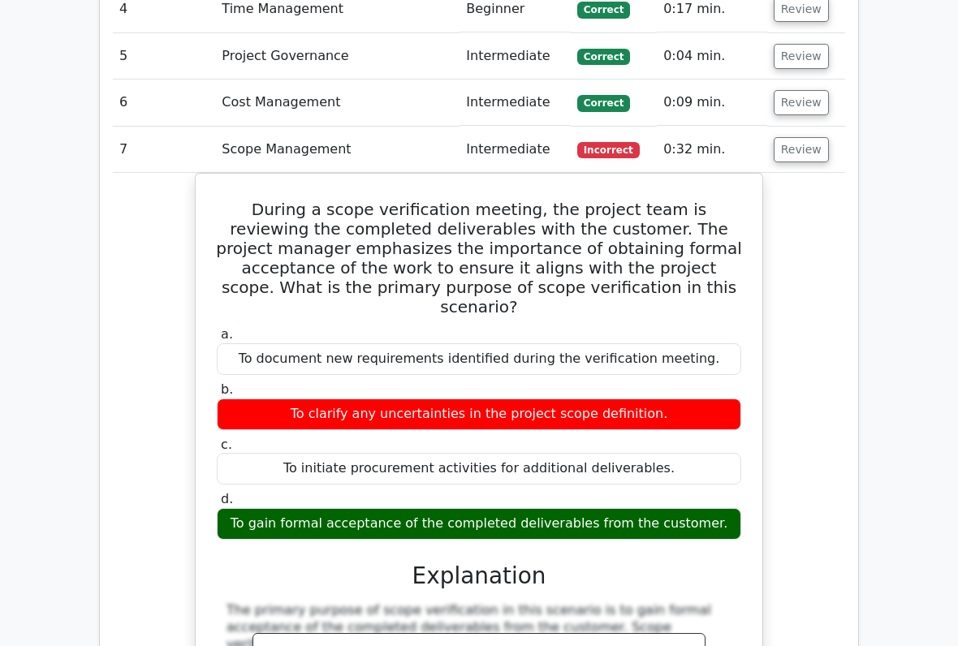
click at [796, 137] on button "Review" at bounding box center [801, 149] width 55 height 25
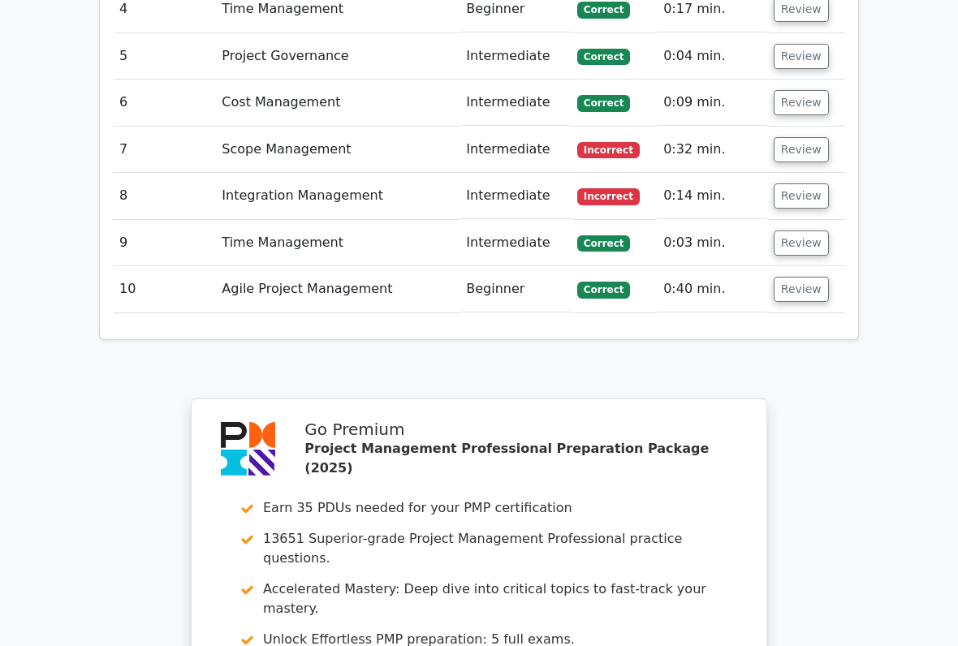
click at [803, 184] on button "Review" at bounding box center [801, 196] width 55 height 25
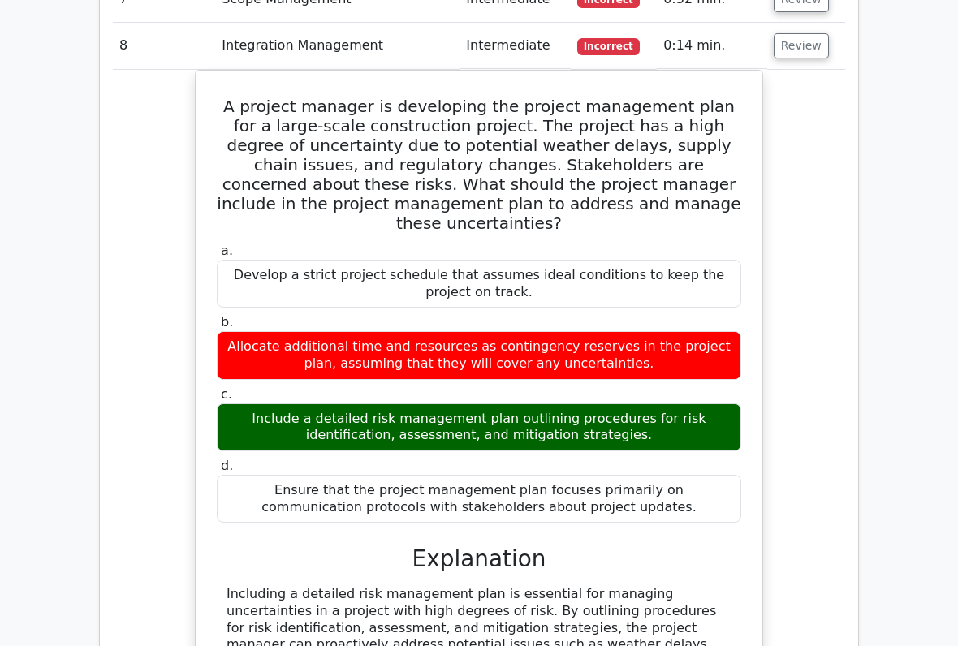
scroll to position [1796, 0]
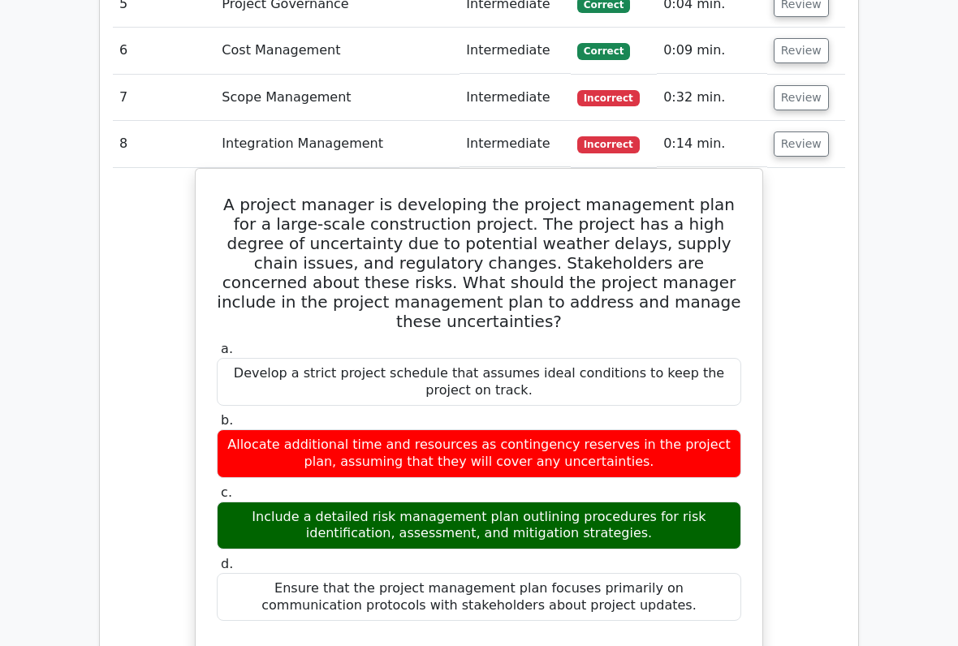
click at [796, 132] on button "Review" at bounding box center [801, 144] width 55 height 25
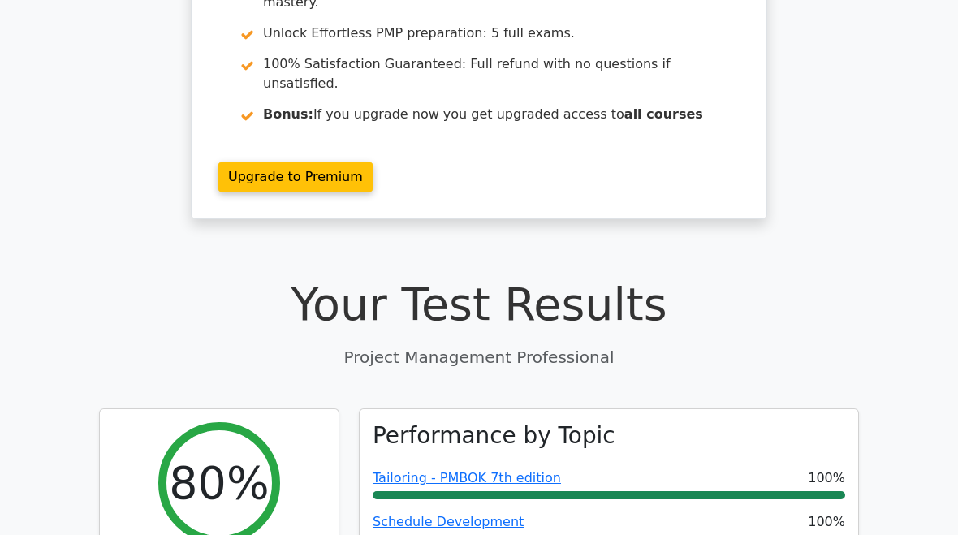
scroll to position [0, 0]
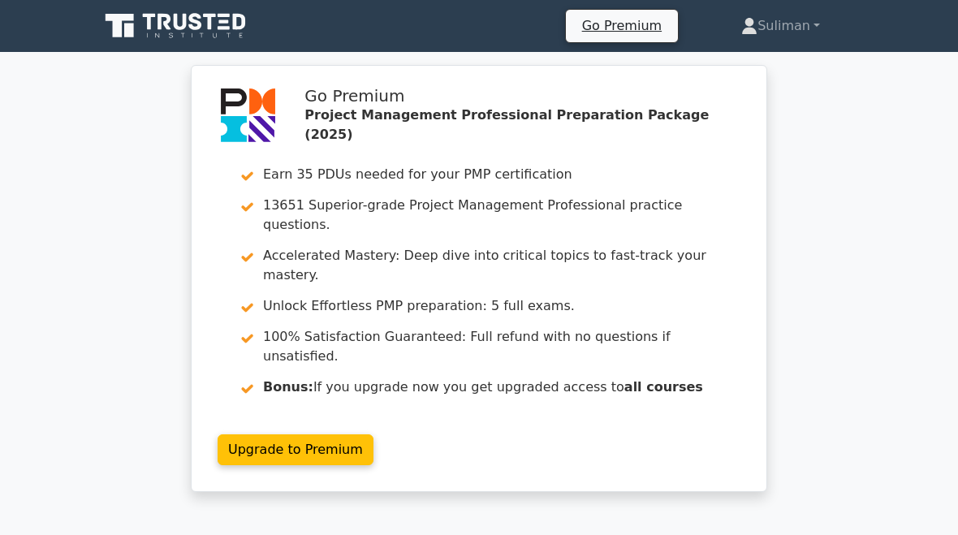
click at [798, 32] on link "Suliman" at bounding box center [780, 26] width 157 height 32
click at [750, 67] on link "Profile" at bounding box center [767, 64] width 128 height 26
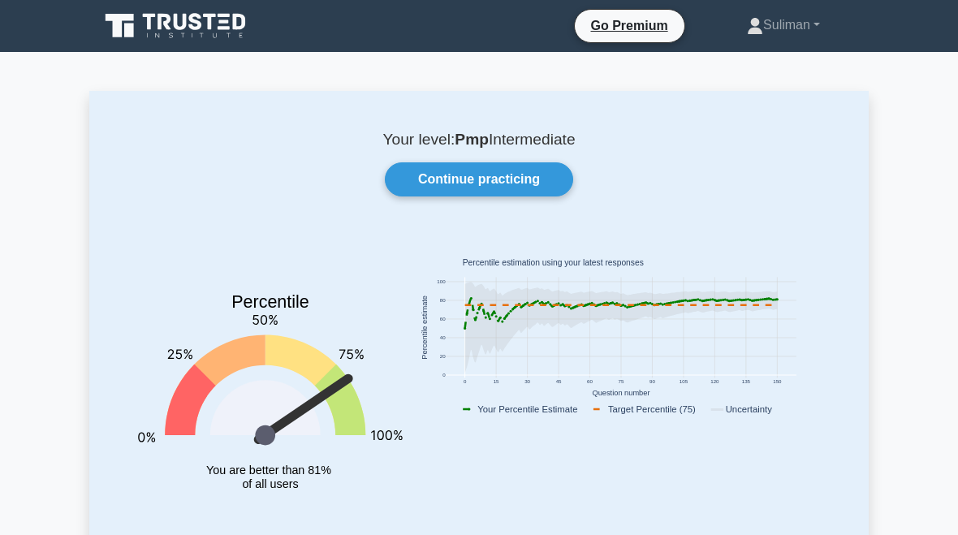
click at [525, 188] on link "Continue practicing" at bounding box center [479, 179] width 188 height 34
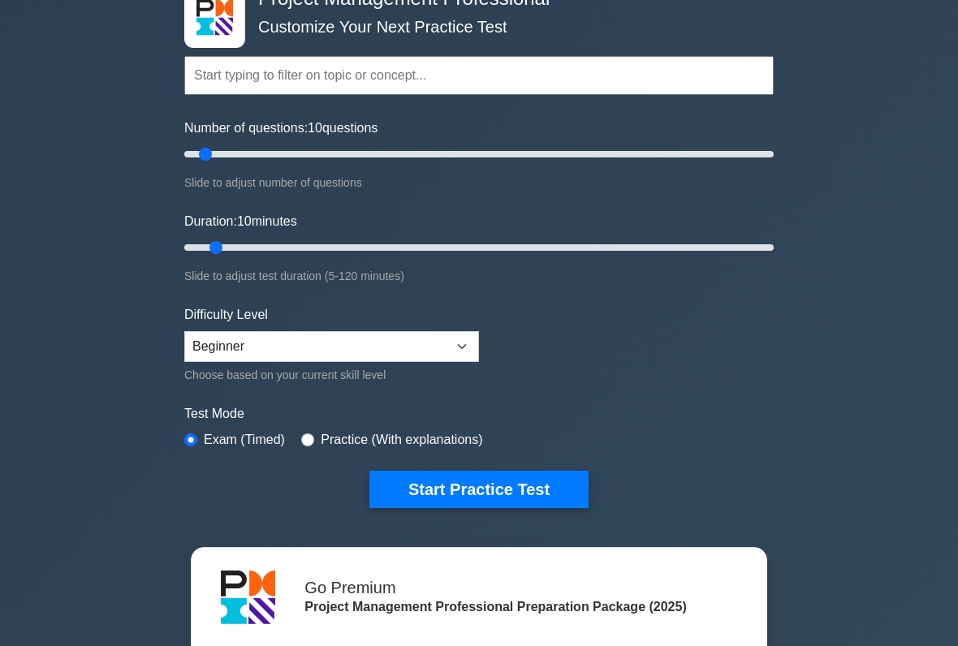
scroll to position [107, 0]
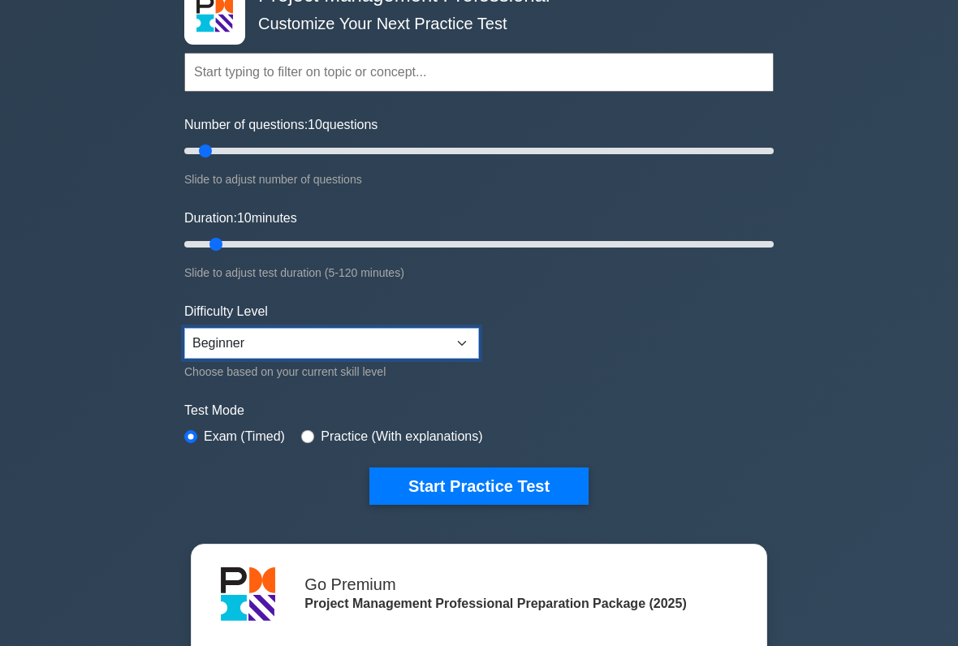
click at [452, 348] on select "Beginner Intermediate Expert" at bounding box center [331, 343] width 295 height 31
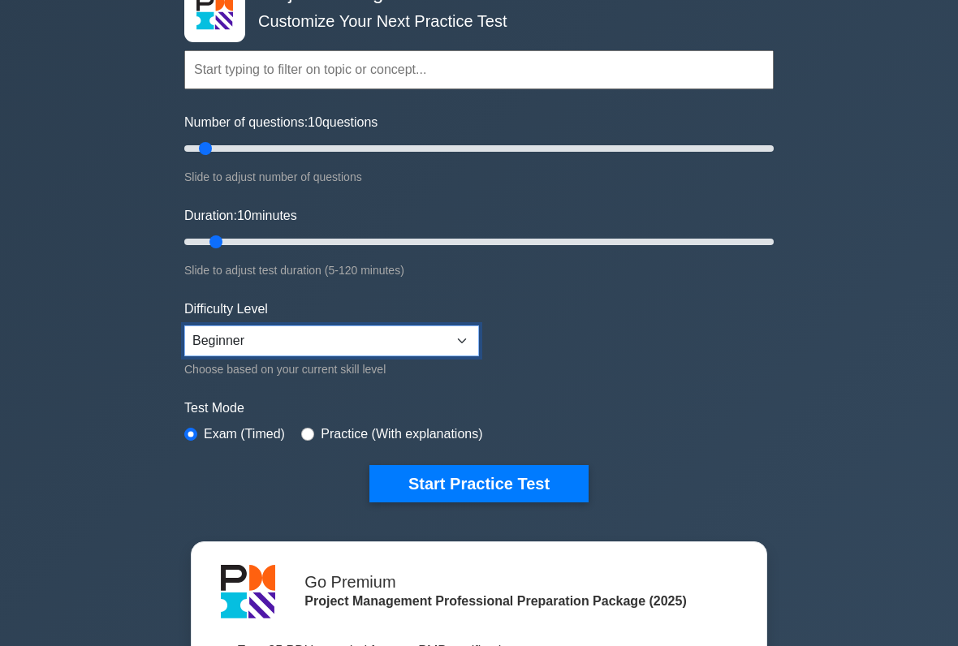
scroll to position [115, 0]
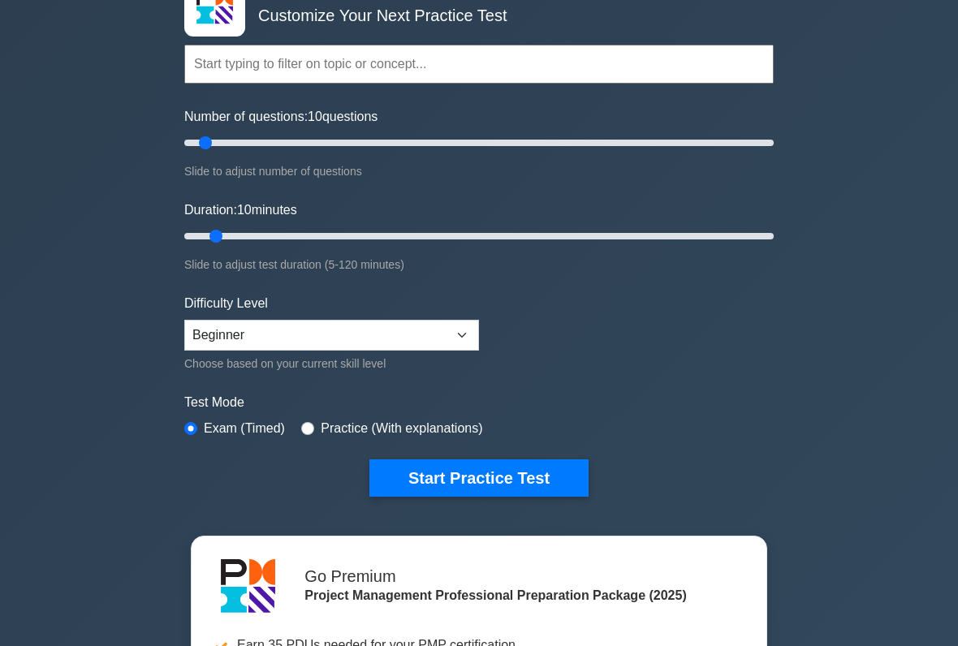
click at [421, 478] on button "Start Practice Test" at bounding box center [479, 478] width 219 height 37
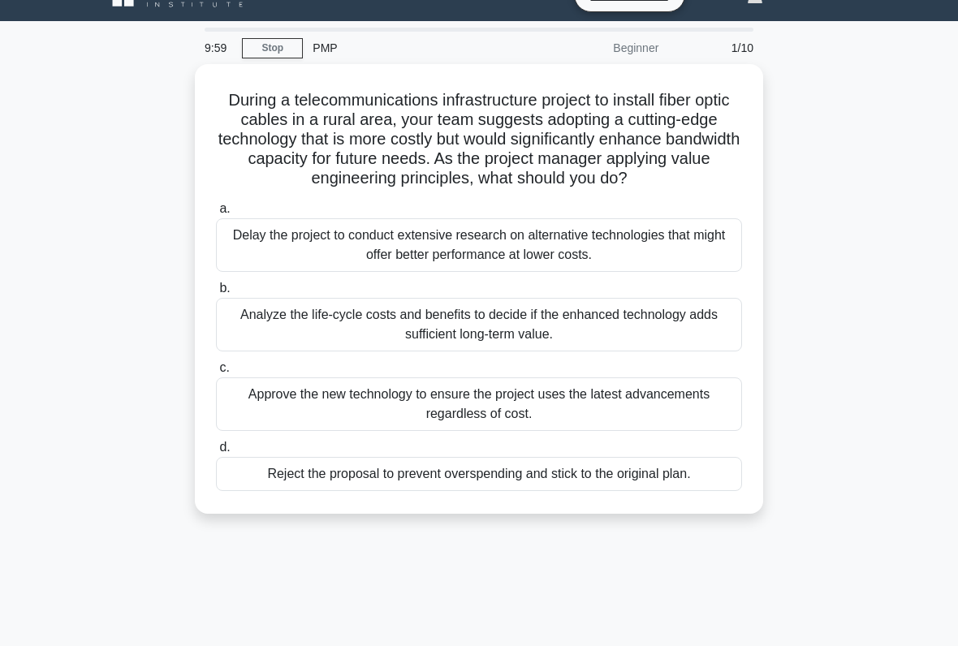
scroll to position [35, 0]
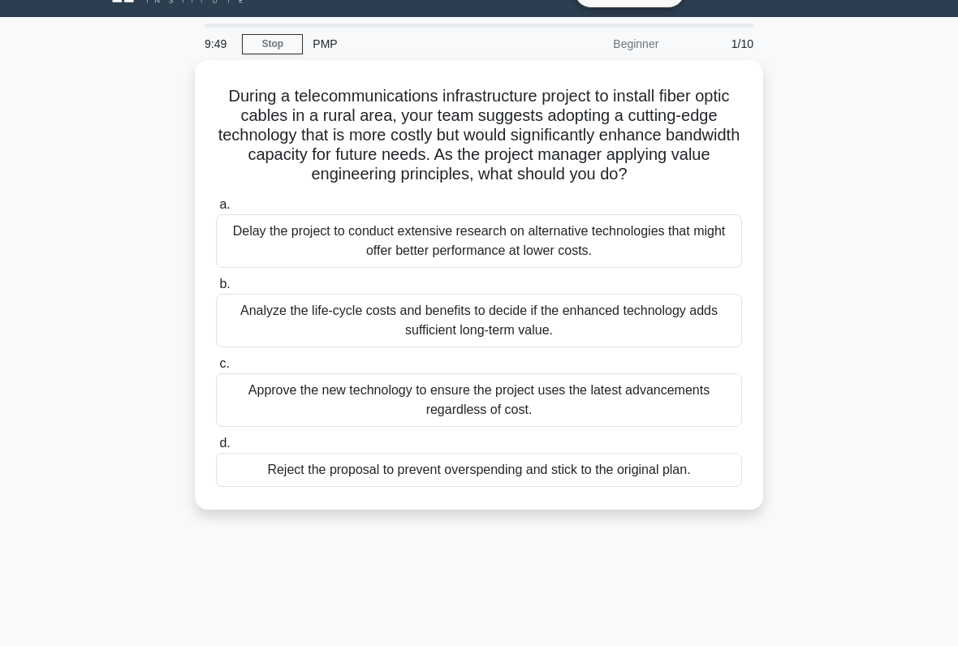
click at [273, 331] on div "Analyze the life-cycle costs and benefits to decide if the enhanced technology …" at bounding box center [479, 321] width 526 height 54
click at [216, 290] on input "b. Analyze the life-cycle costs and benefits to decide if the enhanced technolo…" at bounding box center [216, 284] width 0 height 11
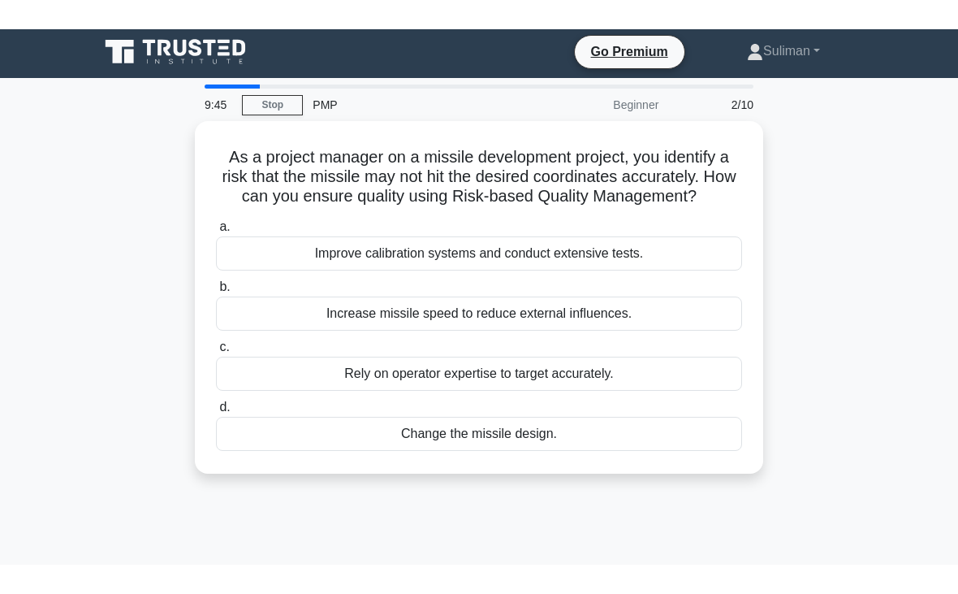
scroll to position [0, 0]
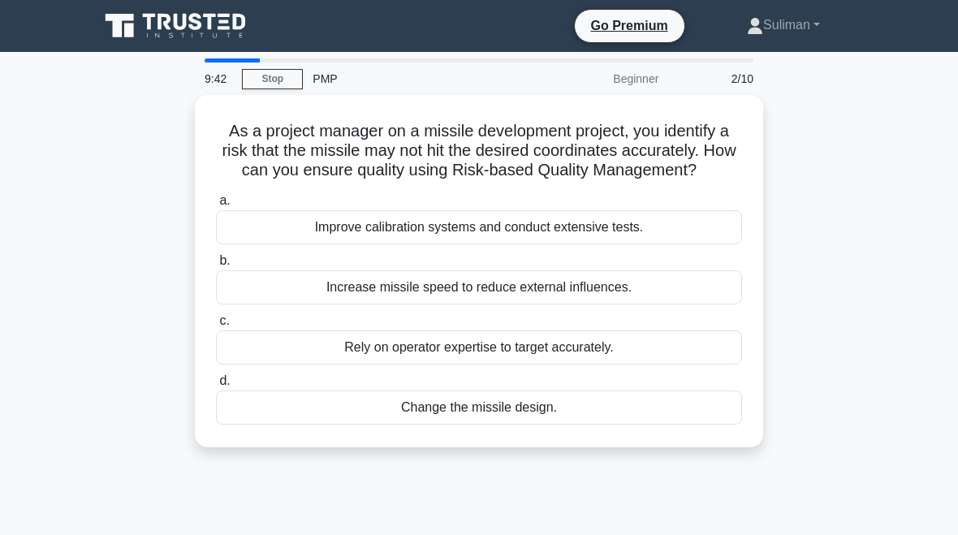
click at [279, 244] on div "Improve calibration systems and conduct extensive tests." at bounding box center [479, 227] width 526 height 34
click at [216, 206] on input "a. Improve calibration systems and conduct extensive tests." at bounding box center [216, 201] width 0 height 11
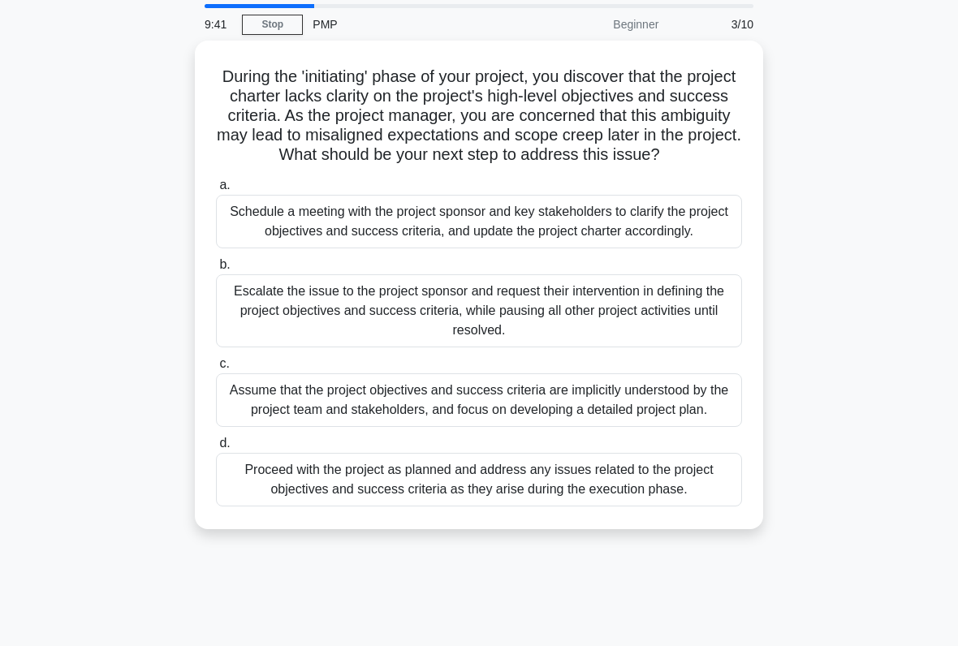
scroll to position [54, 0]
click at [310, 236] on div "Schedule a meeting with the project sponsor and key stakeholders to clarify the…" at bounding box center [479, 222] width 526 height 54
click at [216, 191] on input "a. Schedule a meeting with the project sponsor and key stakeholders to clarify …" at bounding box center [216, 185] width 0 height 11
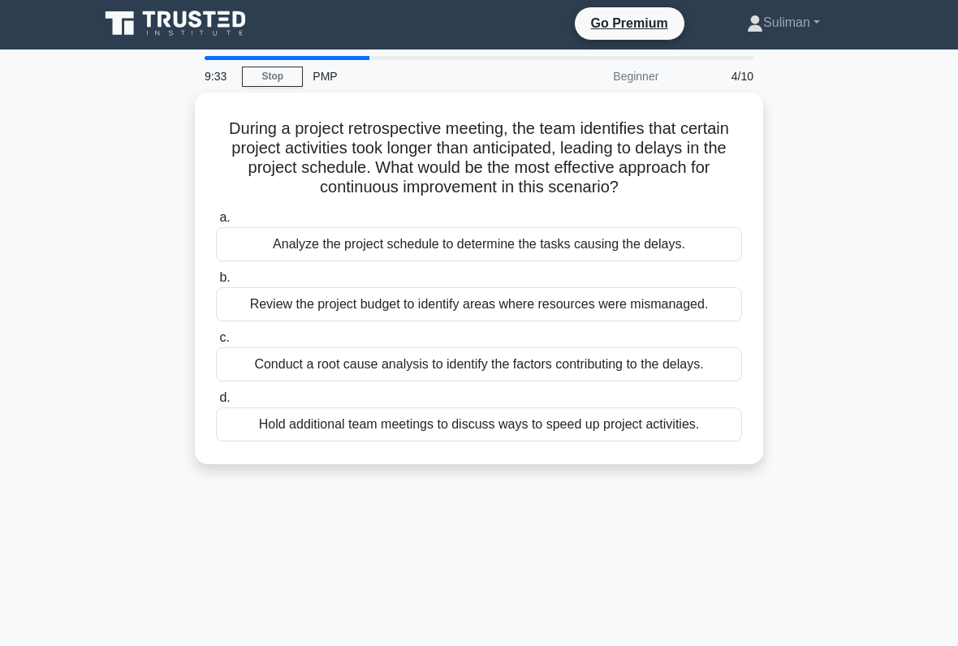
scroll to position [0, 0]
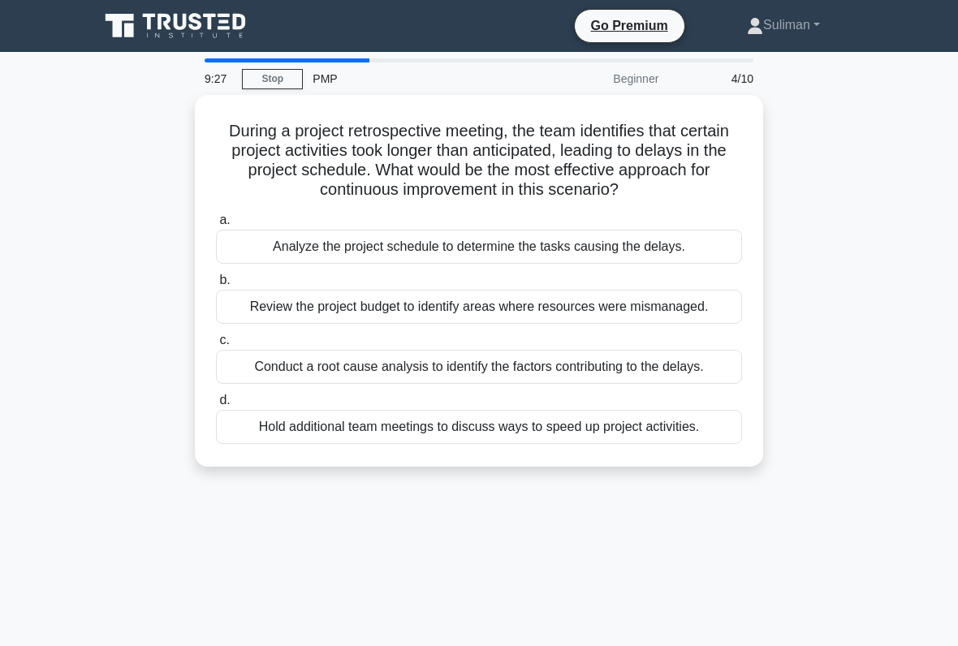
click at [290, 384] on div "Conduct a root cause analysis to identify the factors contributing to the delay…" at bounding box center [479, 367] width 526 height 34
click at [216, 346] on input "c. Conduct a root cause analysis to identify the factors contributing to the de…" at bounding box center [216, 340] width 0 height 11
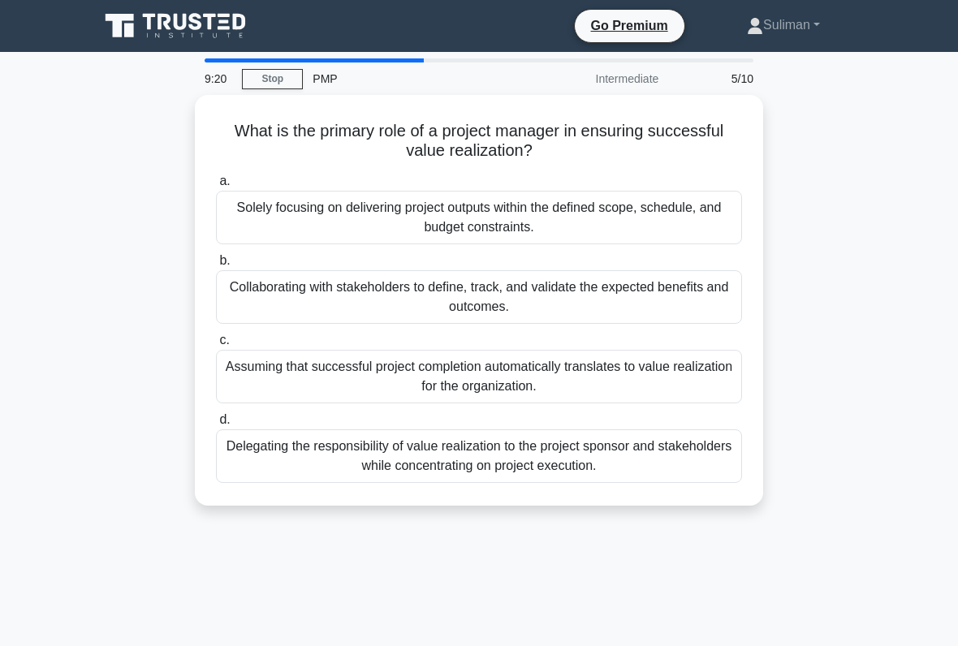
click at [264, 285] on div "Collaborating with stakeholders to define, track, and validate the expected ben…" at bounding box center [479, 297] width 526 height 54
click at [216, 266] on input "b. Collaborating with stakeholders to define, track, and validate the expected …" at bounding box center [216, 261] width 0 height 11
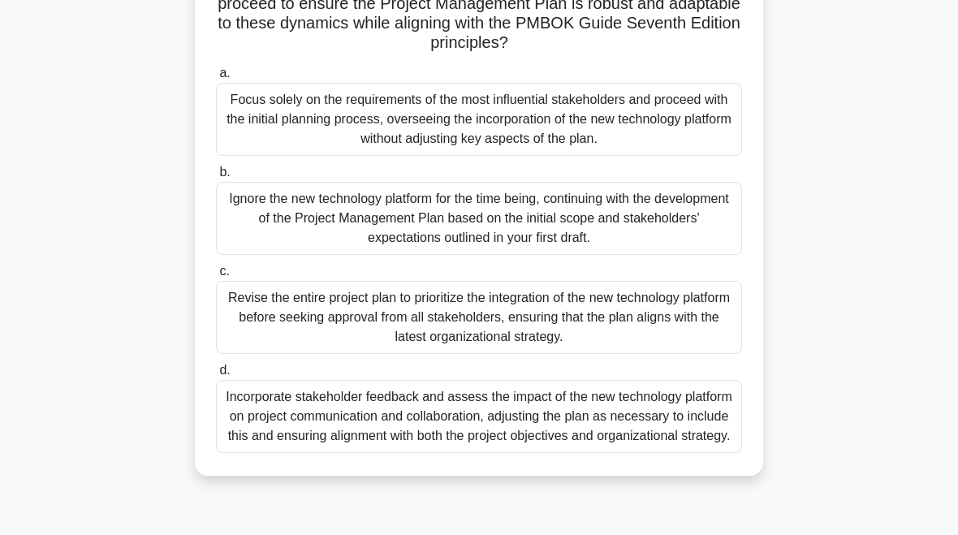
scroll to position [368, 0]
click at [661, 445] on div "Incorporate stakeholder feedback and assess the impact of the new technology pl…" at bounding box center [479, 416] width 526 height 73
click at [216, 376] on input "d. Incorporate stakeholder feedback and assess the impact of the new technology…" at bounding box center [216, 370] width 0 height 11
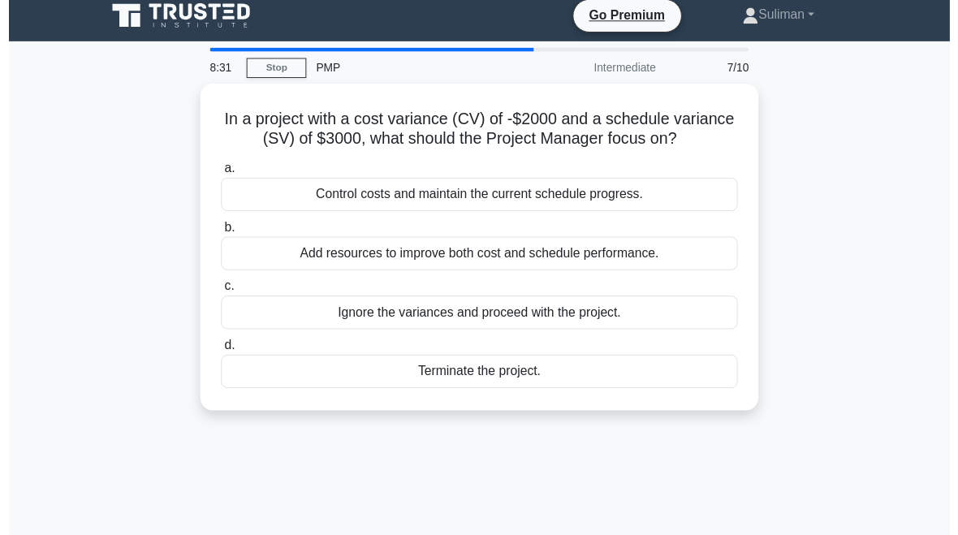
scroll to position [15, 0]
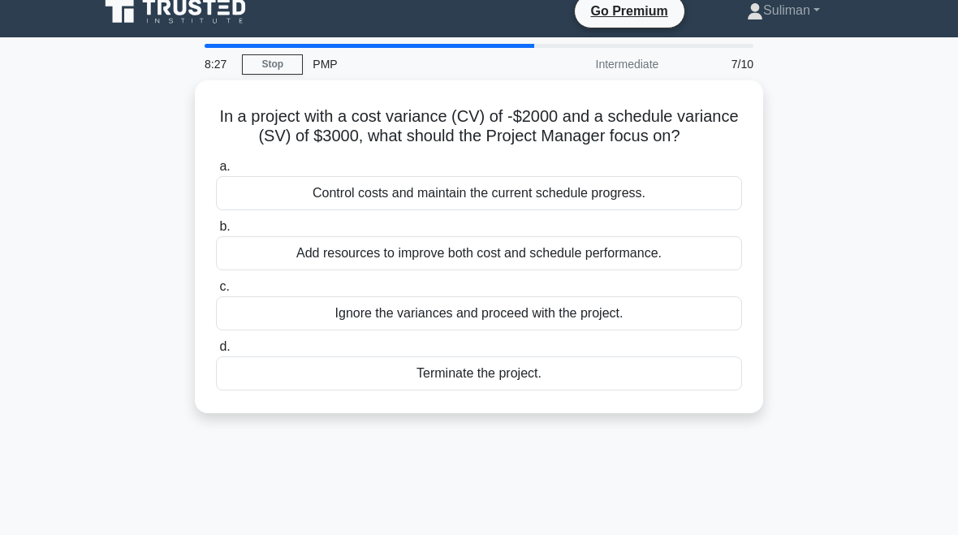
click at [643, 210] on div "Control costs and maintain the current schedule progress." at bounding box center [479, 193] width 526 height 34
click at [216, 172] on input "a. Control costs and maintain the current schedule progress." at bounding box center [216, 167] width 0 height 11
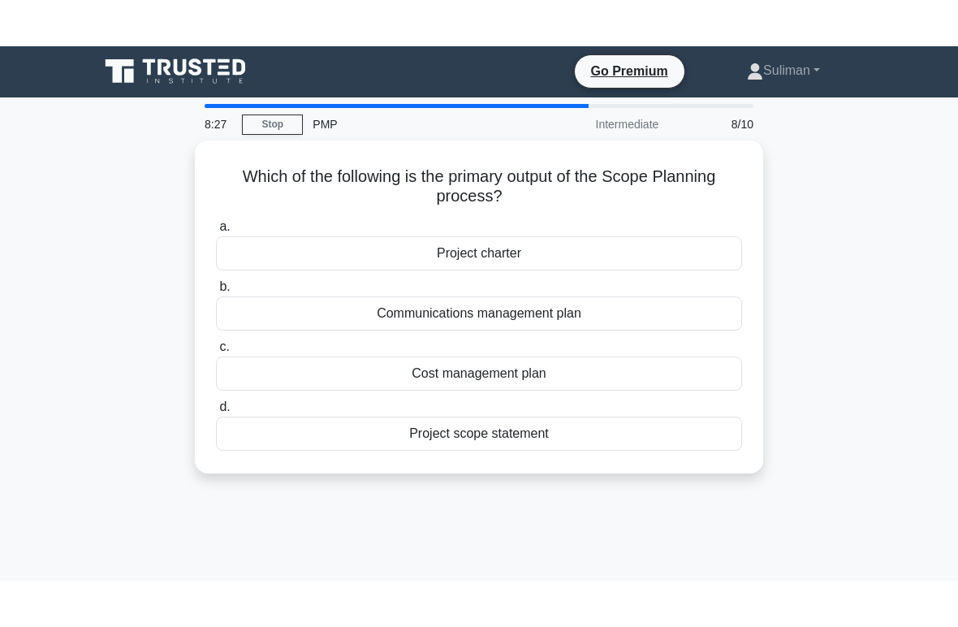
scroll to position [0, 0]
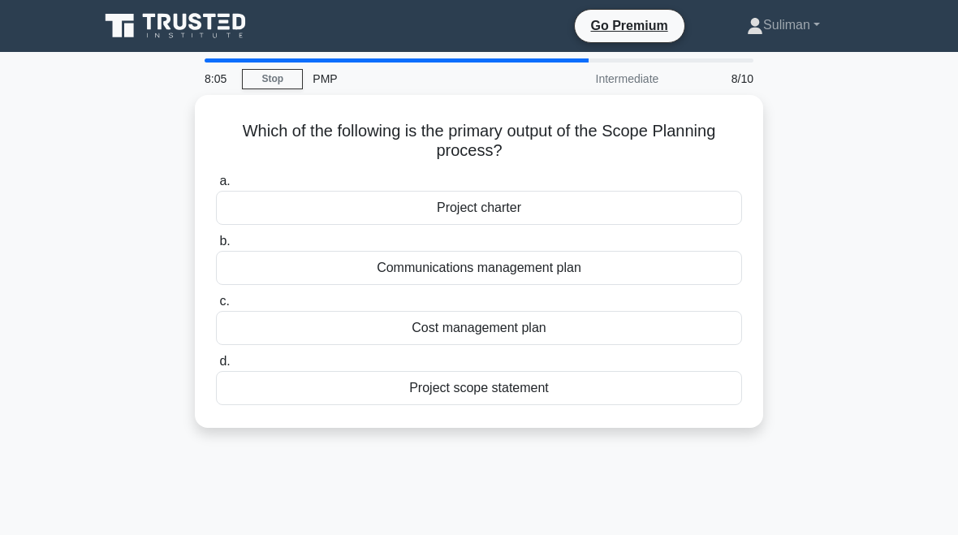
click at [638, 391] on div "Project scope statement" at bounding box center [479, 388] width 526 height 34
click at [216, 367] on input "d. Project scope statement" at bounding box center [216, 362] width 0 height 11
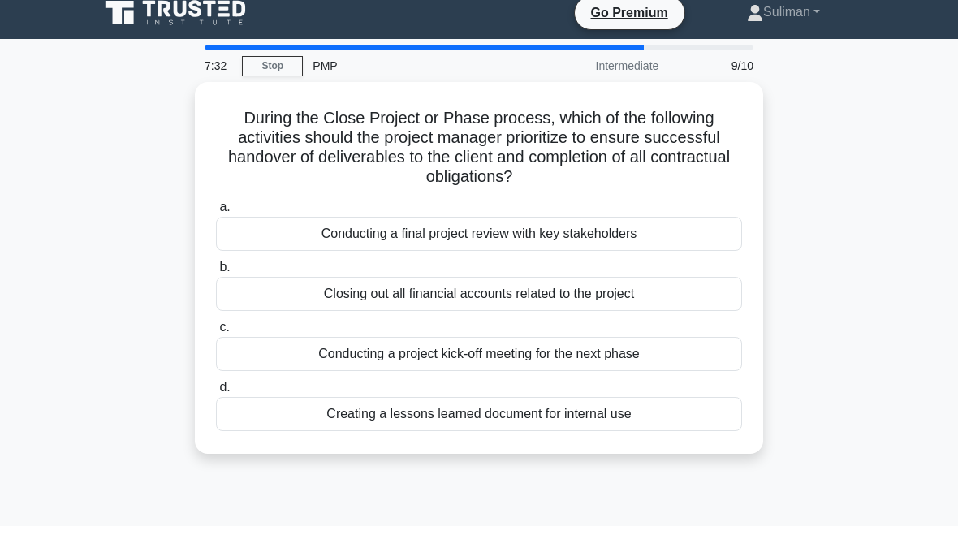
scroll to position [13, 0]
click at [280, 223] on div "Conducting a final project review with key stakeholders" at bounding box center [479, 234] width 526 height 34
click at [216, 213] on input "a. Conducting a final project review with key stakeholders" at bounding box center [216, 207] width 0 height 11
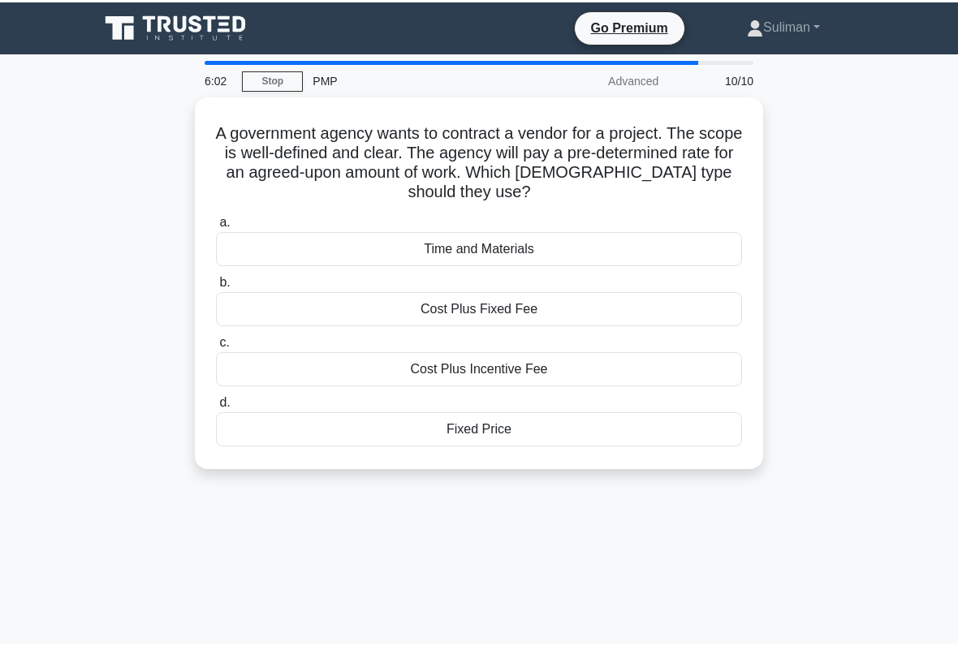
scroll to position [0, 0]
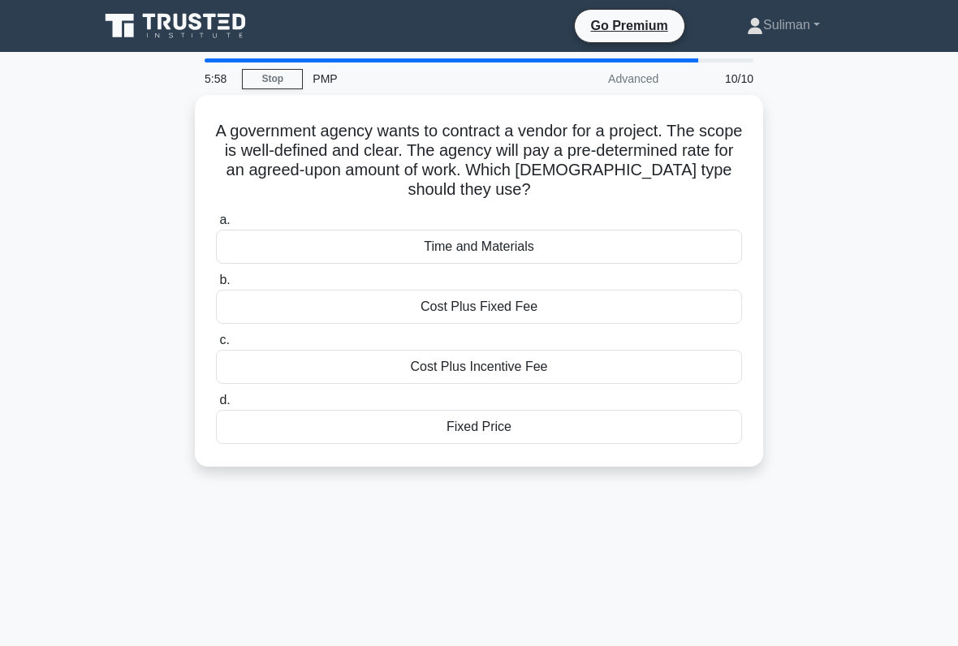
click at [619, 375] on div "Cost Plus Incentive Fee" at bounding box center [479, 367] width 526 height 34
click at [216, 346] on input "c. Cost Plus Incentive Fee" at bounding box center [216, 340] width 0 height 11
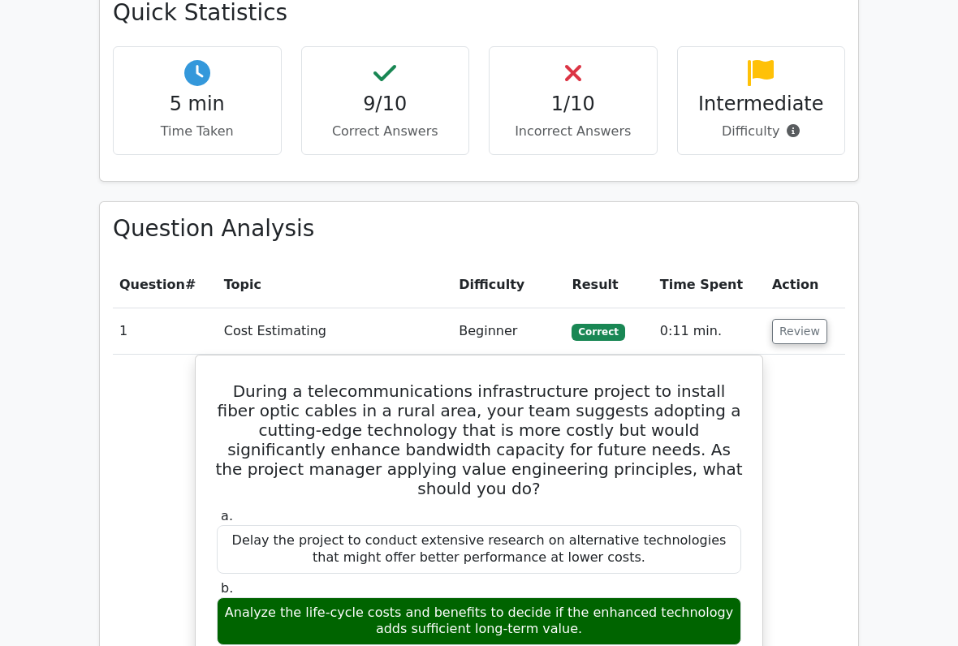
scroll to position [1144, 0]
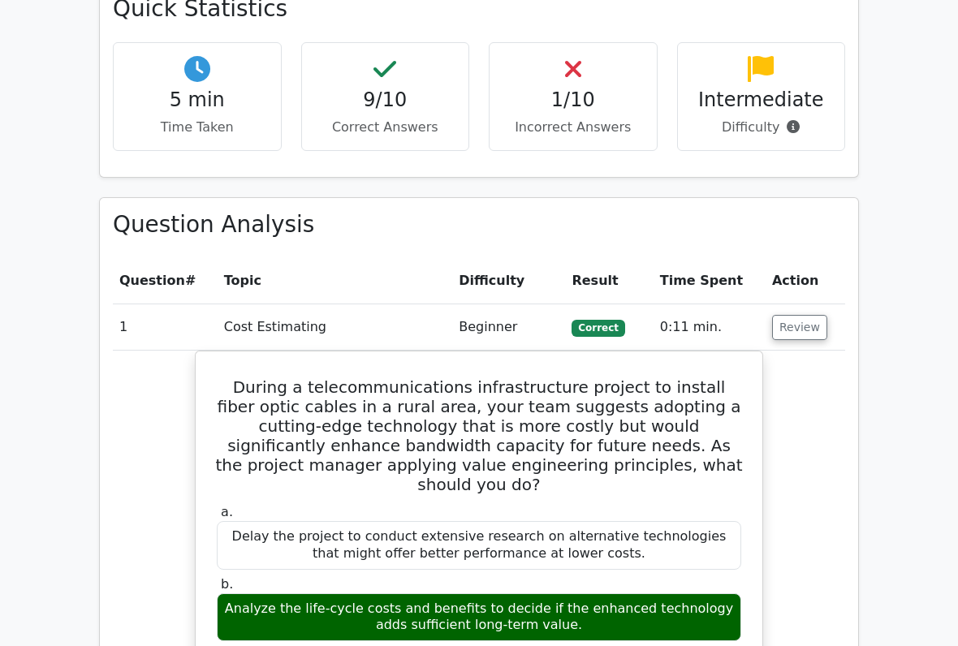
click at [813, 315] on button "Review" at bounding box center [799, 327] width 55 height 25
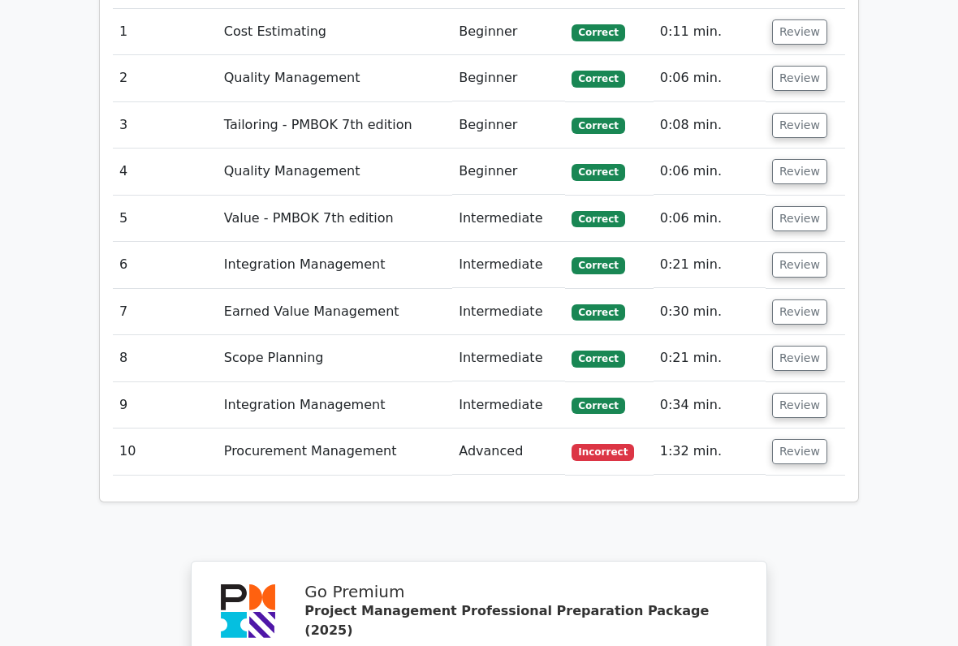
click at [809, 440] on button "Review" at bounding box center [799, 452] width 55 height 25
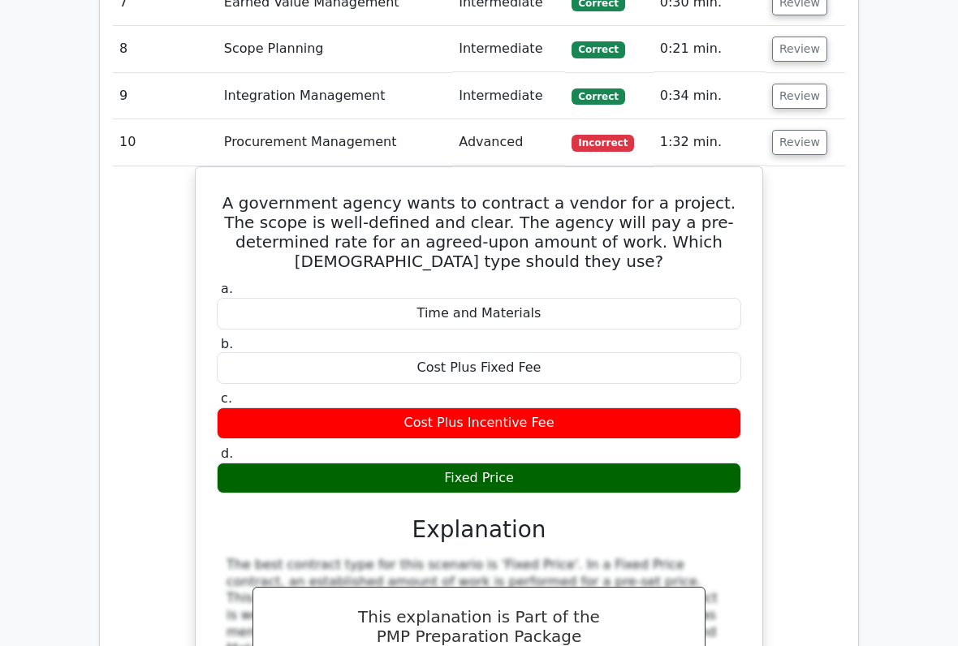
scroll to position [1690, 0]
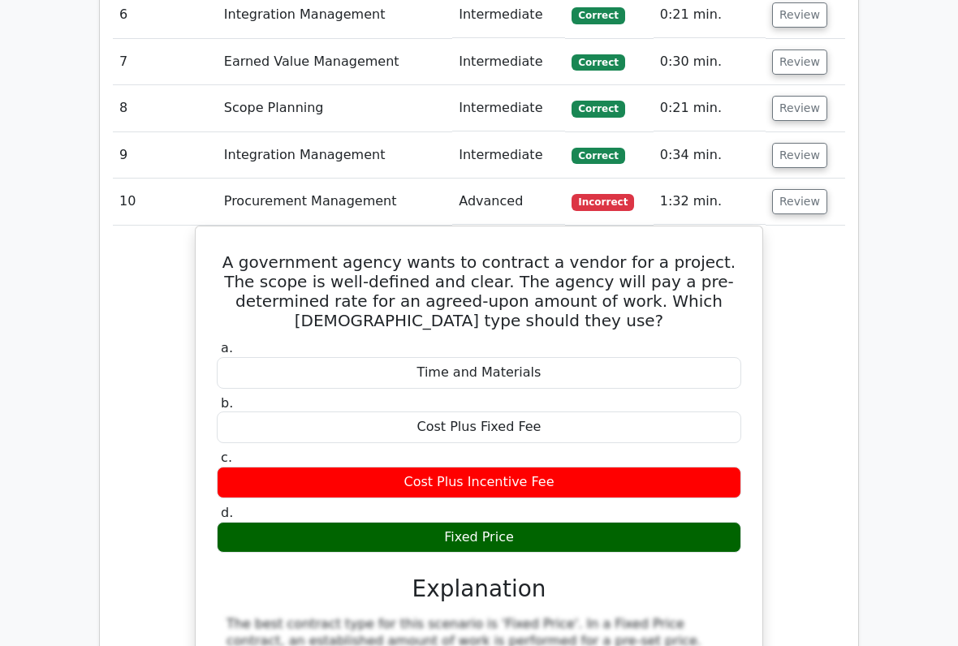
click at [819, 189] on button "Review" at bounding box center [799, 201] width 55 height 25
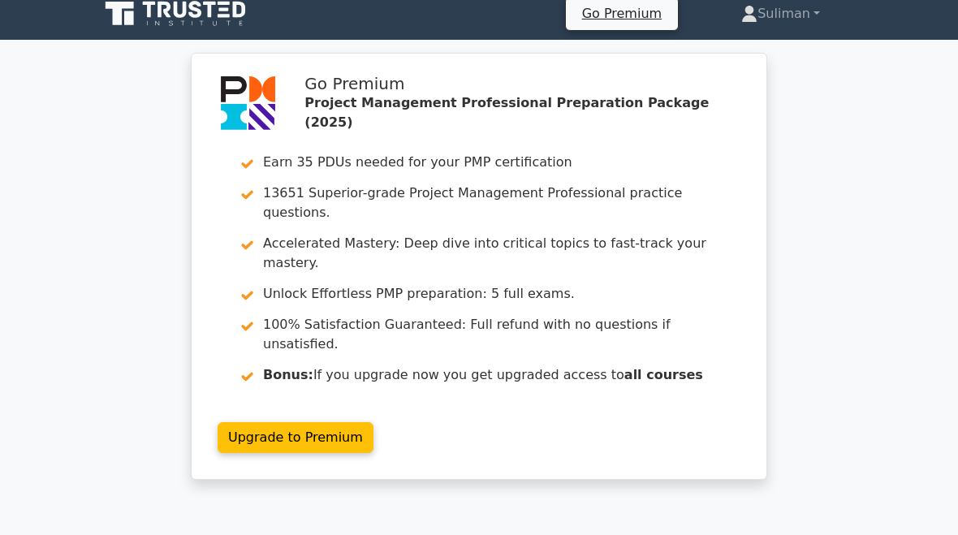
scroll to position [0, 0]
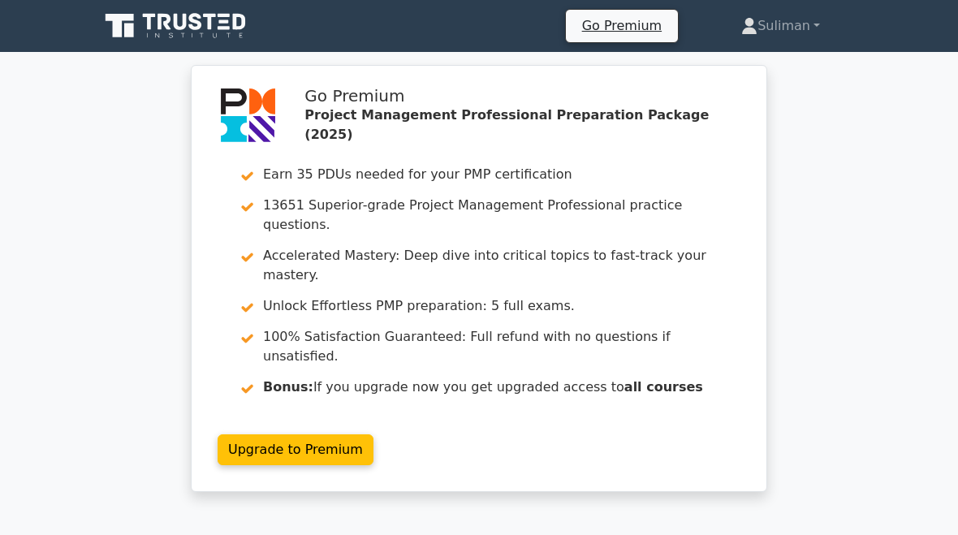
click at [803, 10] on link "Suliman" at bounding box center [780, 26] width 157 height 32
click at [783, 71] on link "Profile" at bounding box center [767, 64] width 128 height 26
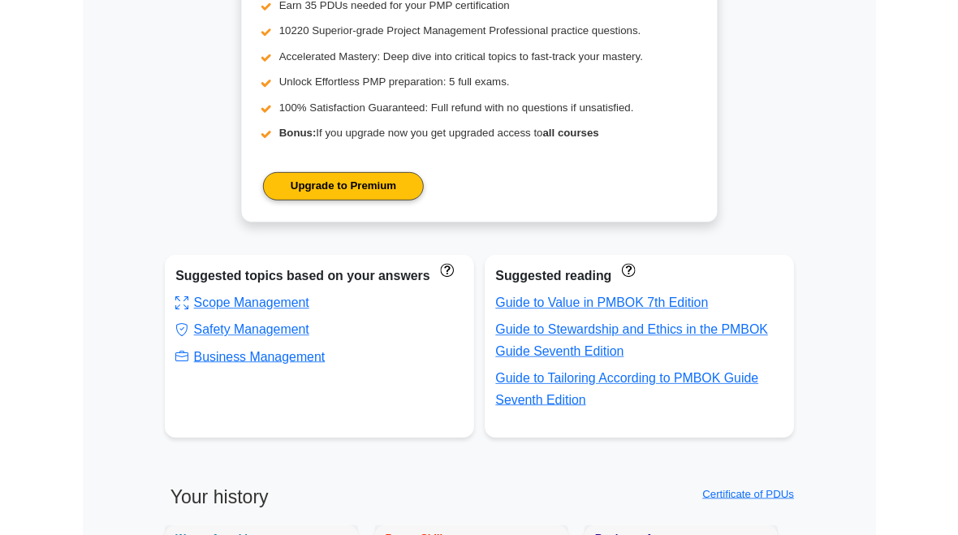
scroll to position [722, 0]
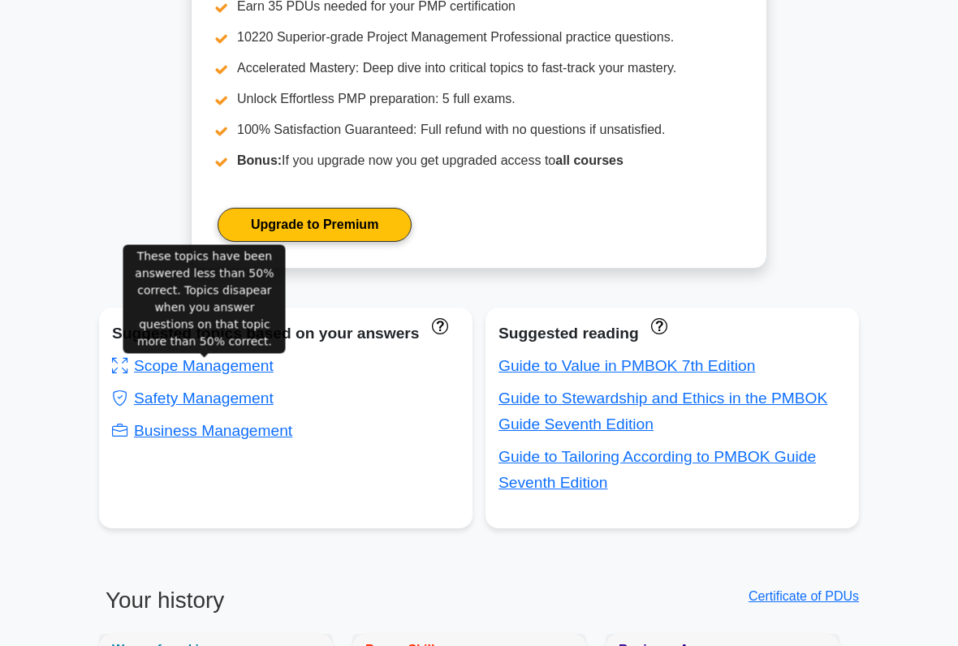
click at [432, 334] on icon "These topics have been answered less than 50% correct. Topics disapear when you…" at bounding box center [439, 325] width 15 height 15
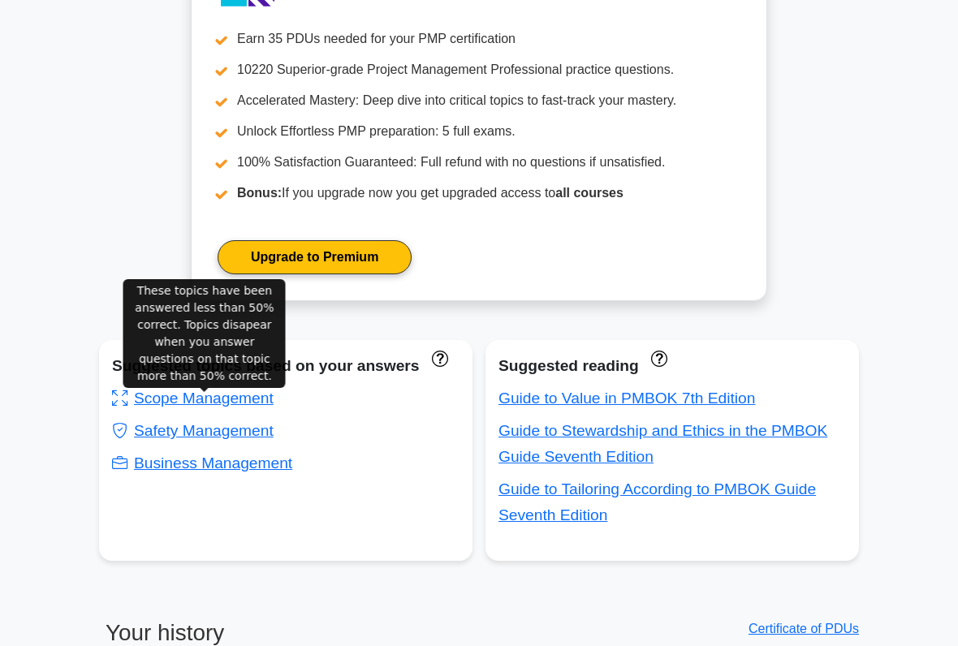
scroll to position [689, 0]
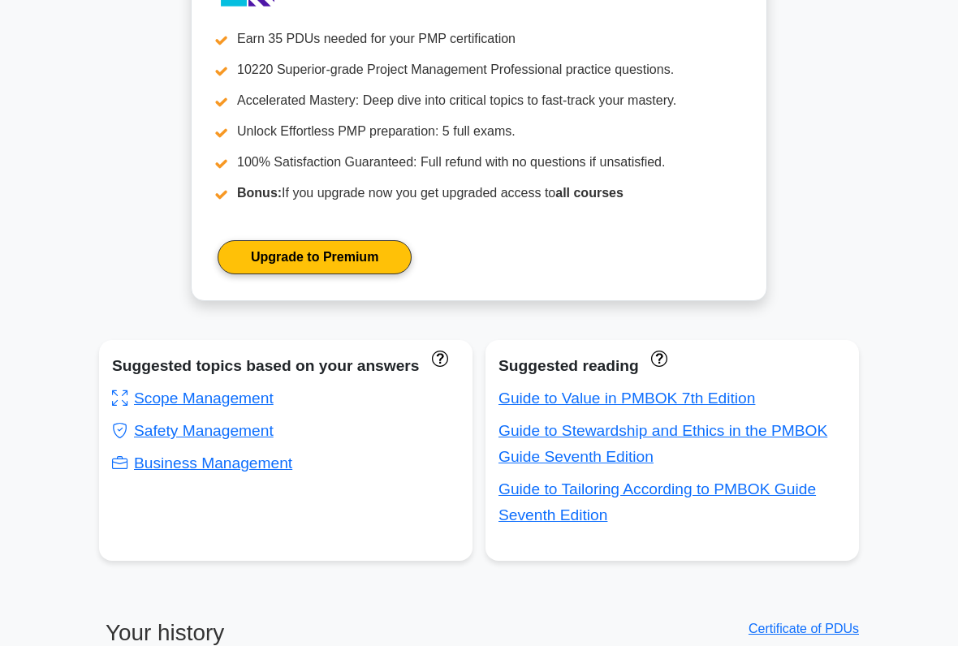
click at [188, 407] on link "Scope Management" at bounding box center [193, 398] width 162 height 17
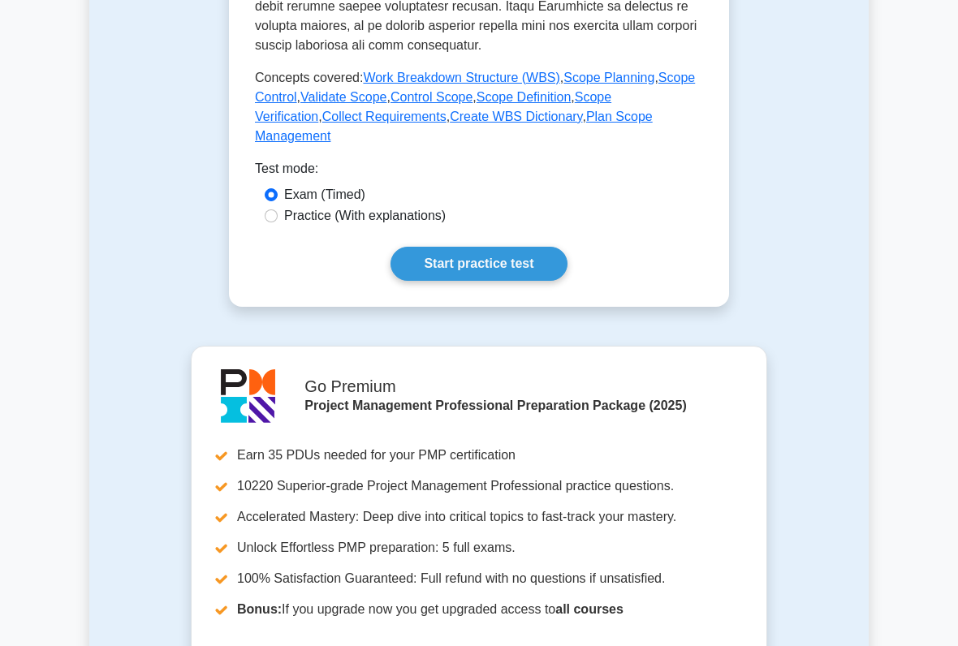
scroll to position [930, 0]
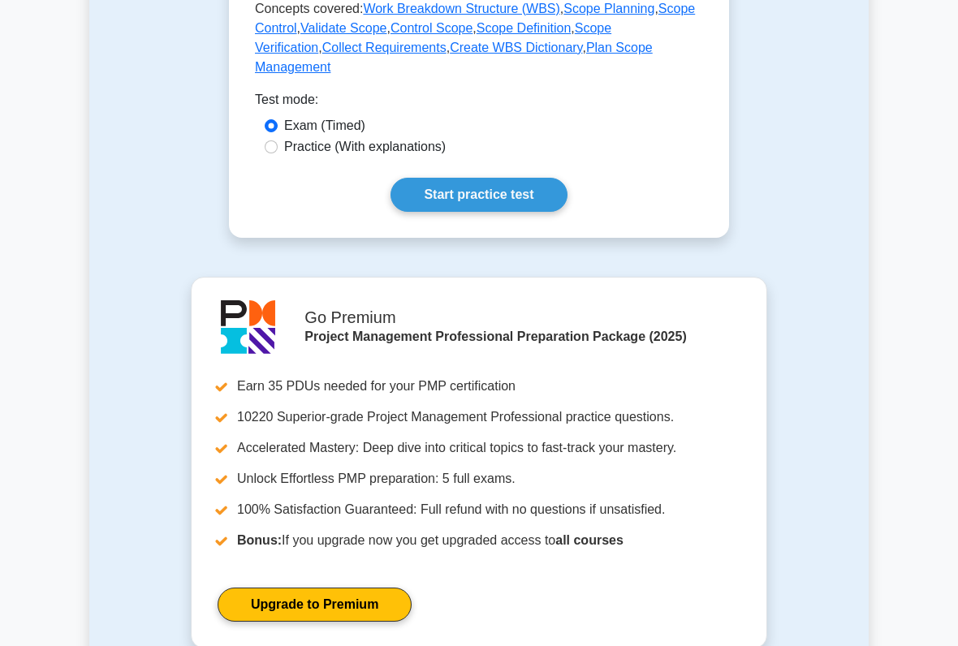
click at [529, 212] on link "Start practice test" at bounding box center [479, 195] width 176 height 34
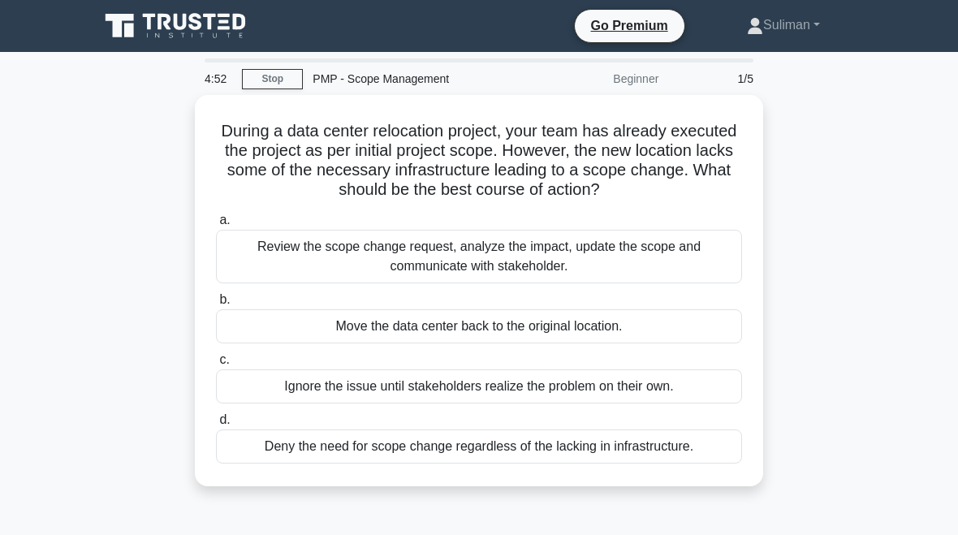
click at [628, 262] on div "Review the scope change request, analyze the impact, update the scope and commu…" at bounding box center [479, 257] width 526 height 54
click at [216, 226] on input "a. Review the scope change request, analyze the impact, update the scope and co…" at bounding box center [216, 220] width 0 height 11
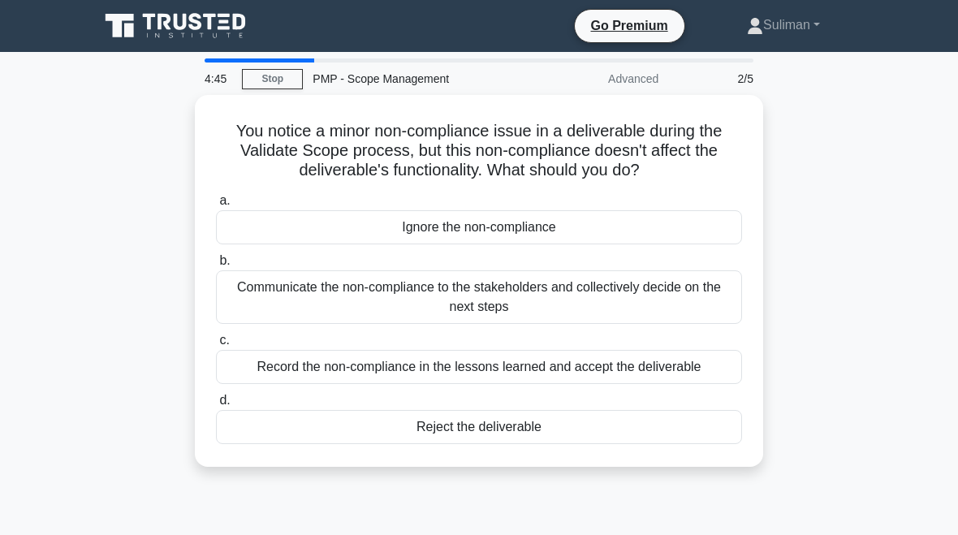
click at [591, 297] on div "Communicate the non-compliance to the stakeholders and collectively decide on t…" at bounding box center [479, 297] width 526 height 54
click at [216, 266] on input "b. Communicate the non-compliance to the stakeholders and collectively decide o…" at bounding box center [216, 261] width 0 height 11
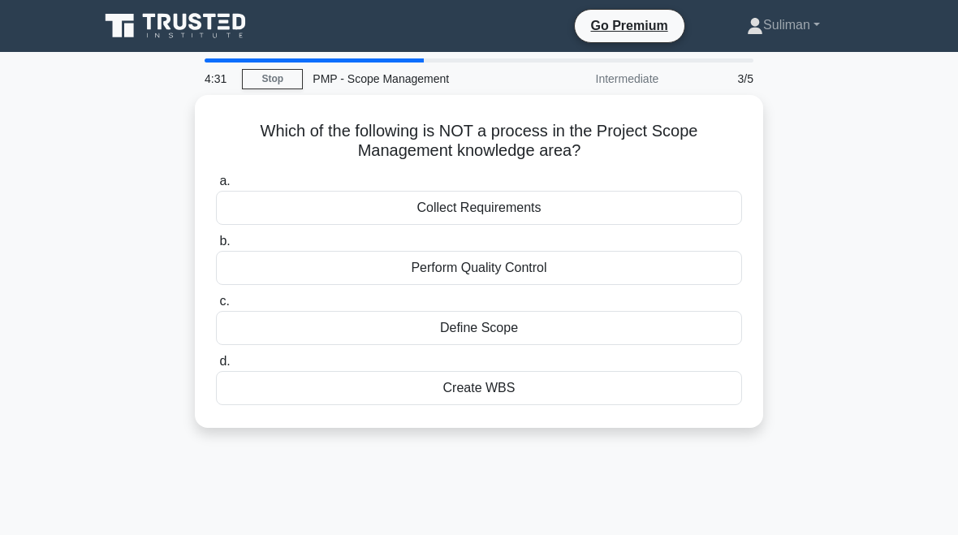
click at [258, 257] on div "Perform Quality Control" at bounding box center [479, 268] width 526 height 34
click at [216, 247] on input "b. Perform Quality Control" at bounding box center [216, 241] width 0 height 11
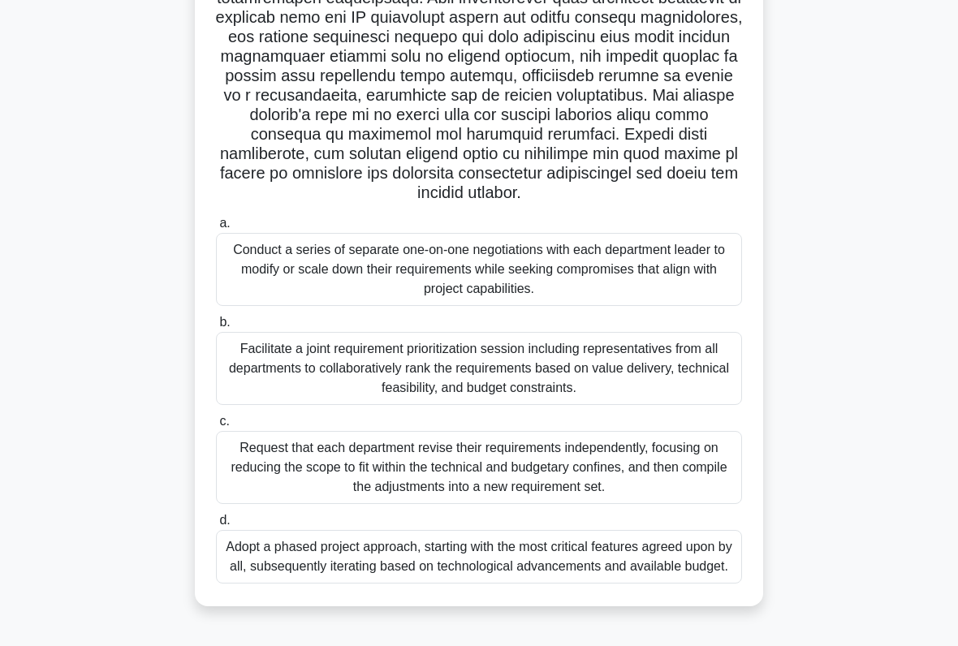
scroll to position [276, 0]
click at [283, 352] on div "Facilitate a joint requirement prioritization session including representatives…" at bounding box center [479, 368] width 526 height 73
click at [216, 328] on input "b. Facilitate a joint requirement prioritization session including representati…" at bounding box center [216, 323] width 0 height 11
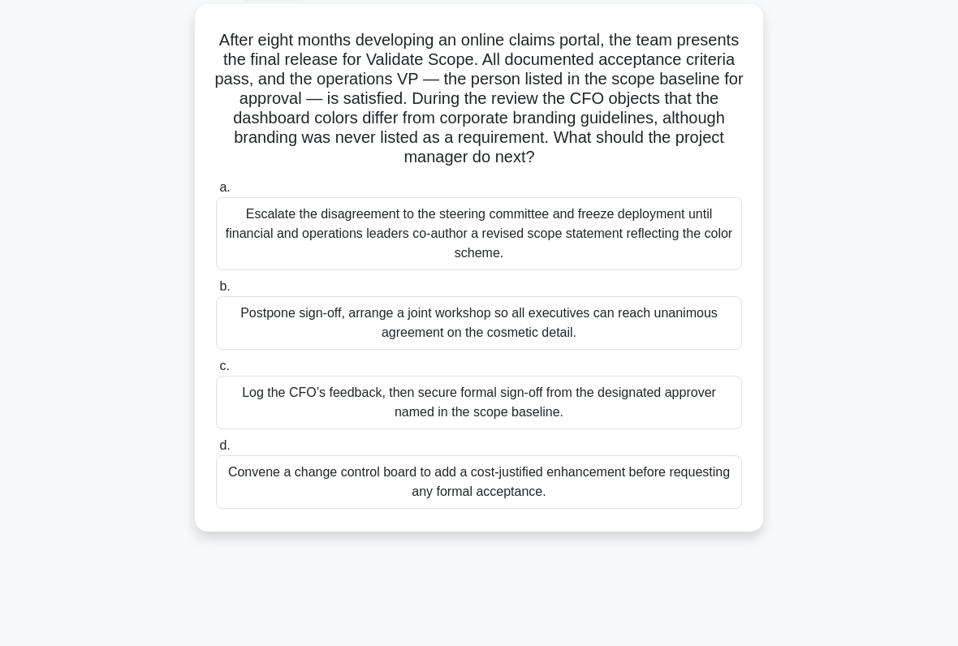
scroll to position [98, 0]
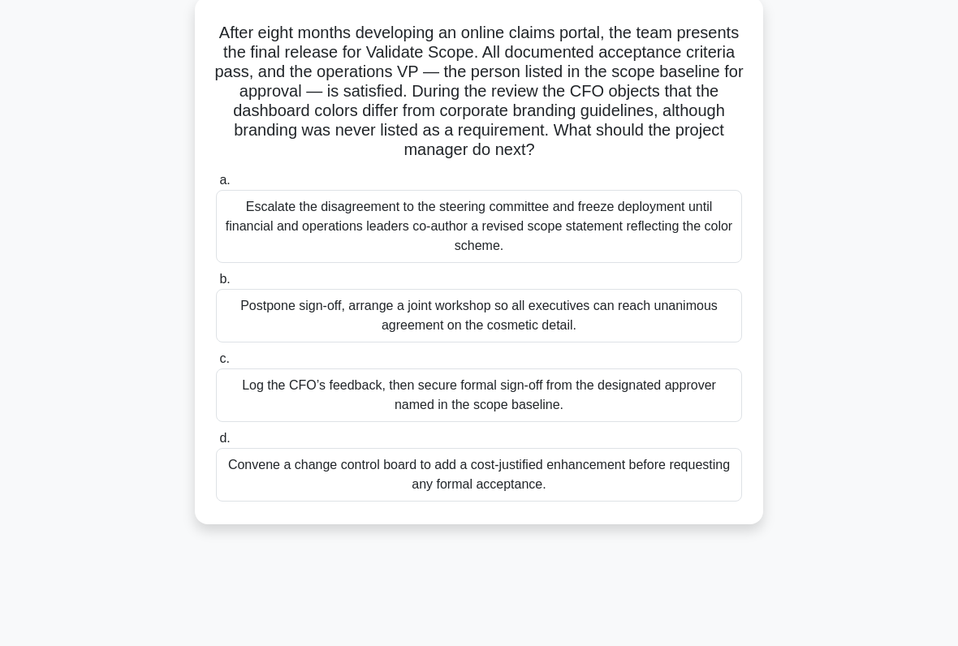
click at [318, 495] on div "Convene a change control board to add a cost-justified enhancement before reque…" at bounding box center [479, 475] width 526 height 54
click at [216, 444] on input "d. Convene a change control board to add a cost-justified enhancement before re…" at bounding box center [216, 439] width 0 height 11
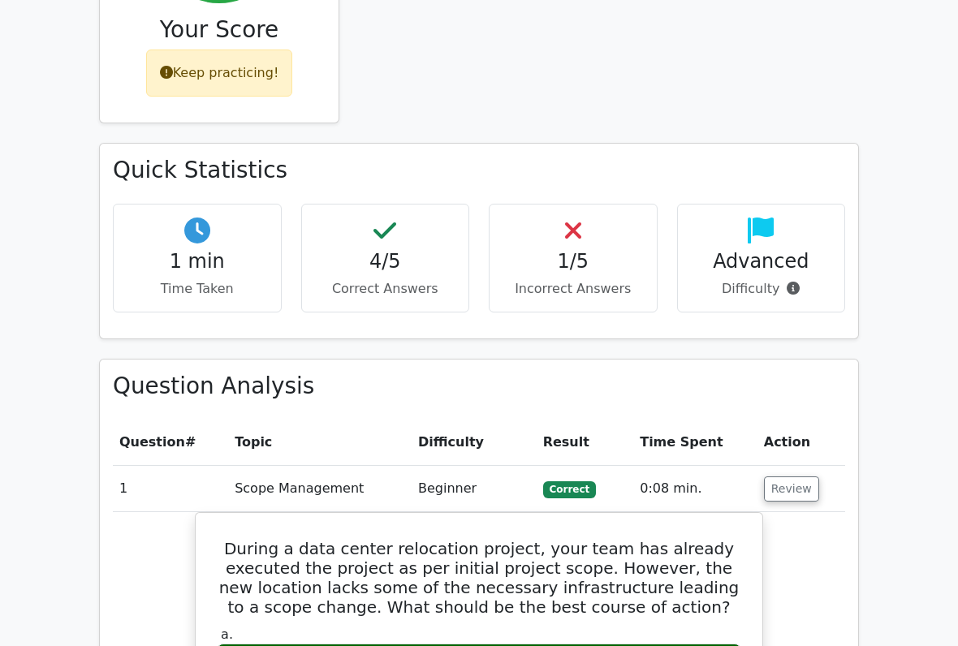
click at [790, 477] on button "Review" at bounding box center [791, 489] width 55 height 25
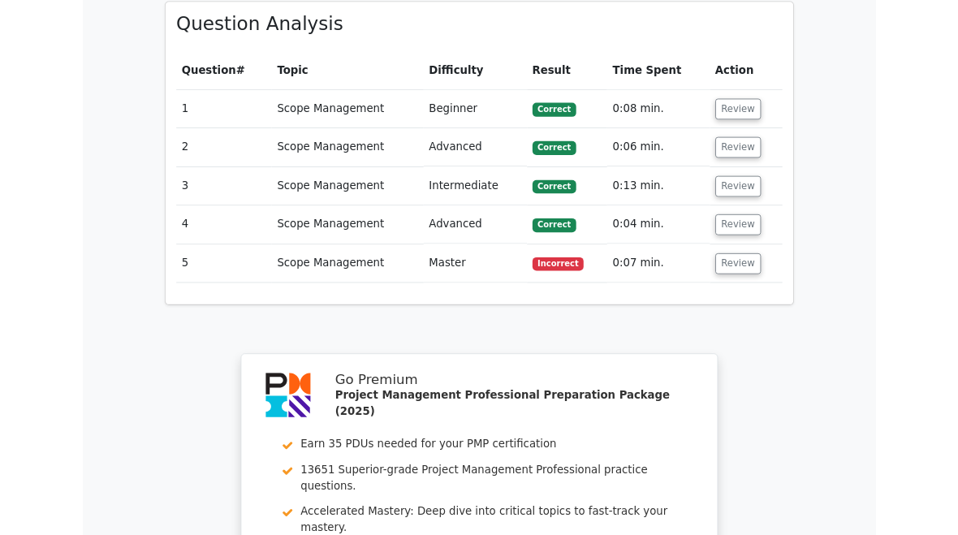
scroll to position [1170, 0]
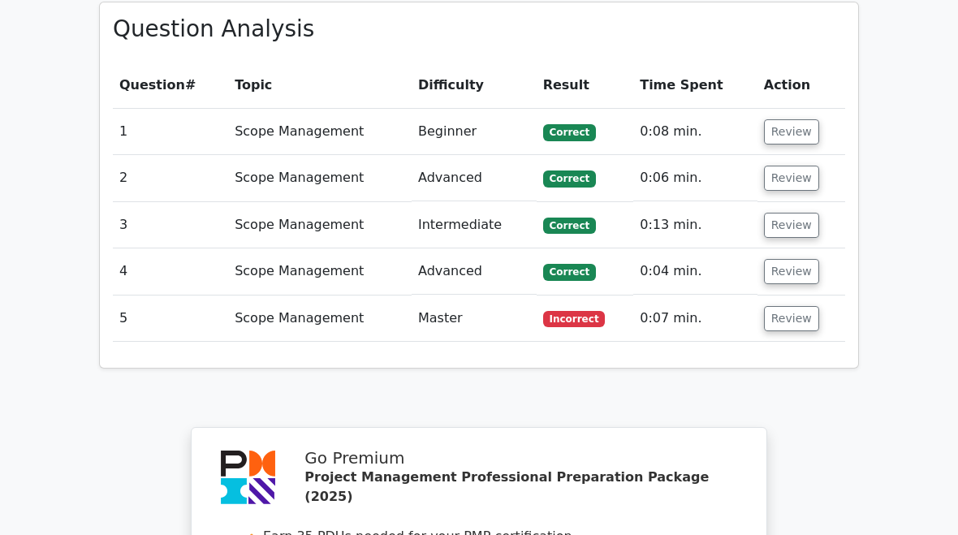
click at [783, 307] on button "Review" at bounding box center [791, 319] width 55 height 25
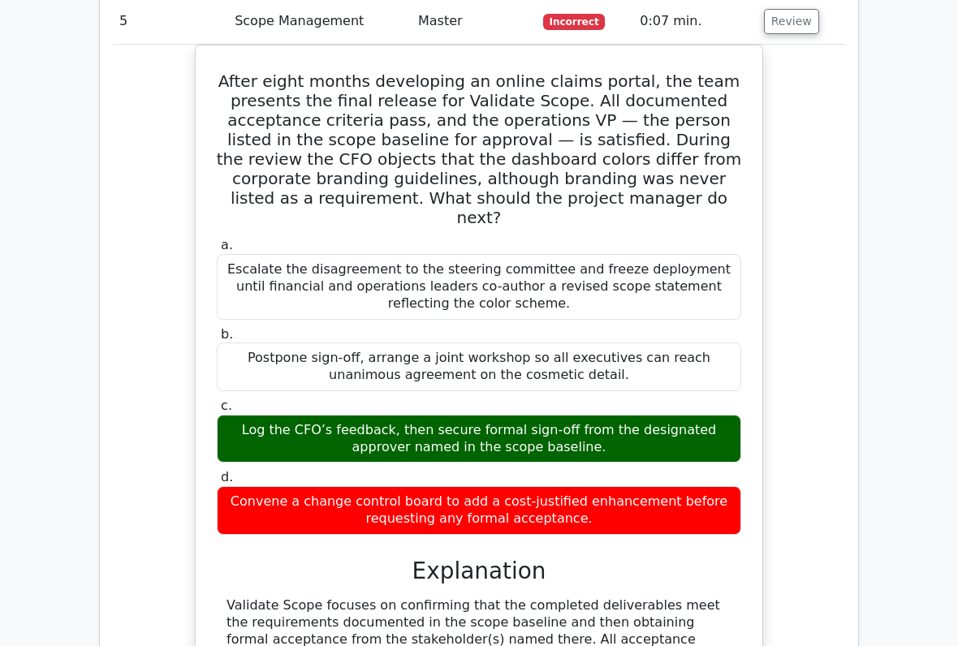
scroll to position [1470, 0]
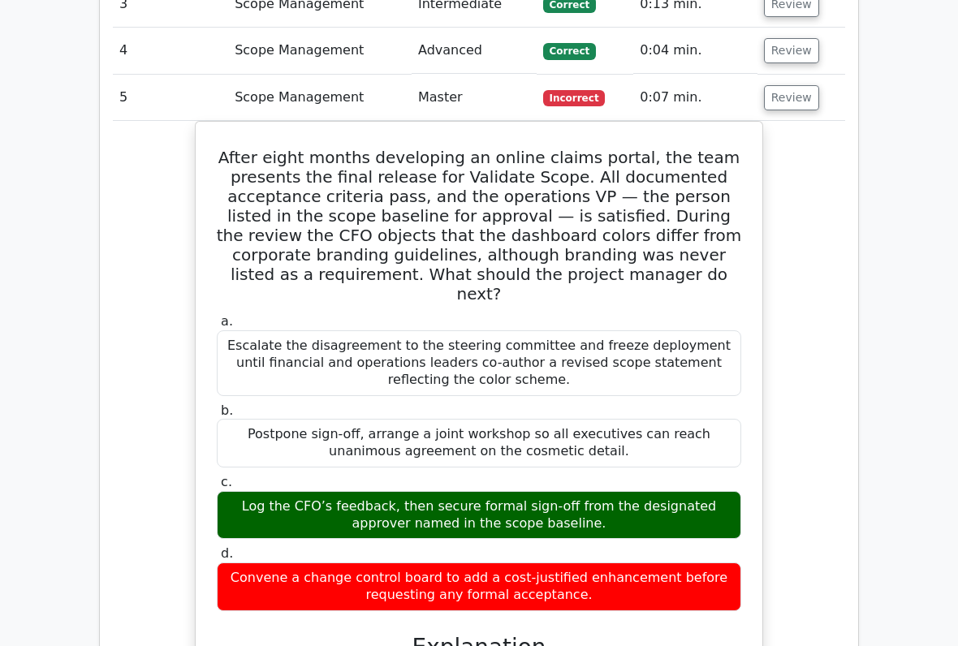
click at [786, 86] on button "Review" at bounding box center [791, 98] width 55 height 25
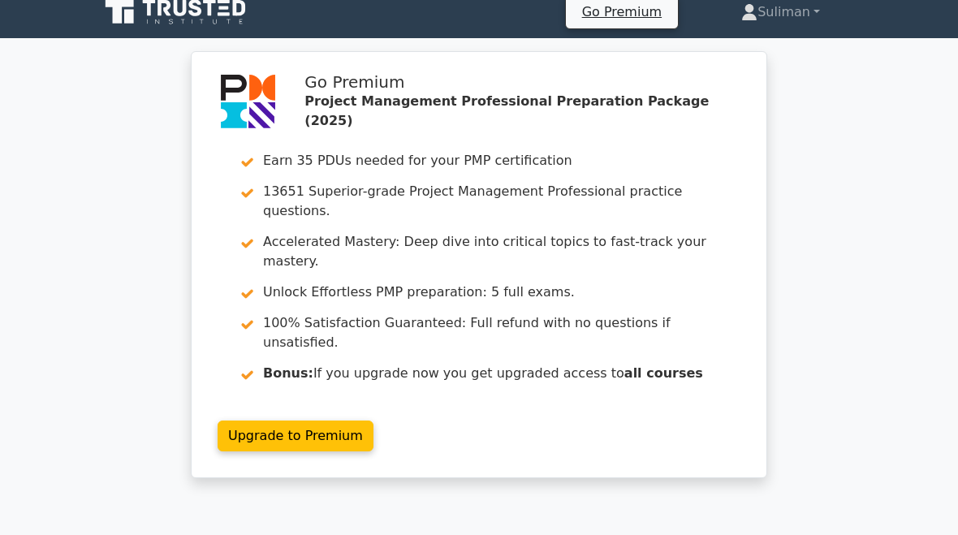
scroll to position [0, 0]
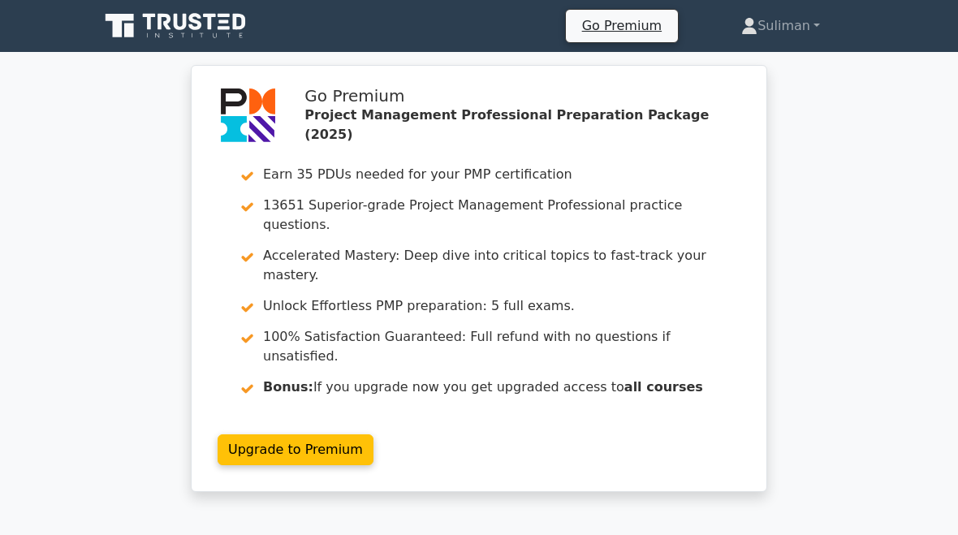
click at [787, 32] on link "Suliman" at bounding box center [780, 26] width 157 height 32
click at [758, 64] on link "Profile" at bounding box center [767, 64] width 128 height 26
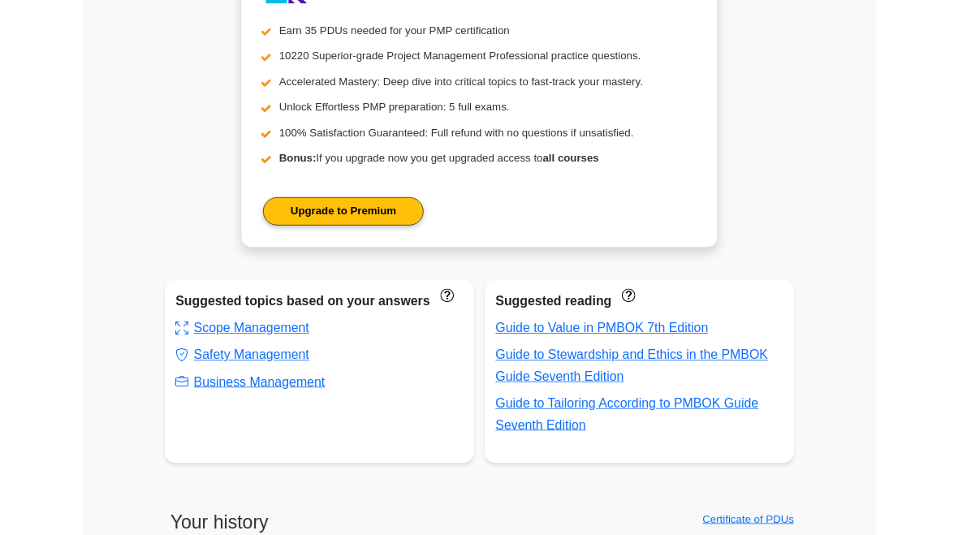
scroll to position [690, 0]
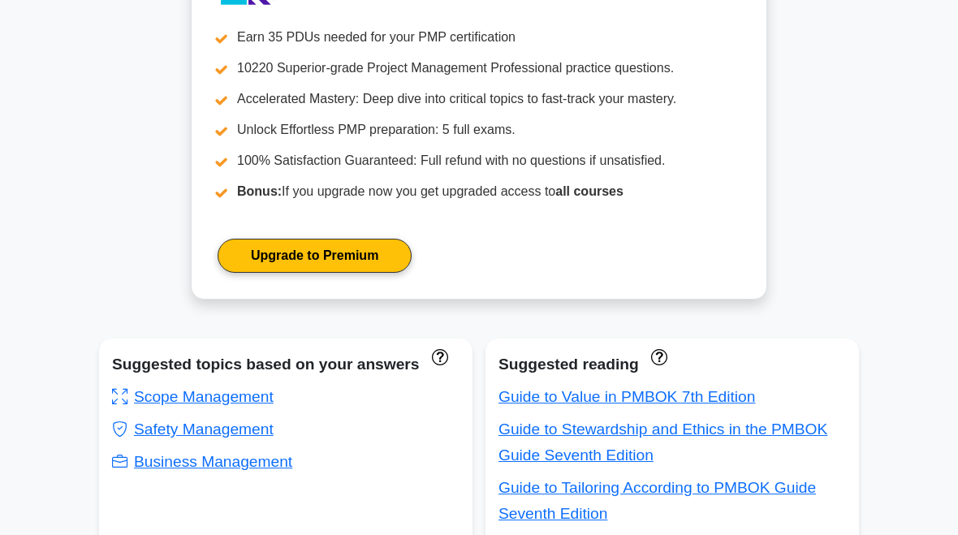
click at [432, 365] on icon "These topics have been answered less than 50% correct. Topics disapear when you…" at bounding box center [440, 357] width 16 height 16
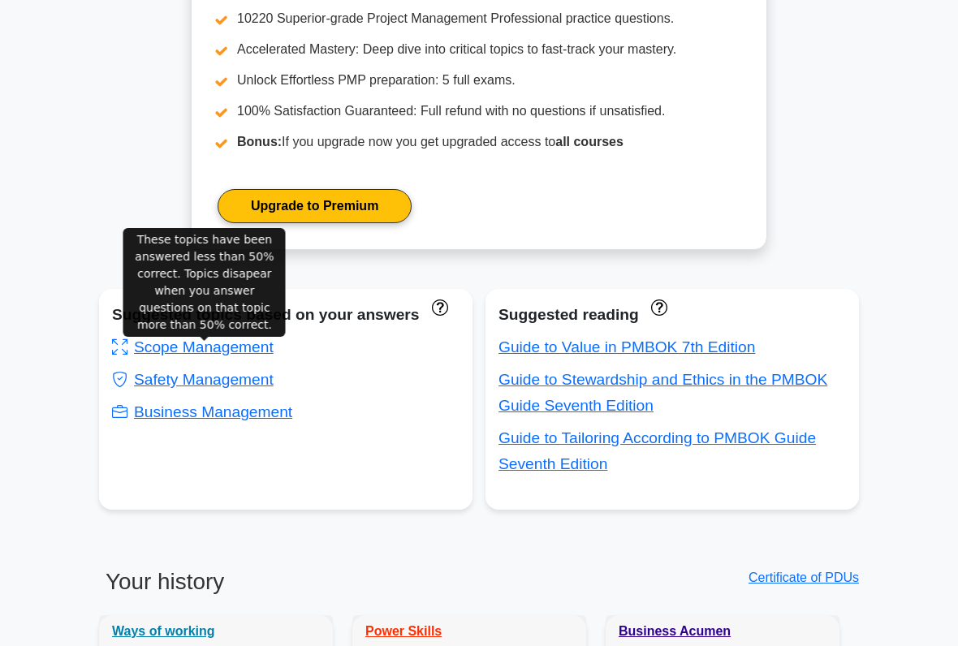
scroll to position [741, 0]
click at [158, 356] on link "Scope Management" at bounding box center [193, 347] width 162 height 17
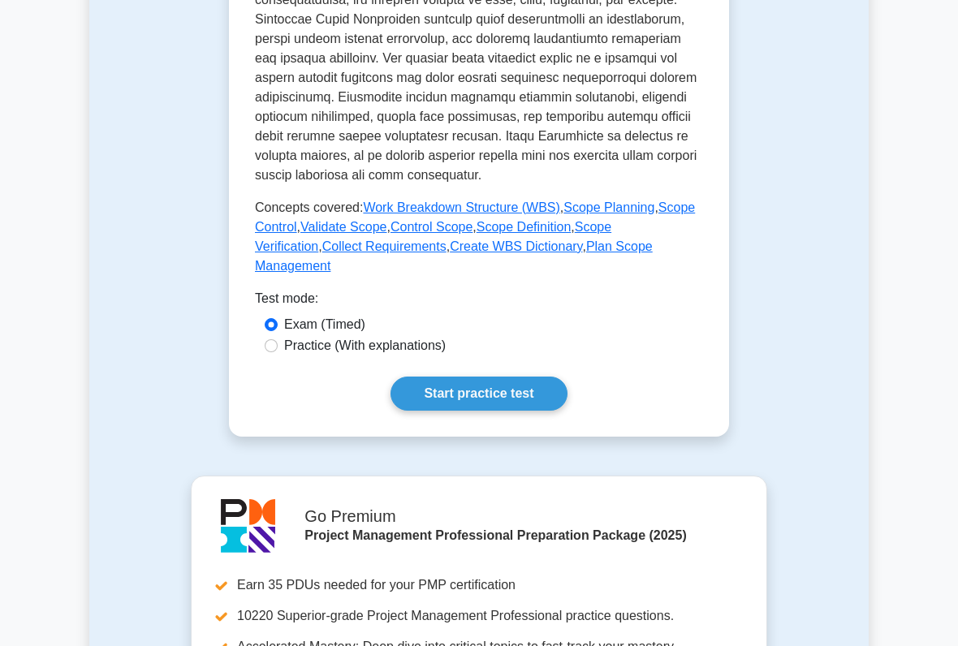
scroll to position [731, 0]
click at [442, 411] on link "Start practice test" at bounding box center [479, 394] width 176 height 34
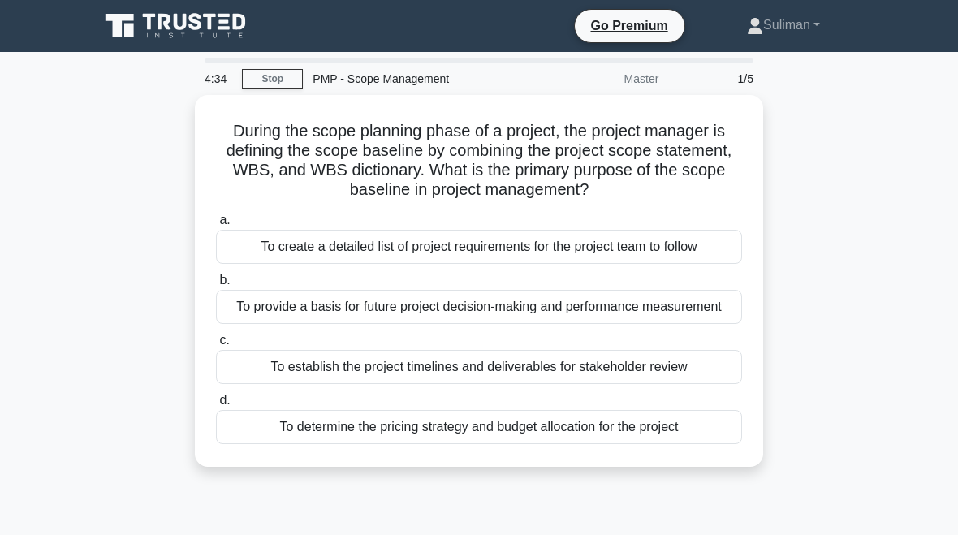
click at [666, 384] on div "To establish the project timelines and deliverables for stakeholder review" at bounding box center [479, 367] width 526 height 34
click at [216, 346] on input "c. To establish the project timelines and deliverables for stakeholder review" at bounding box center [216, 340] width 0 height 11
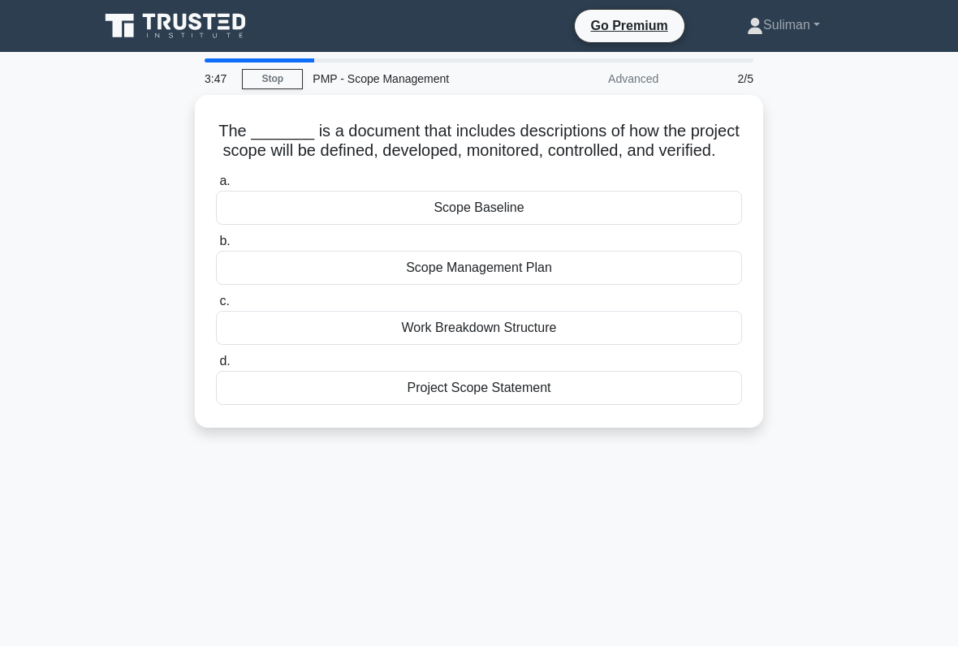
click at [272, 405] on div "Project Scope Statement" at bounding box center [479, 388] width 526 height 34
click at [216, 367] on input "d. Project Scope Statement" at bounding box center [216, 362] width 0 height 11
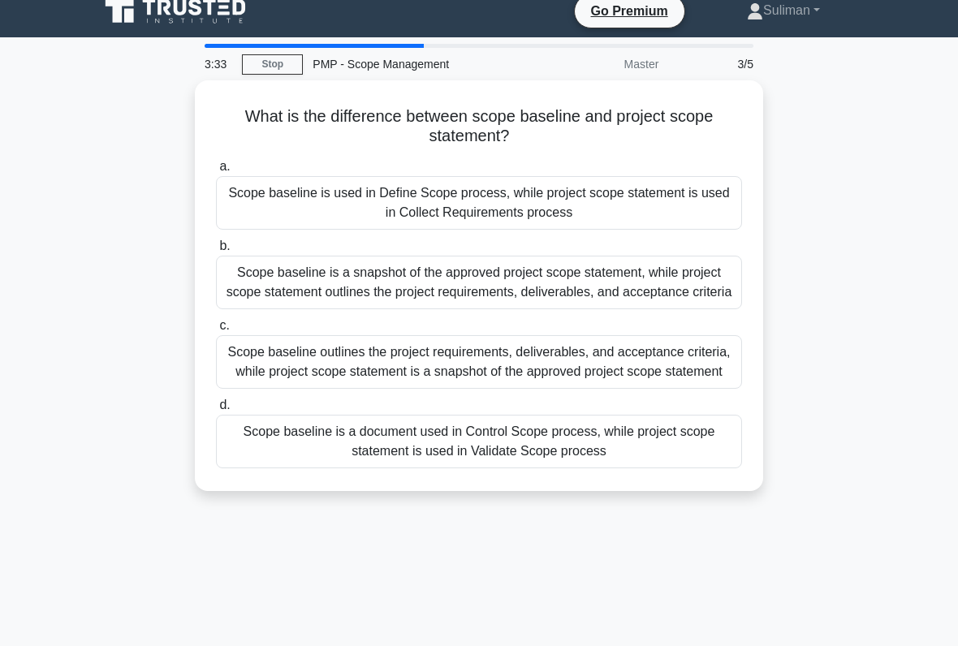
scroll to position [24, 0]
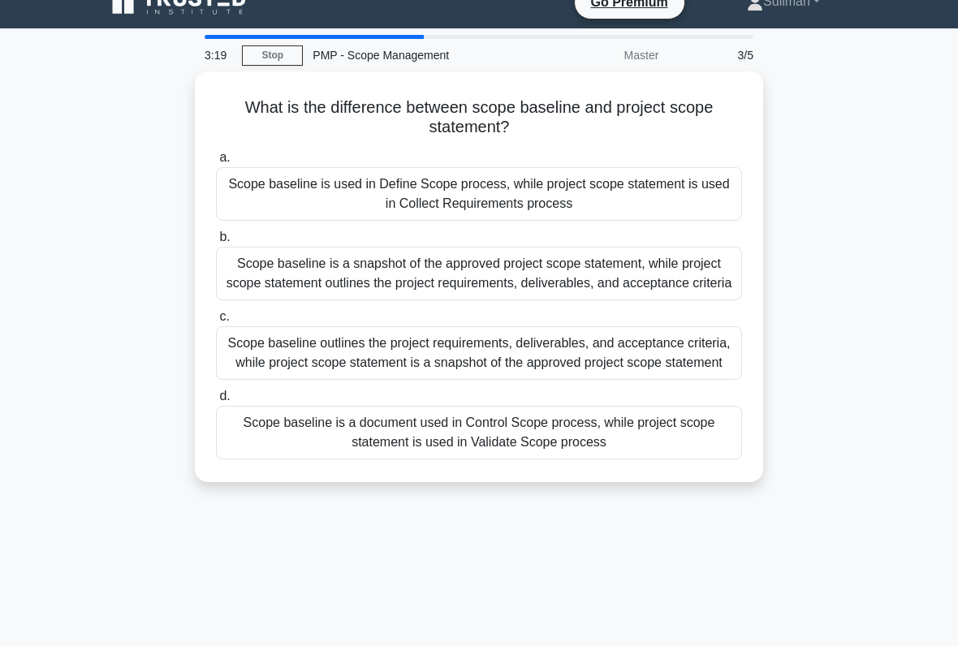
click at [644, 278] on div "Scope baseline is a snapshot of the approved project scope statement, while pro…" at bounding box center [479, 274] width 526 height 54
click at [216, 243] on input "b. Scope baseline is a snapshot of the approved project scope statement, while …" at bounding box center [216, 237] width 0 height 11
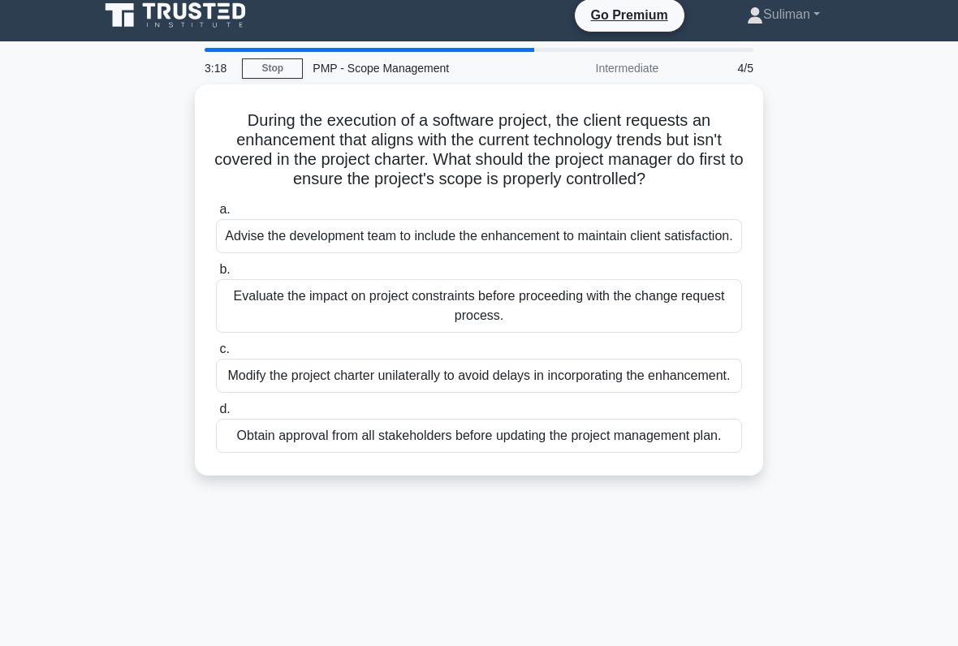
scroll to position [0, 0]
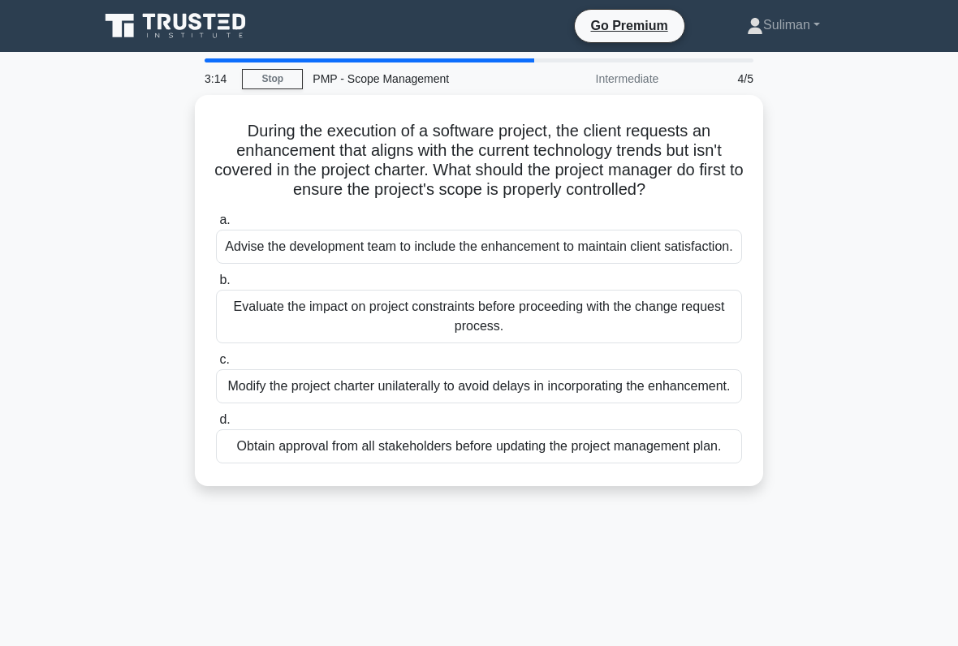
click at [655, 344] on div "Evaluate the impact on project constraints before proceeding with the change re…" at bounding box center [479, 317] width 526 height 54
click at [216, 286] on input "b. Evaluate the impact on project constraints before proceeding with the change…" at bounding box center [216, 280] width 0 height 11
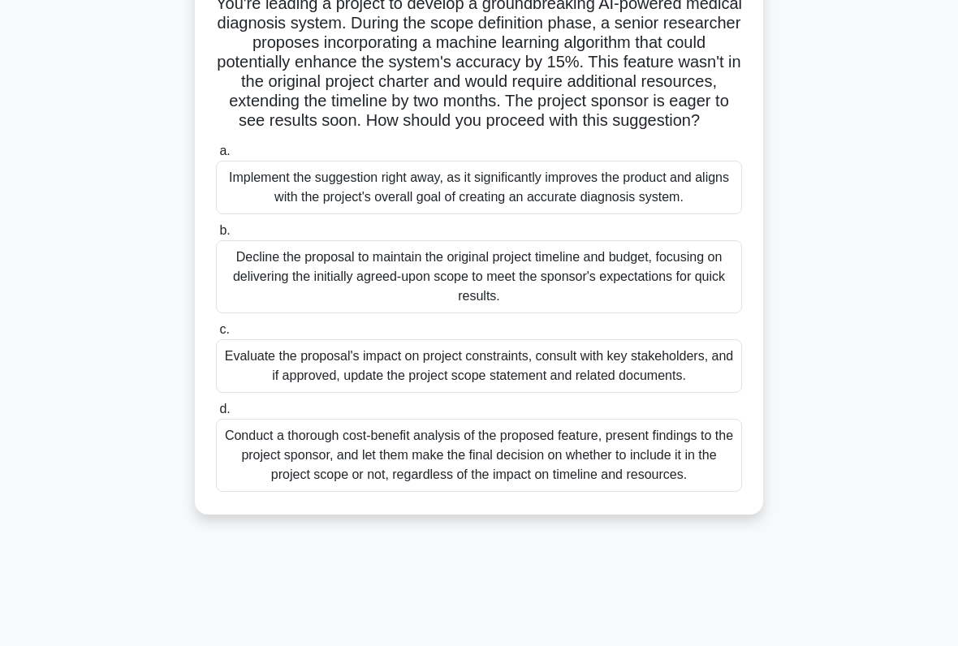
scroll to position [133, 0]
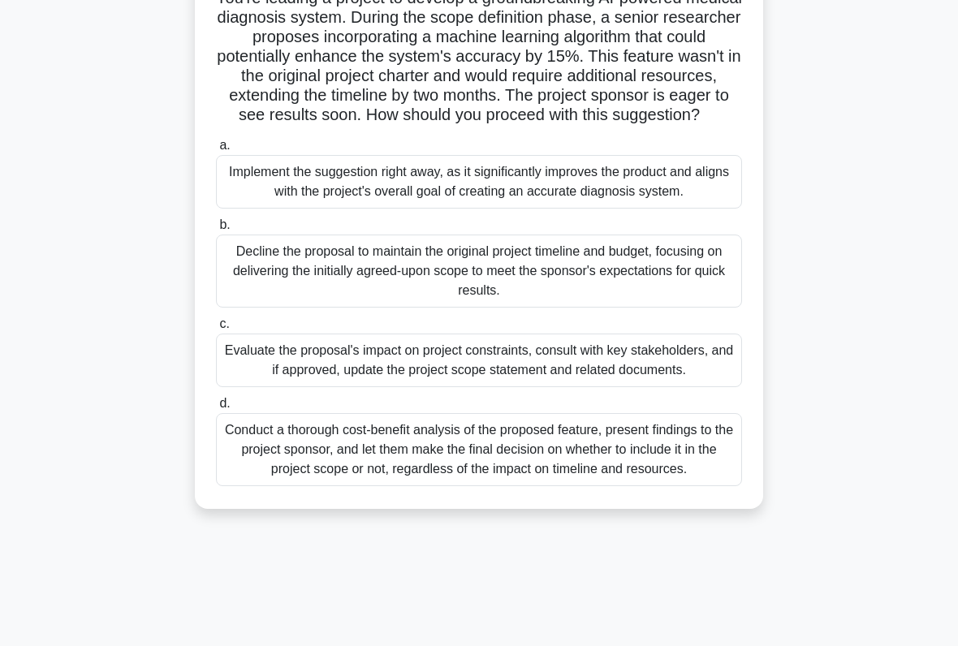
click at [626, 486] on div "Conduct a thorough cost-benefit analysis of the proposed feature, present findi…" at bounding box center [479, 449] width 526 height 73
click at [216, 409] on input "d. Conduct a thorough cost-benefit analysis of the proposed feature, present fi…" at bounding box center [216, 404] width 0 height 11
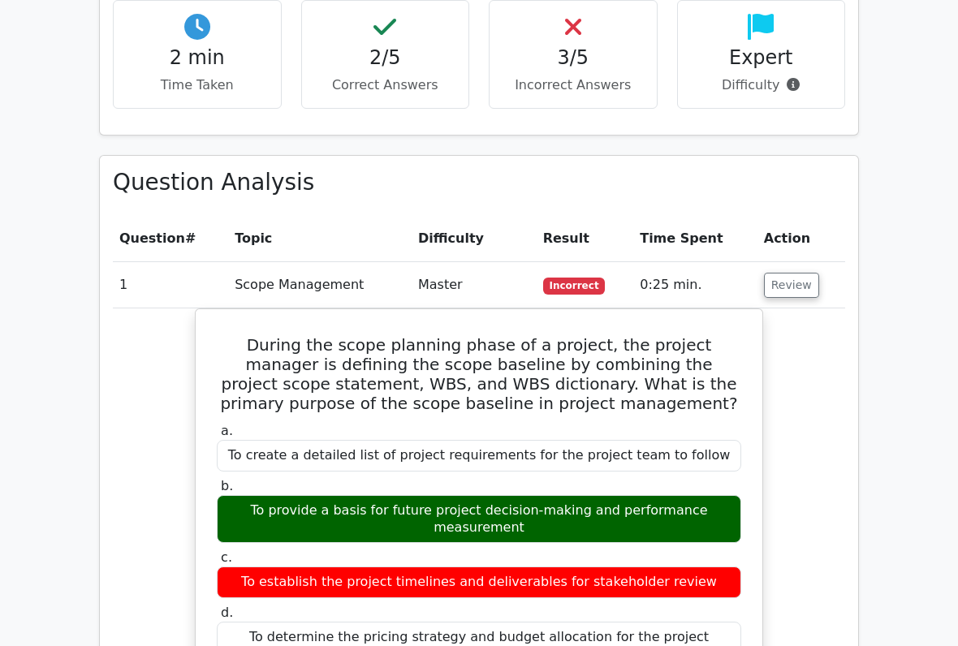
scroll to position [1018, 0]
click at [794, 273] on button "Review" at bounding box center [791, 285] width 55 height 25
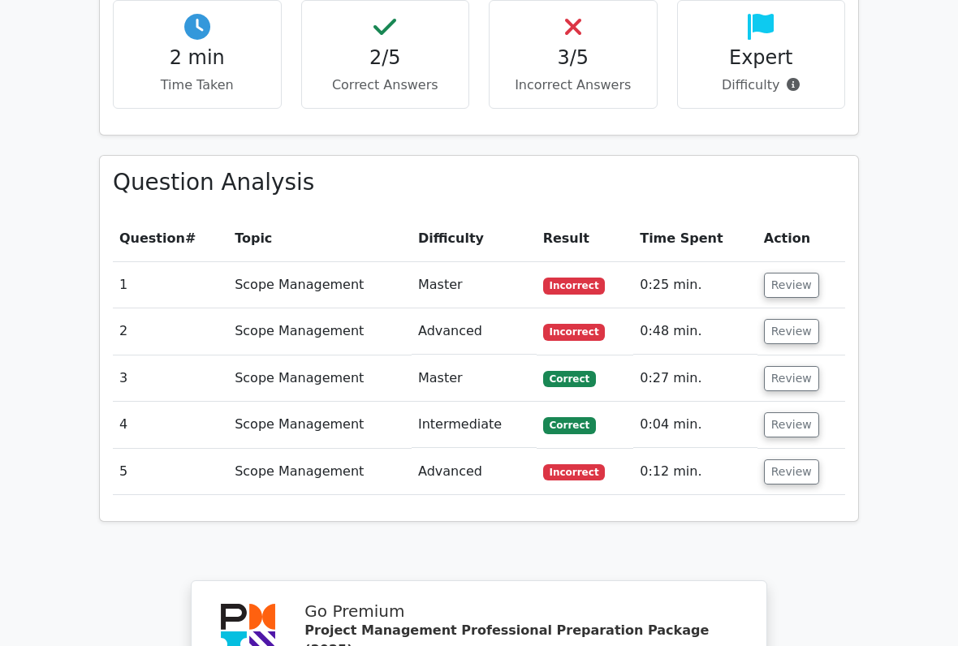
click at [793, 273] on button "Review" at bounding box center [791, 285] width 55 height 25
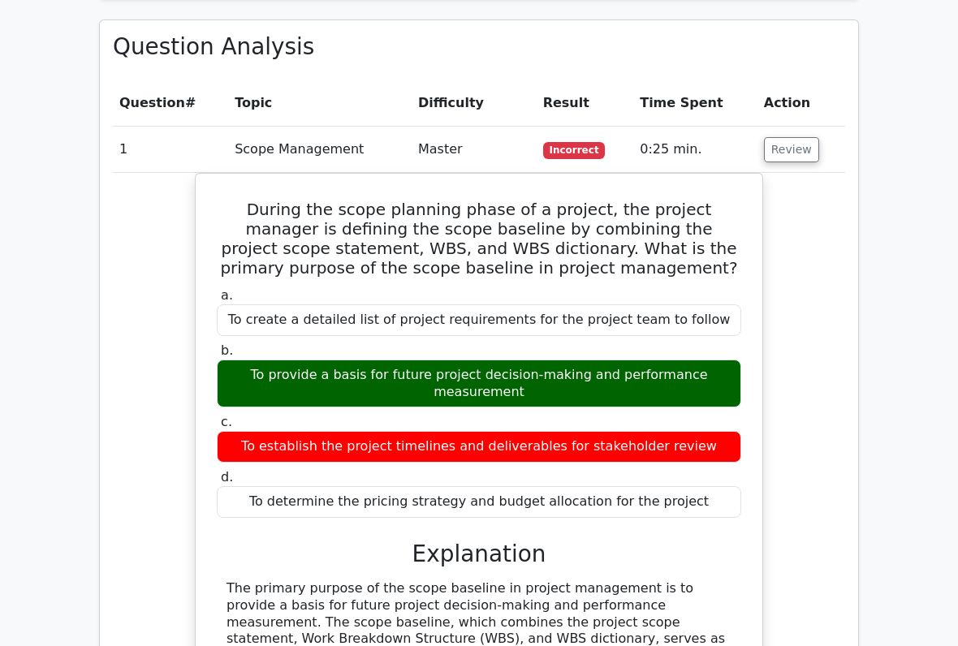
scroll to position [1139, 0]
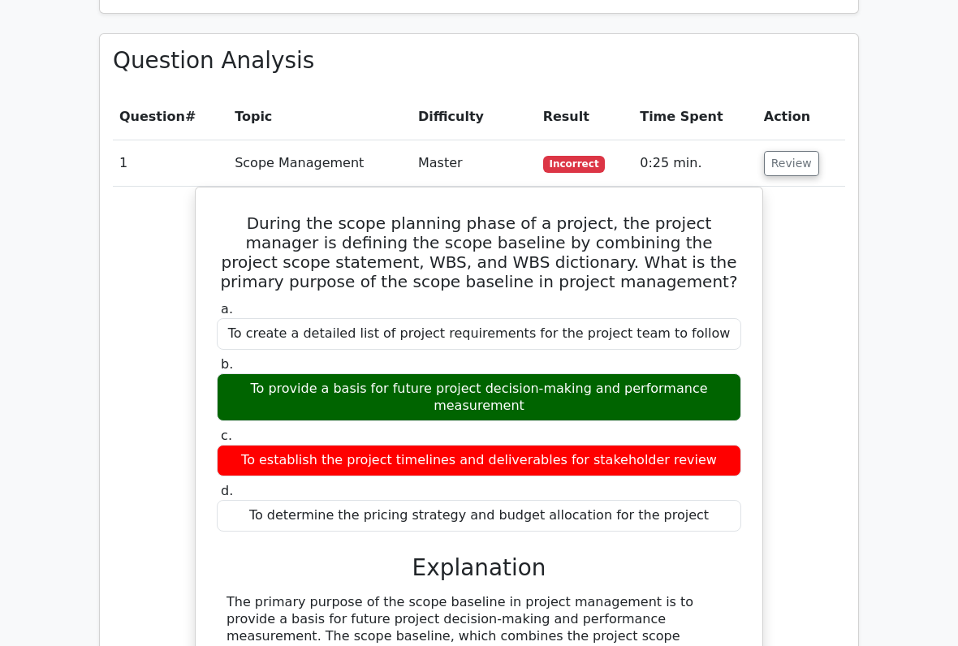
click at [797, 151] on button "Review" at bounding box center [791, 163] width 55 height 25
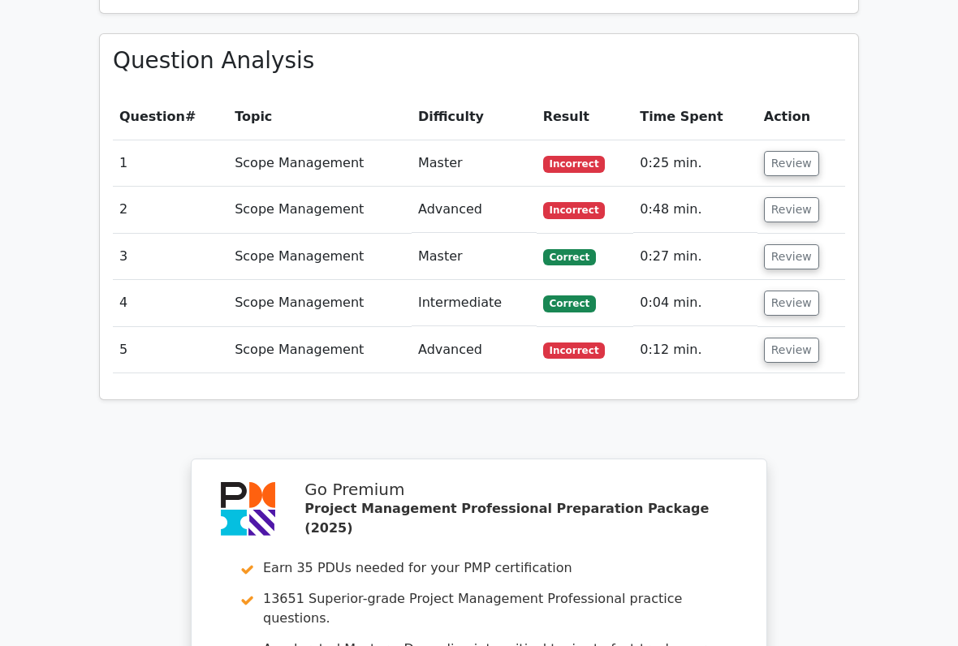
click at [782, 197] on button "Review" at bounding box center [791, 209] width 55 height 25
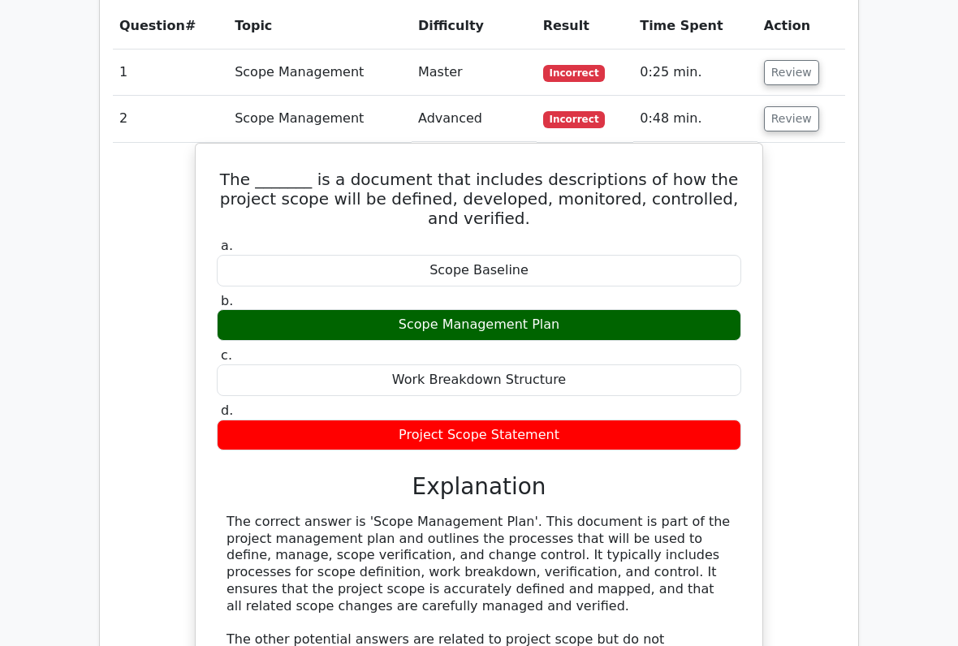
scroll to position [1230, 0]
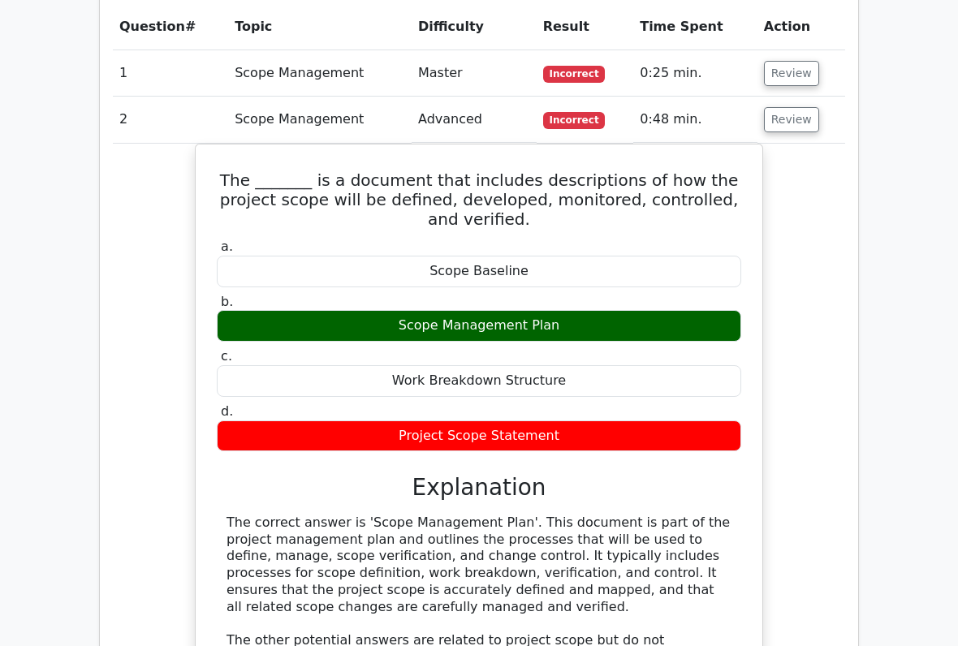
click at [801, 107] on button "Review" at bounding box center [791, 119] width 55 height 25
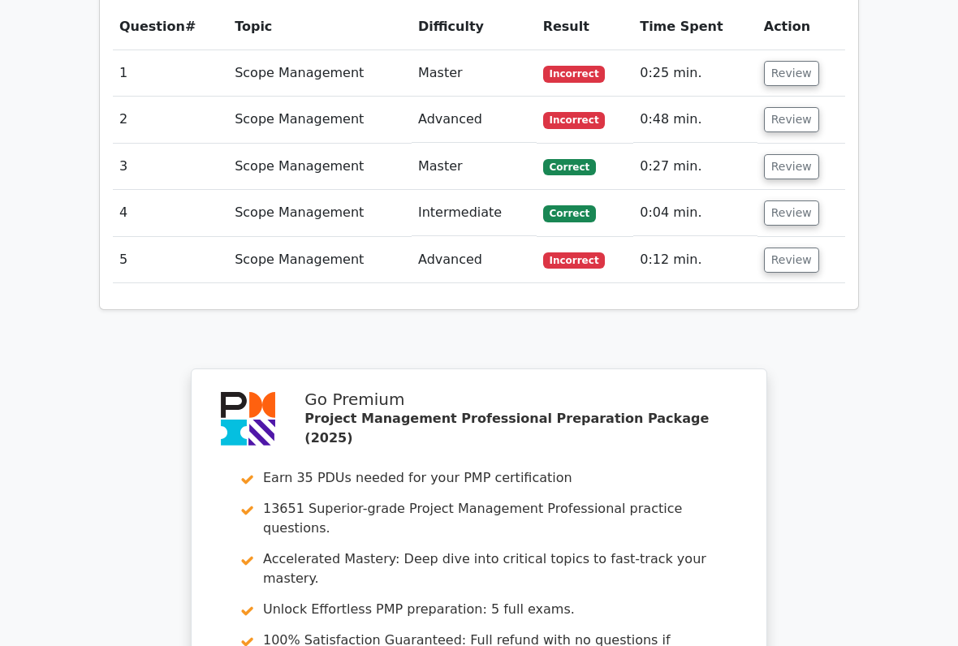
click at [791, 248] on button "Review" at bounding box center [791, 260] width 55 height 25
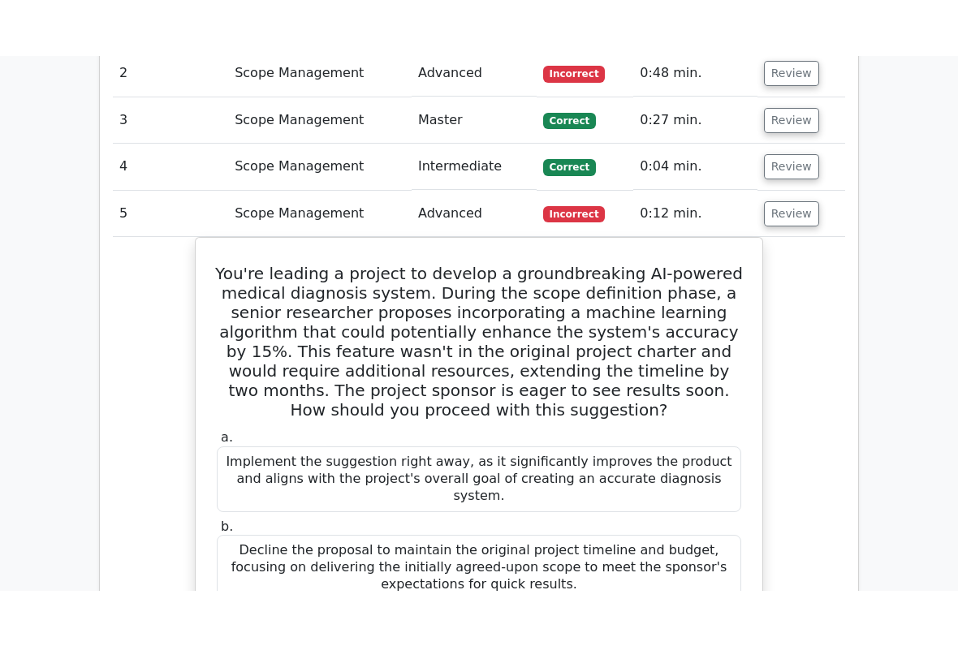
scroll to position [1321, 0]
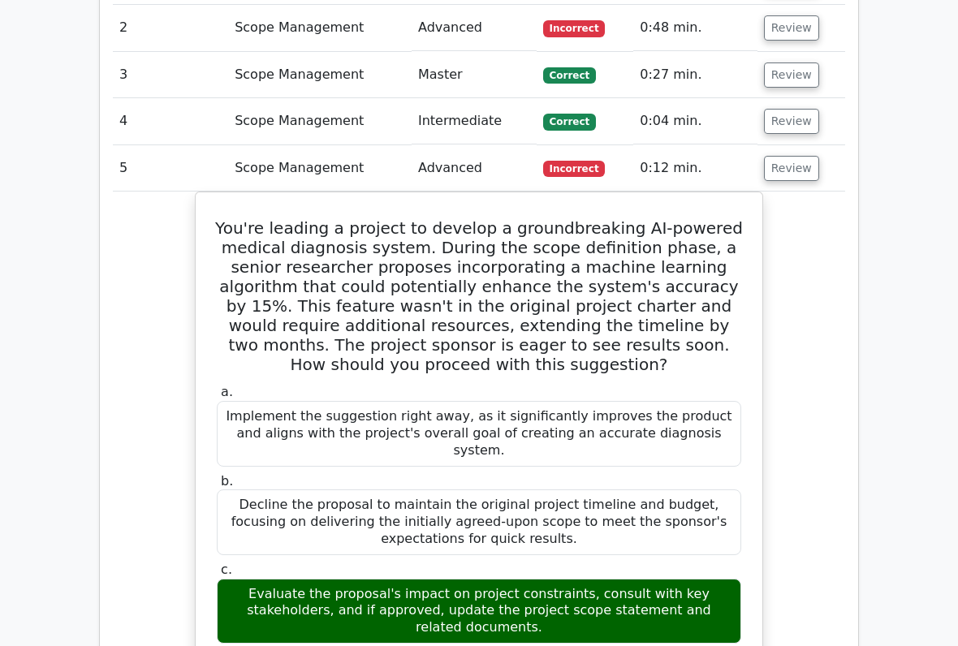
click at [802, 145] on td "Review" at bounding box center [802, 168] width 88 height 46
click at [798, 156] on button "Review" at bounding box center [791, 168] width 55 height 25
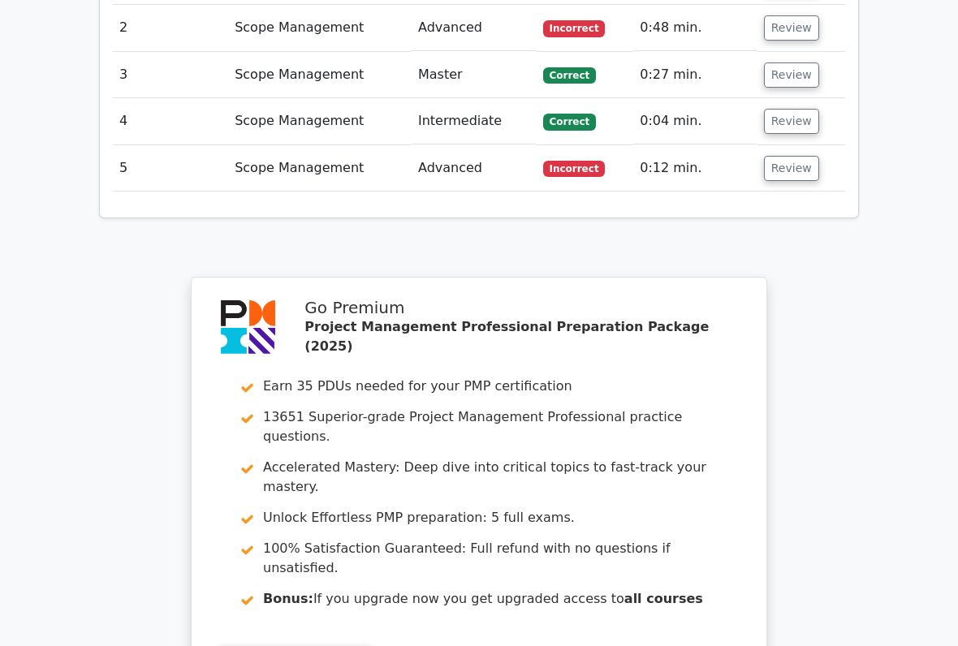
click at [790, 156] on button "Review" at bounding box center [791, 168] width 55 height 25
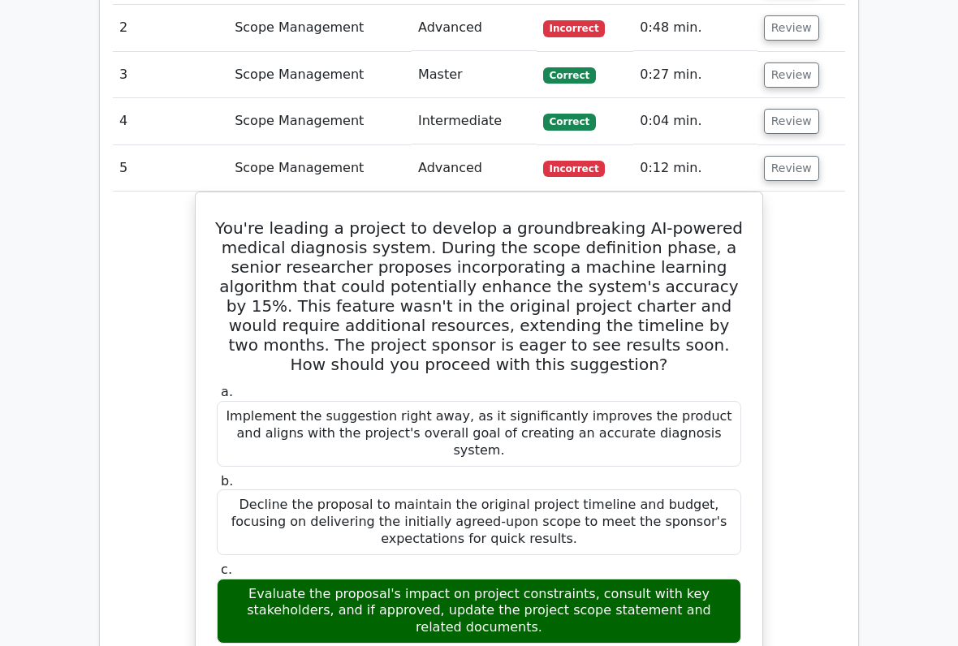
click at [806, 156] on button "Review" at bounding box center [791, 168] width 55 height 25
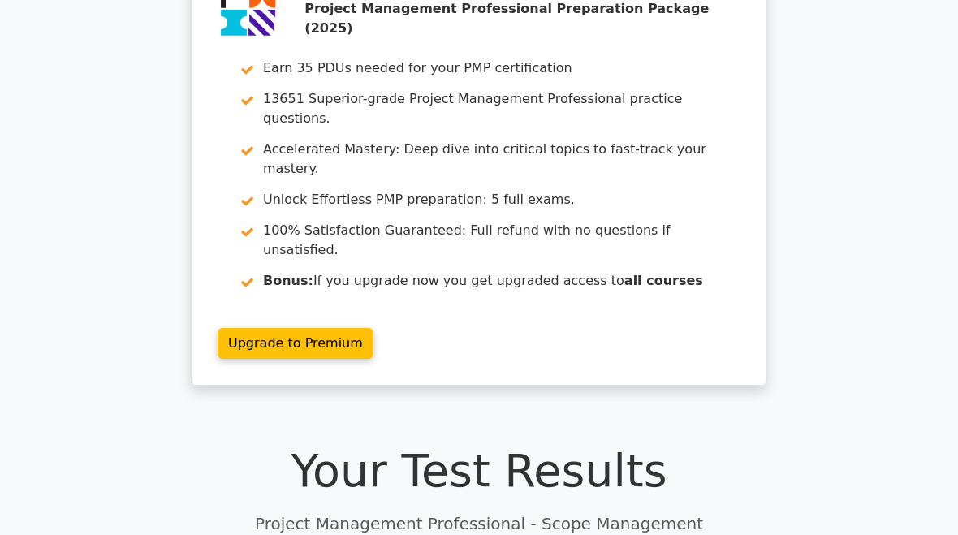
scroll to position [0, 0]
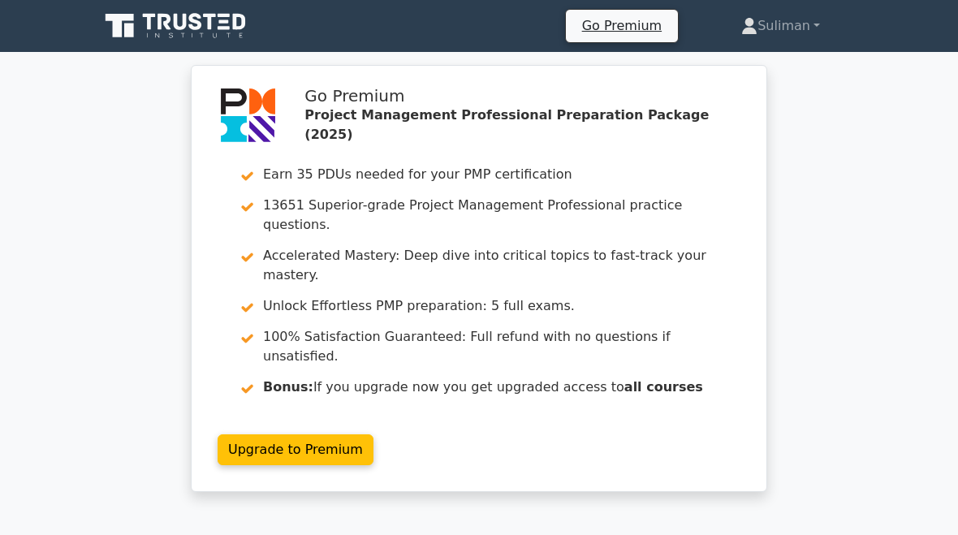
click at [792, 14] on link "Suliman" at bounding box center [780, 26] width 157 height 32
click at [754, 58] on link "Profile" at bounding box center [767, 64] width 128 height 26
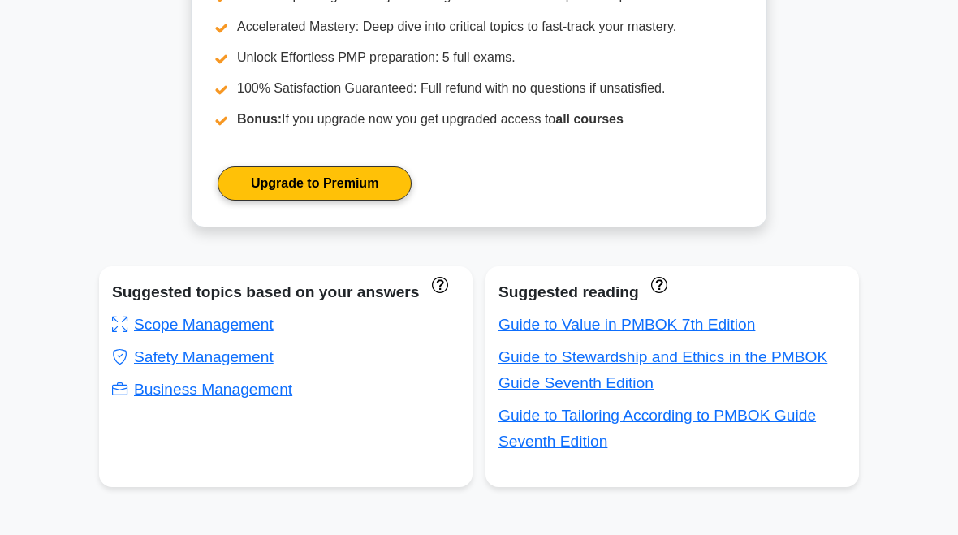
scroll to position [756, 0]
